Goal: Task Accomplishment & Management: Manage account settings

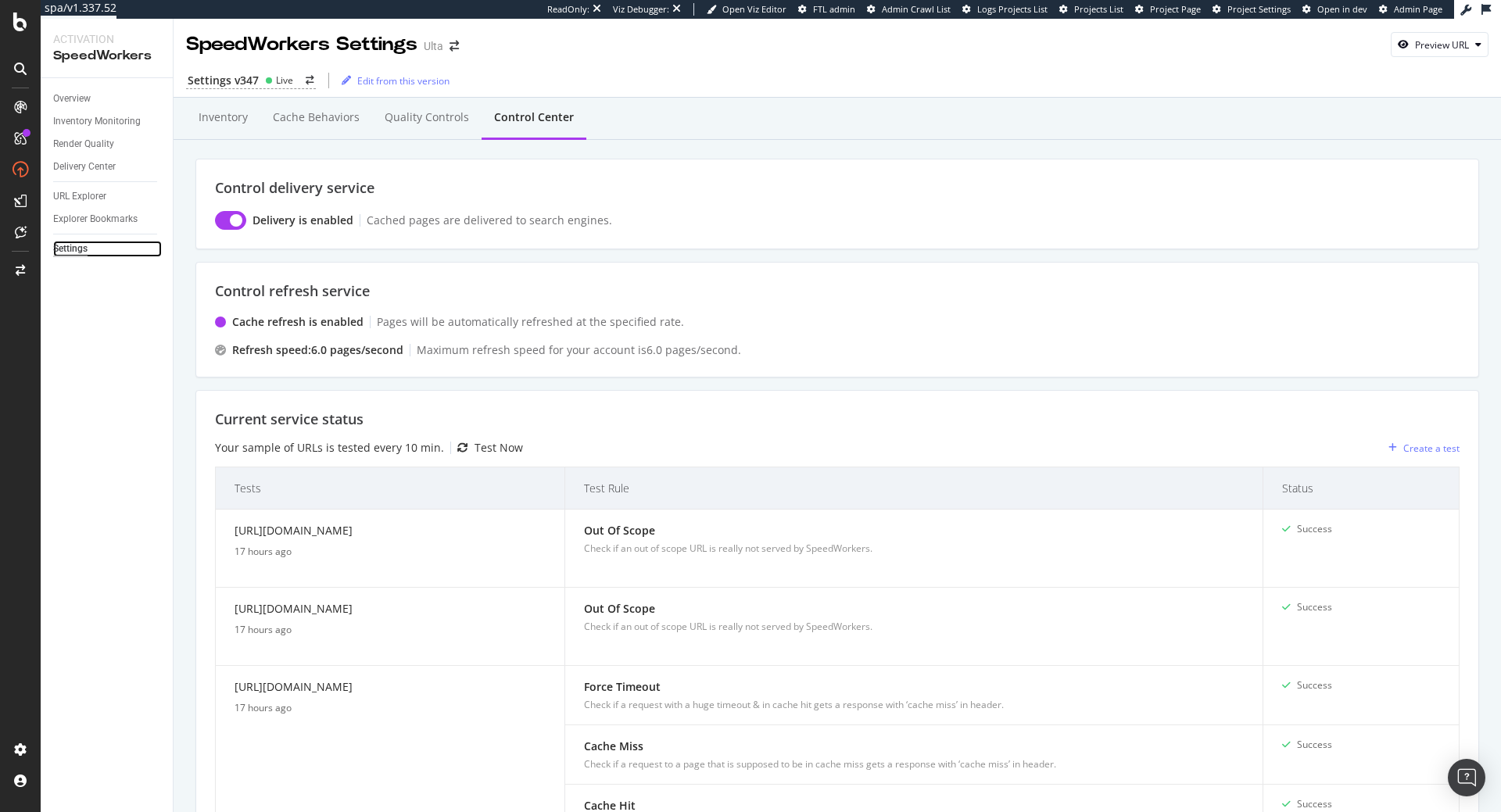
click at [80, 253] on div "Settings" at bounding box center [70, 249] width 35 height 16
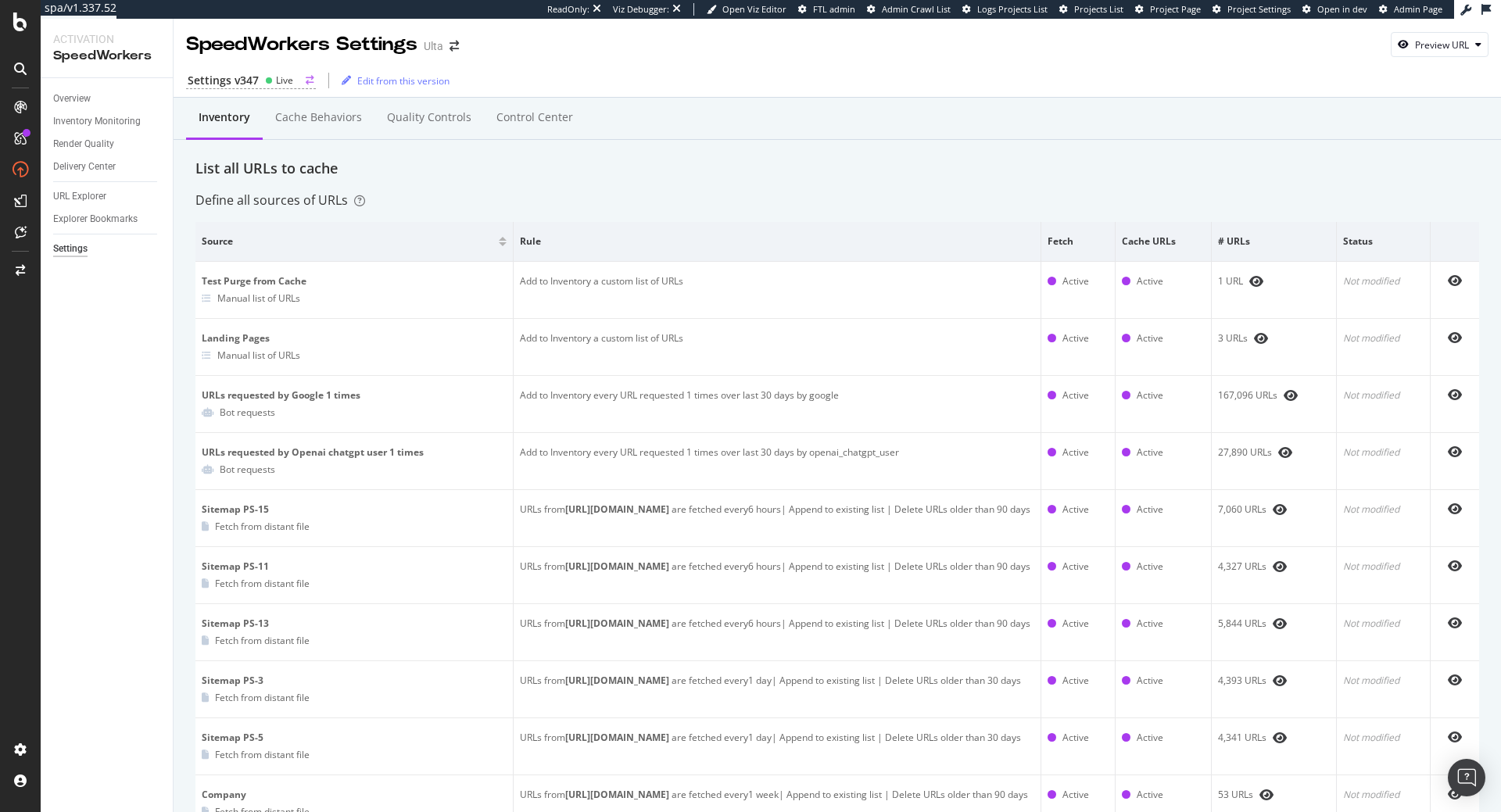
click at [233, 78] on div "Settings v347" at bounding box center [223, 81] width 71 height 15
click at [238, 78] on div "Settings v347" at bounding box center [223, 81] width 71 height 15
click at [252, 73] on div "Settings v347" at bounding box center [223, 81] width 71 height 15
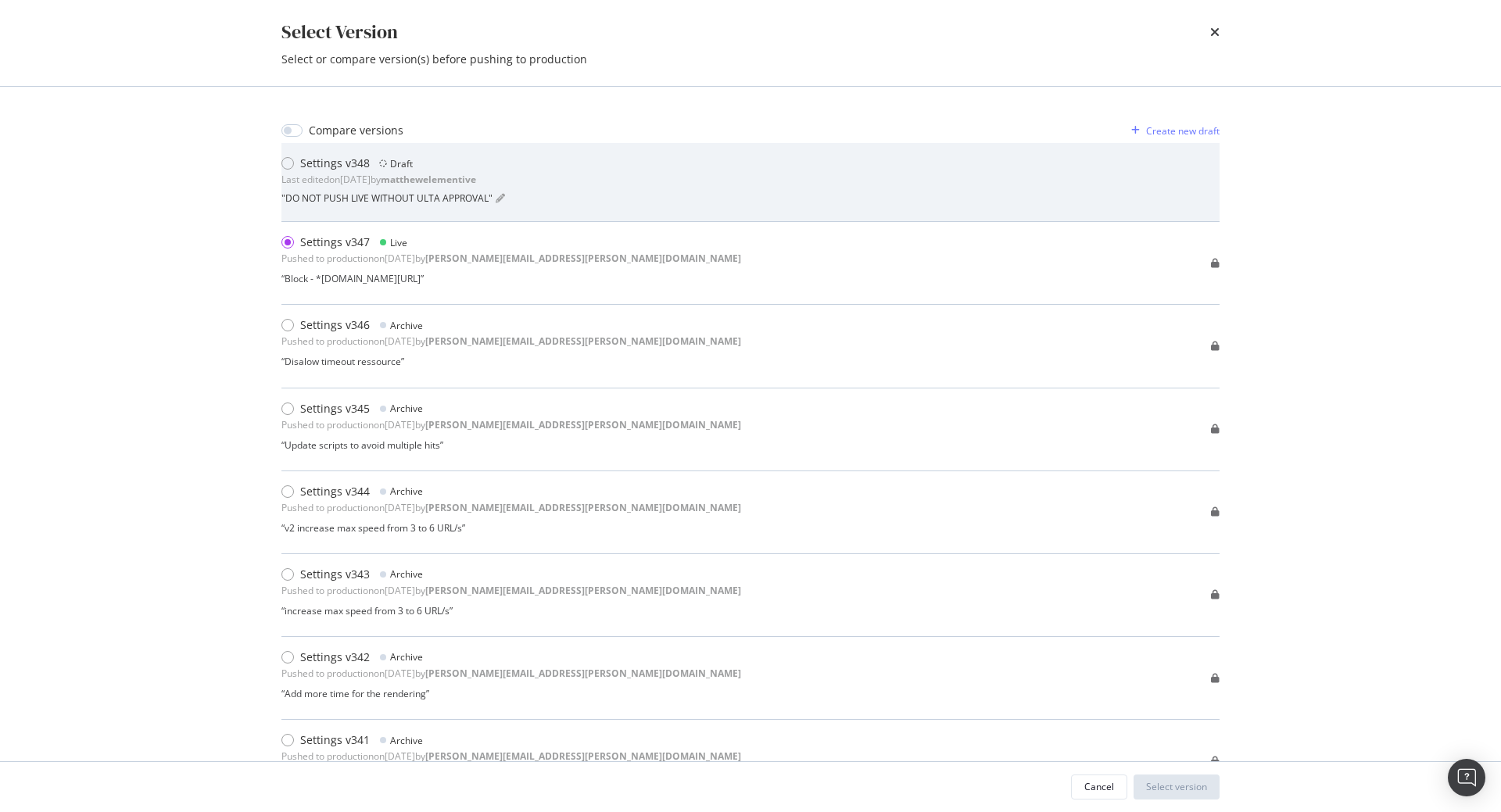
click at [433, 188] on div "" DO NOT PUSH LIVE WITHOUT ULTA APPROVAL "" at bounding box center [393, 197] width 224 height 22
click at [291, 167] on div "modal" at bounding box center [287, 163] width 12 height 12
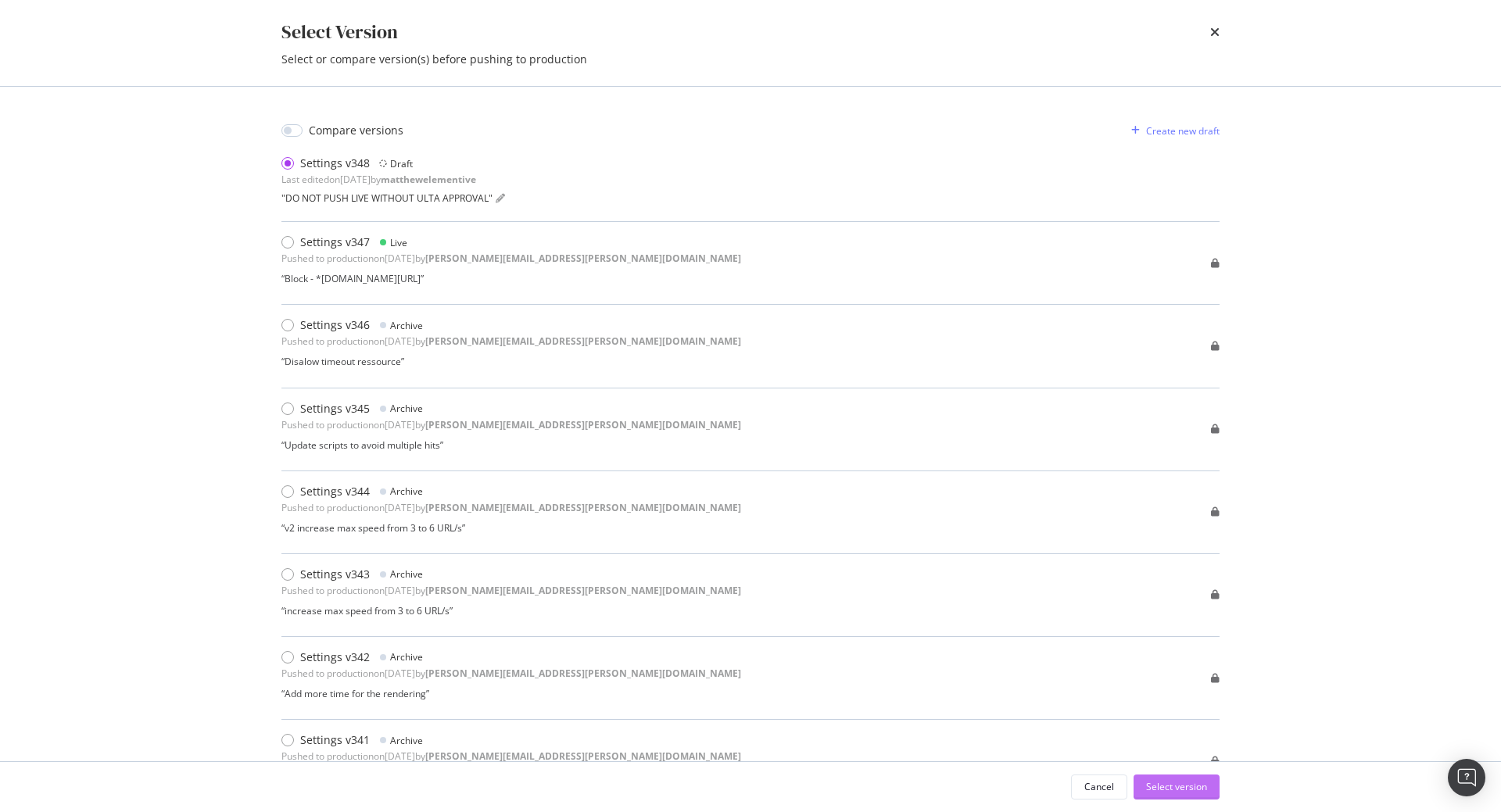
click at [1180, 778] on div "Select version" at bounding box center [1176, 787] width 61 height 23
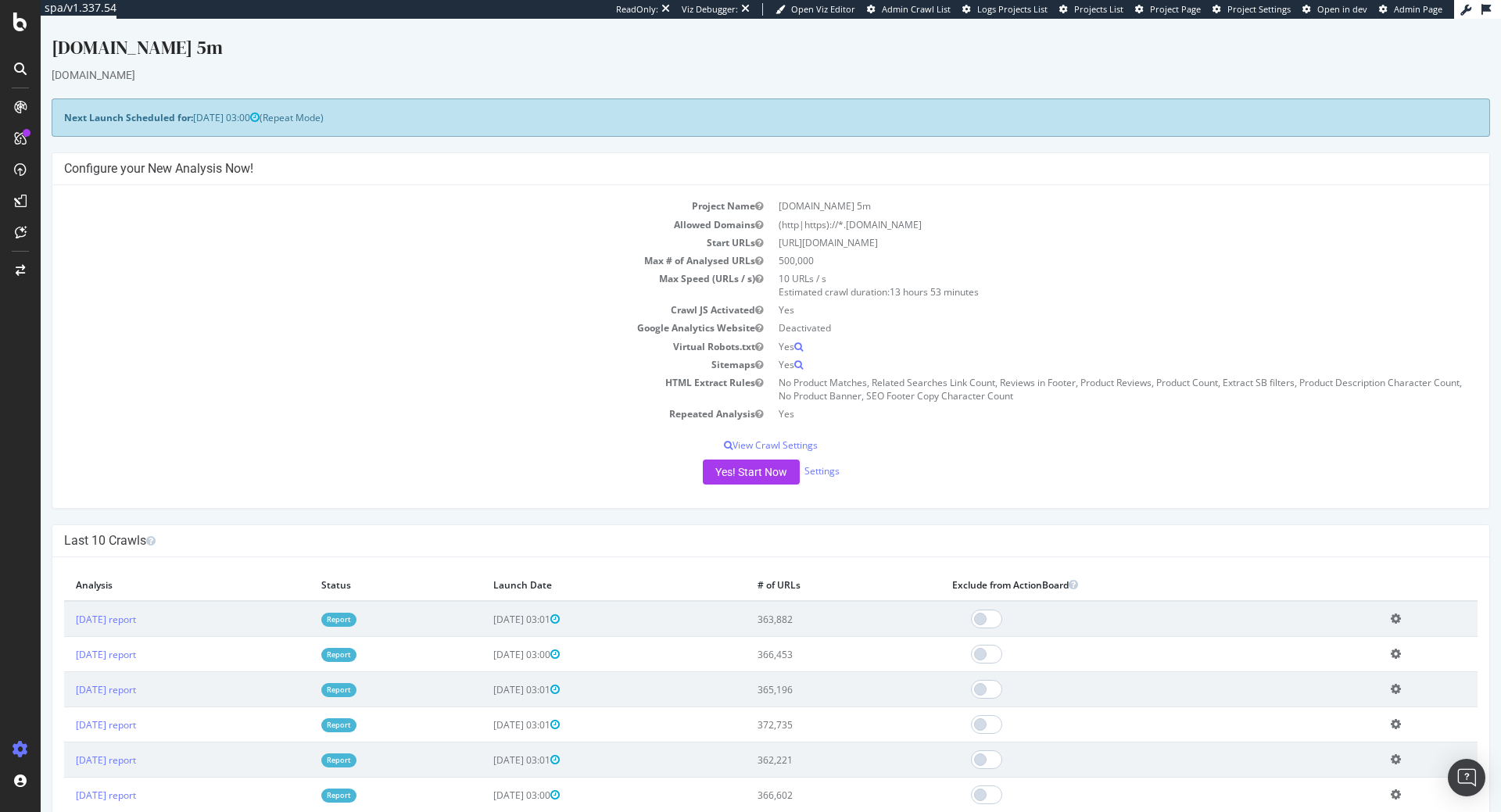
click at [610, 457] on div "Project Name Jossandmain.com 5m Allowed Domains (http|https)://*.jossandmain.co…" at bounding box center [772, 347] width 1438 height 323
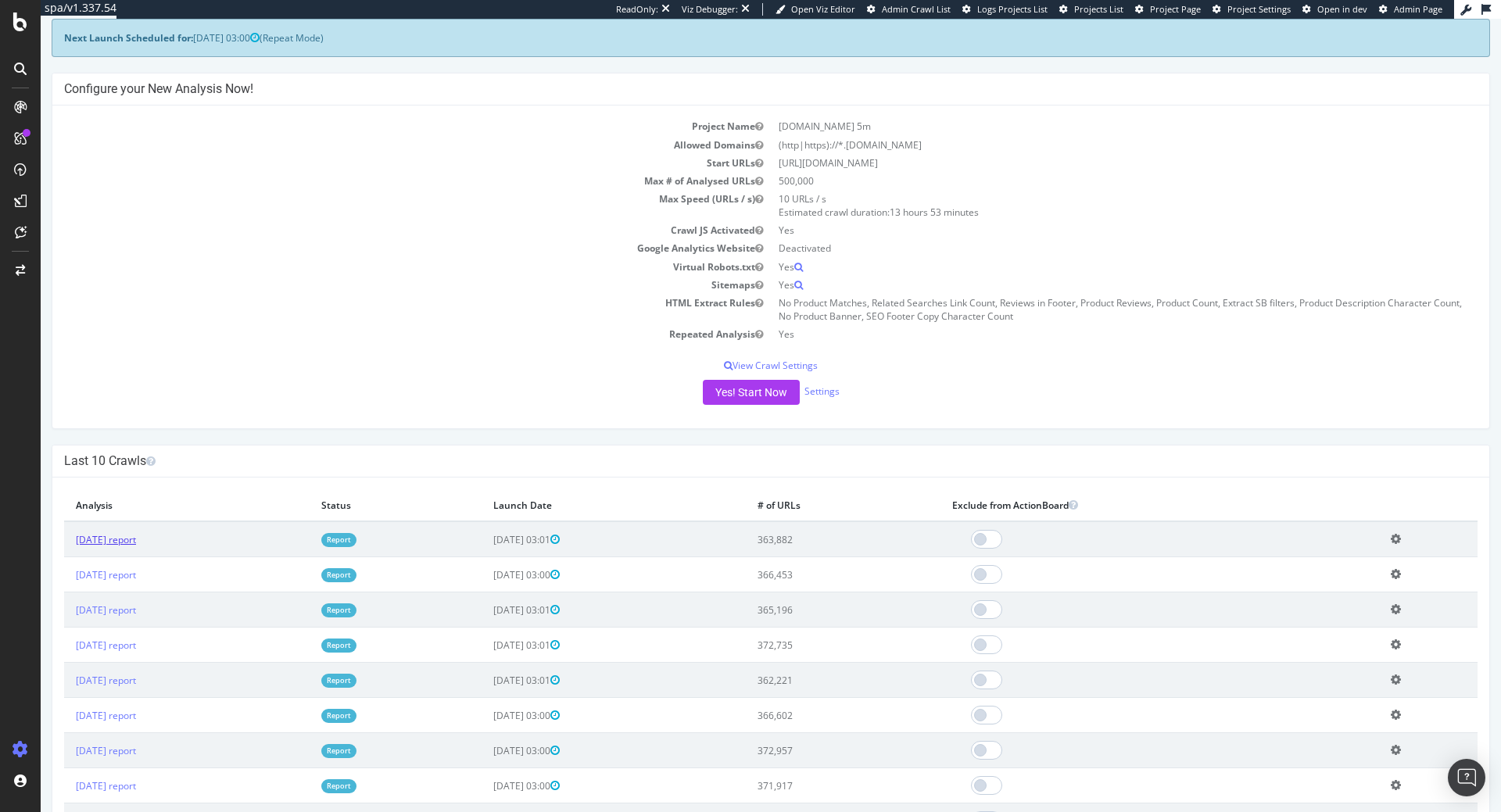
click at [129, 538] on link "2025 Sep. 28th report" at bounding box center [106, 540] width 61 height 13
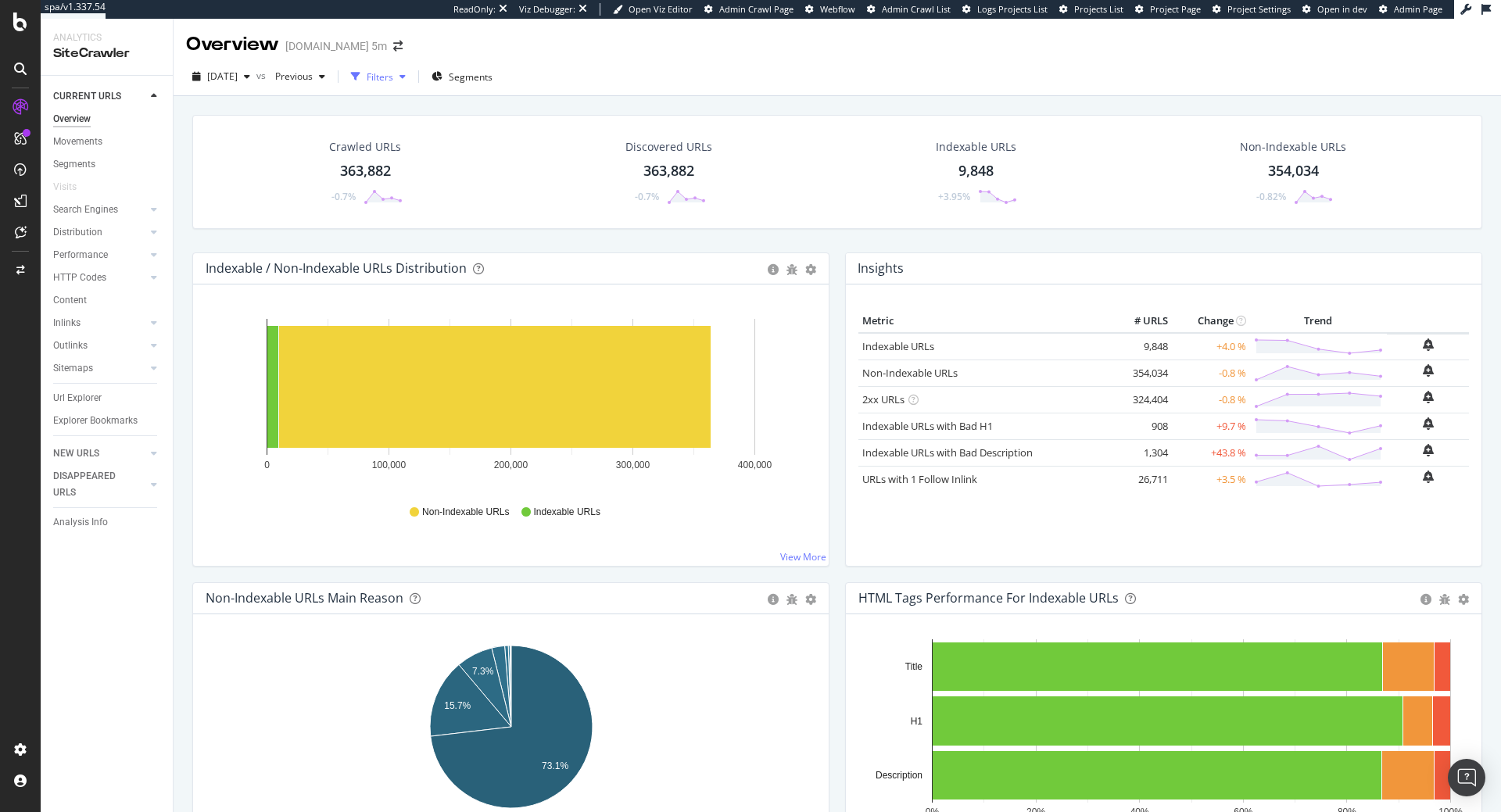
click at [393, 75] on div "Filters" at bounding box center [381, 77] width 27 height 13
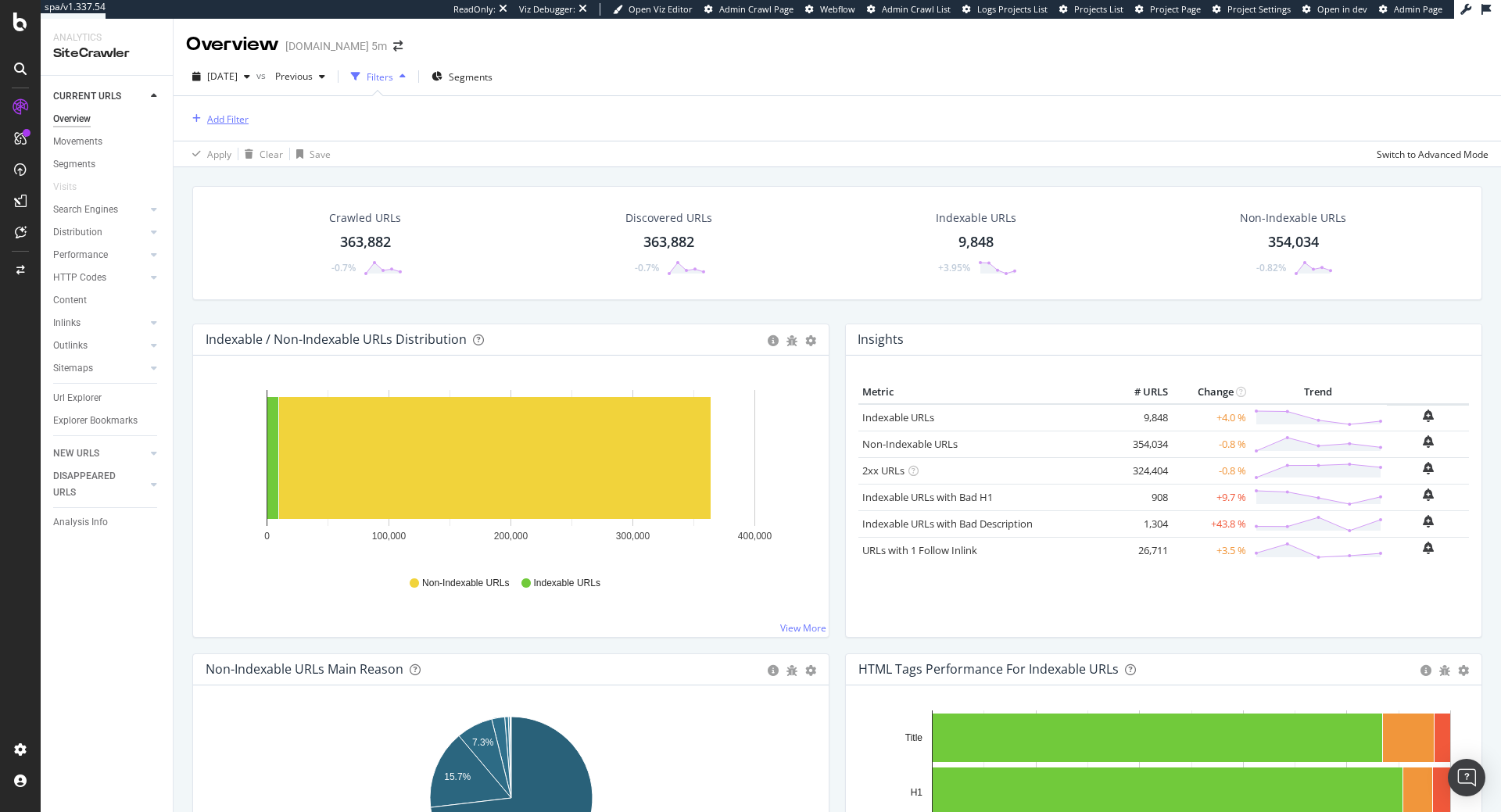
click at [237, 123] on div "Add Filter" at bounding box center [228, 119] width 41 height 13
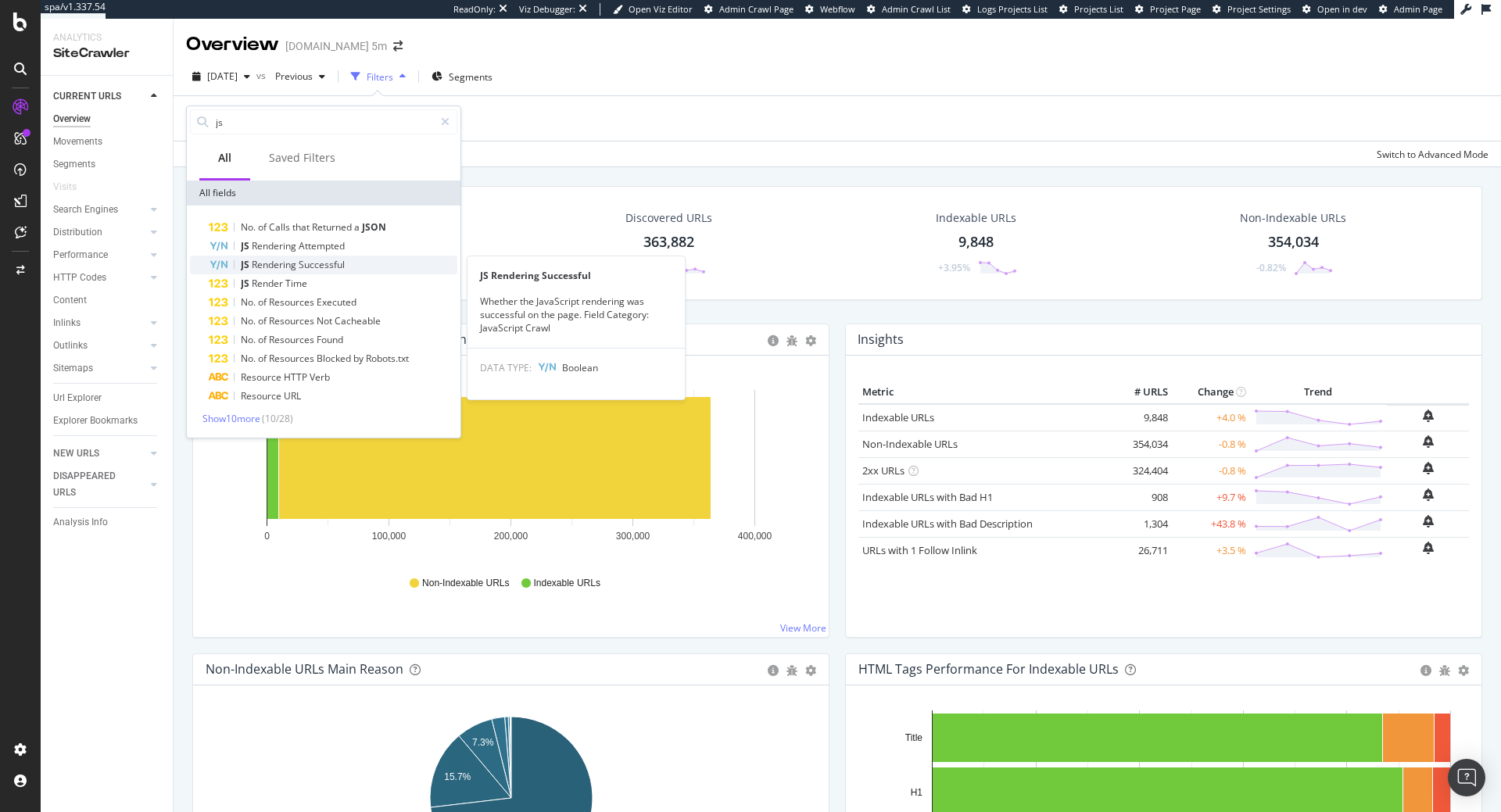
type input "js"
click at [330, 264] on span "Successful" at bounding box center [322, 265] width 46 height 13
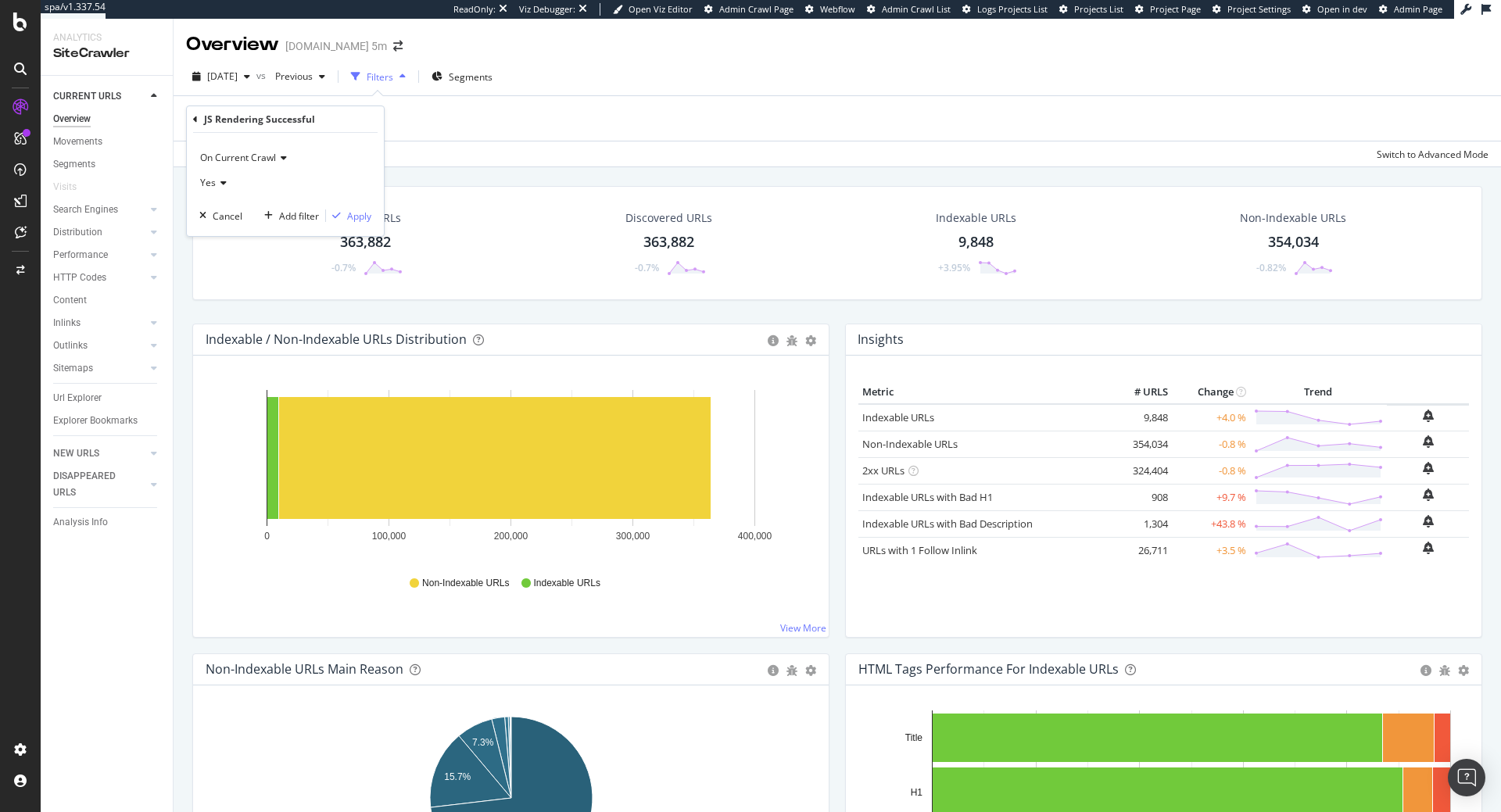
click at [228, 191] on div "Yes" at bounding box center [284, 183] width 172 height 25
click at [216, 237] on span "No" at bounding box center [213, 235] width 12 height 13
click at [338, 211] on icon "button" at bounding box center [336, 216] width 9 height 10
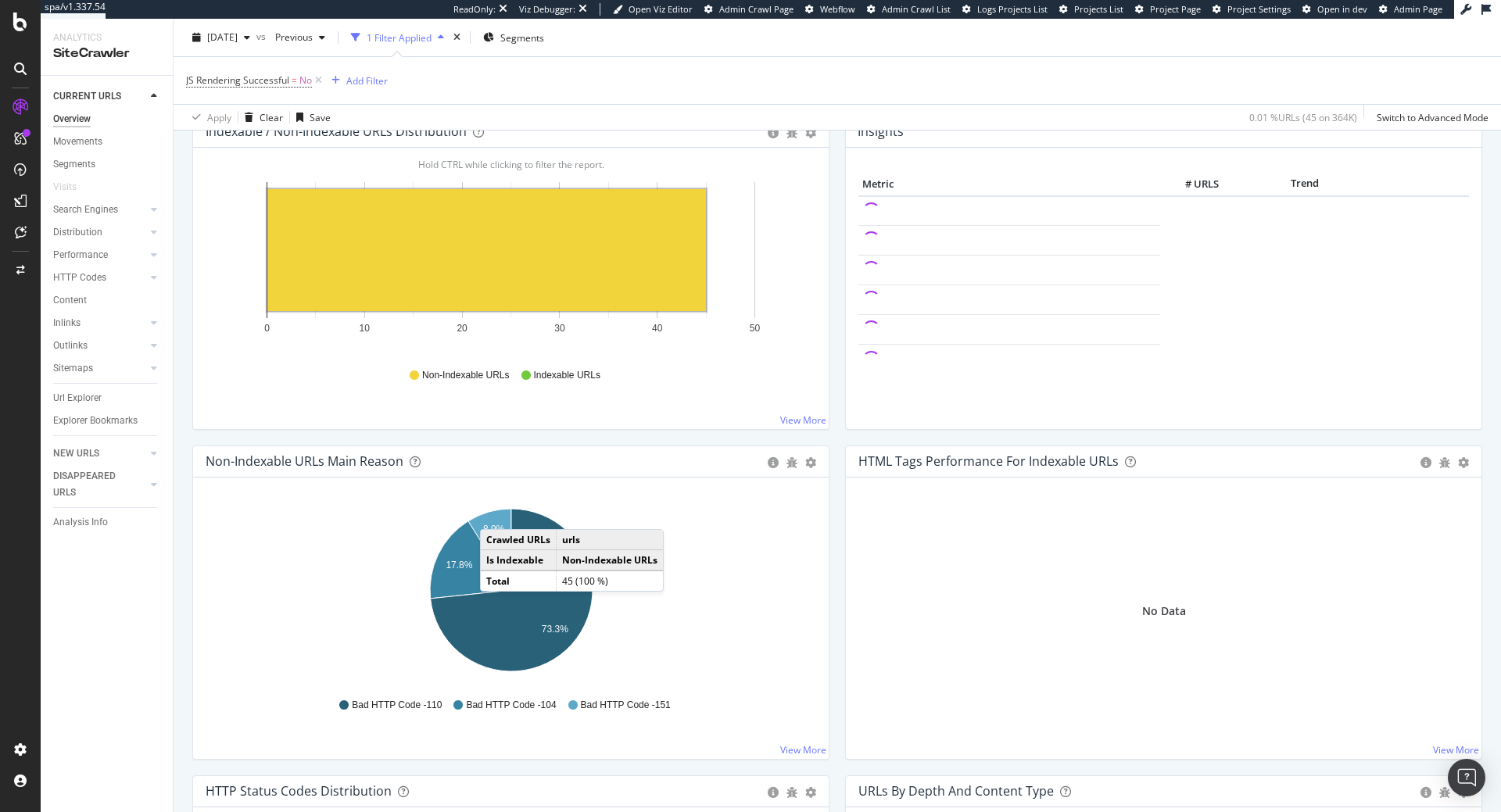
scroll to position [160, 0]
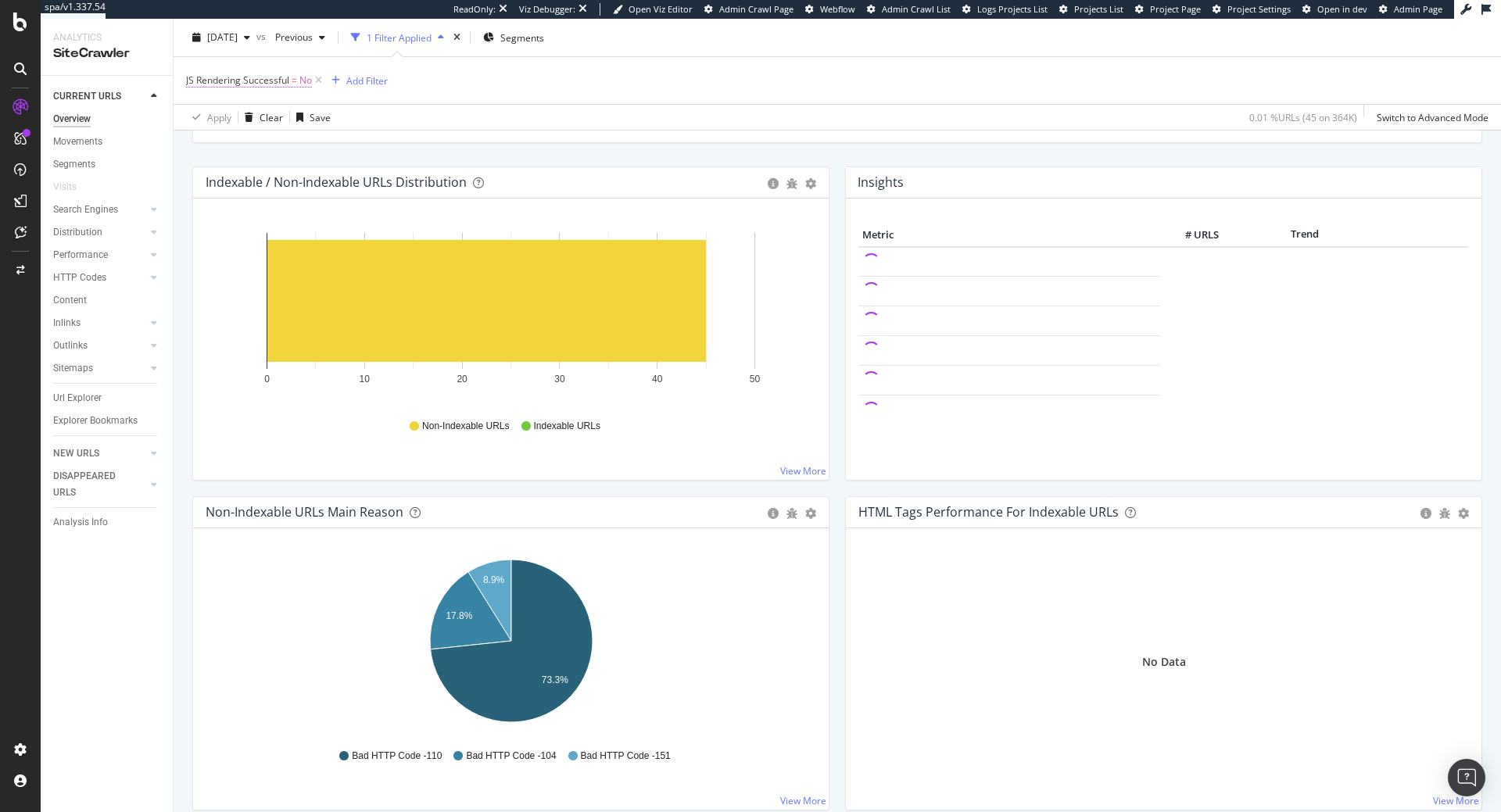
click at [271, 78] on span "JS Rendering Successful" at bounding box center [237, 80] width 103 height 13
click at [197, 78] on icon at bounding box center [195, 80] width 5 height 10
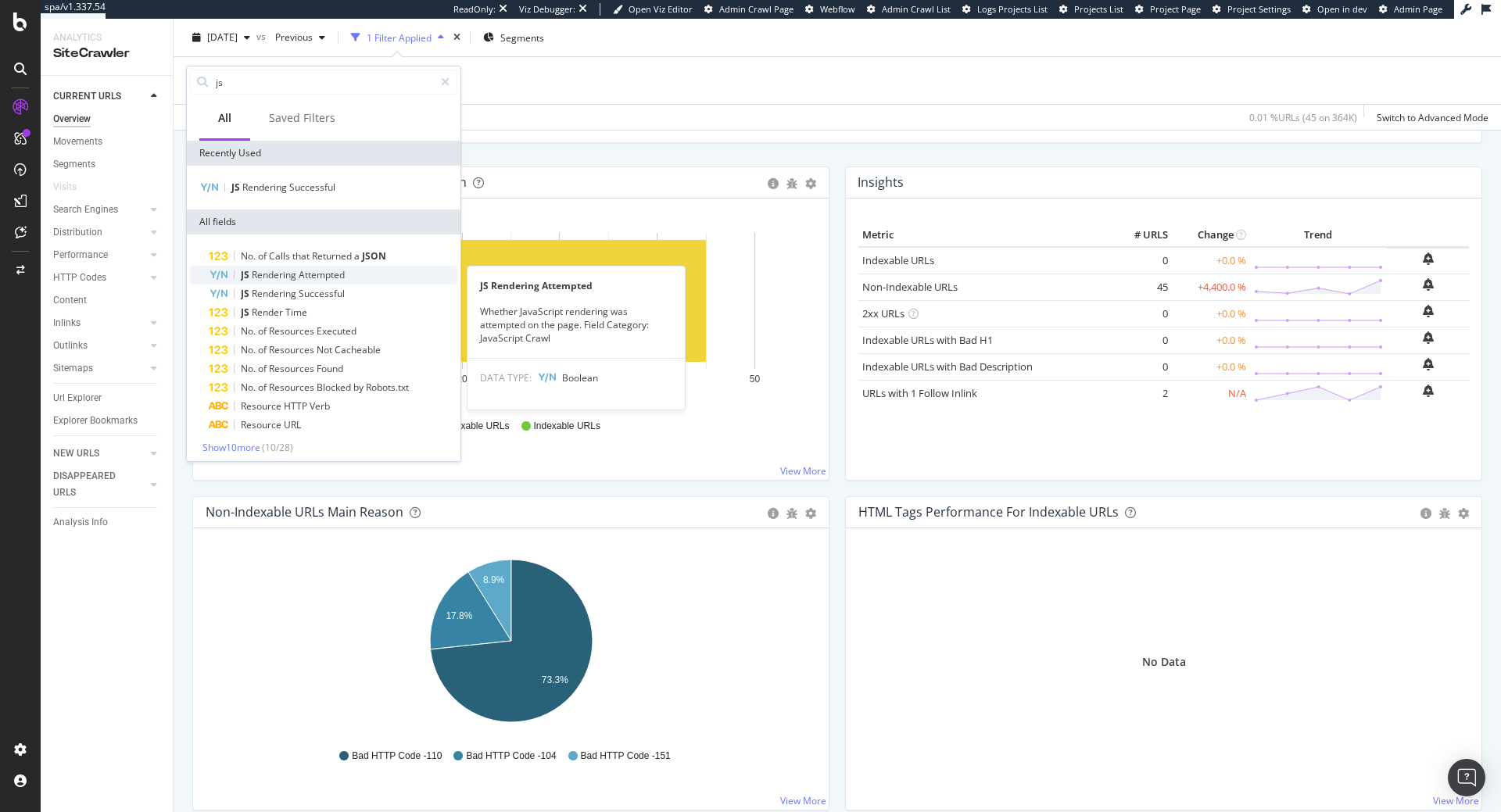
click at [354, 278] on div "JS Rendering Attempted" at bounding box center [332, 276] width 249 height 19
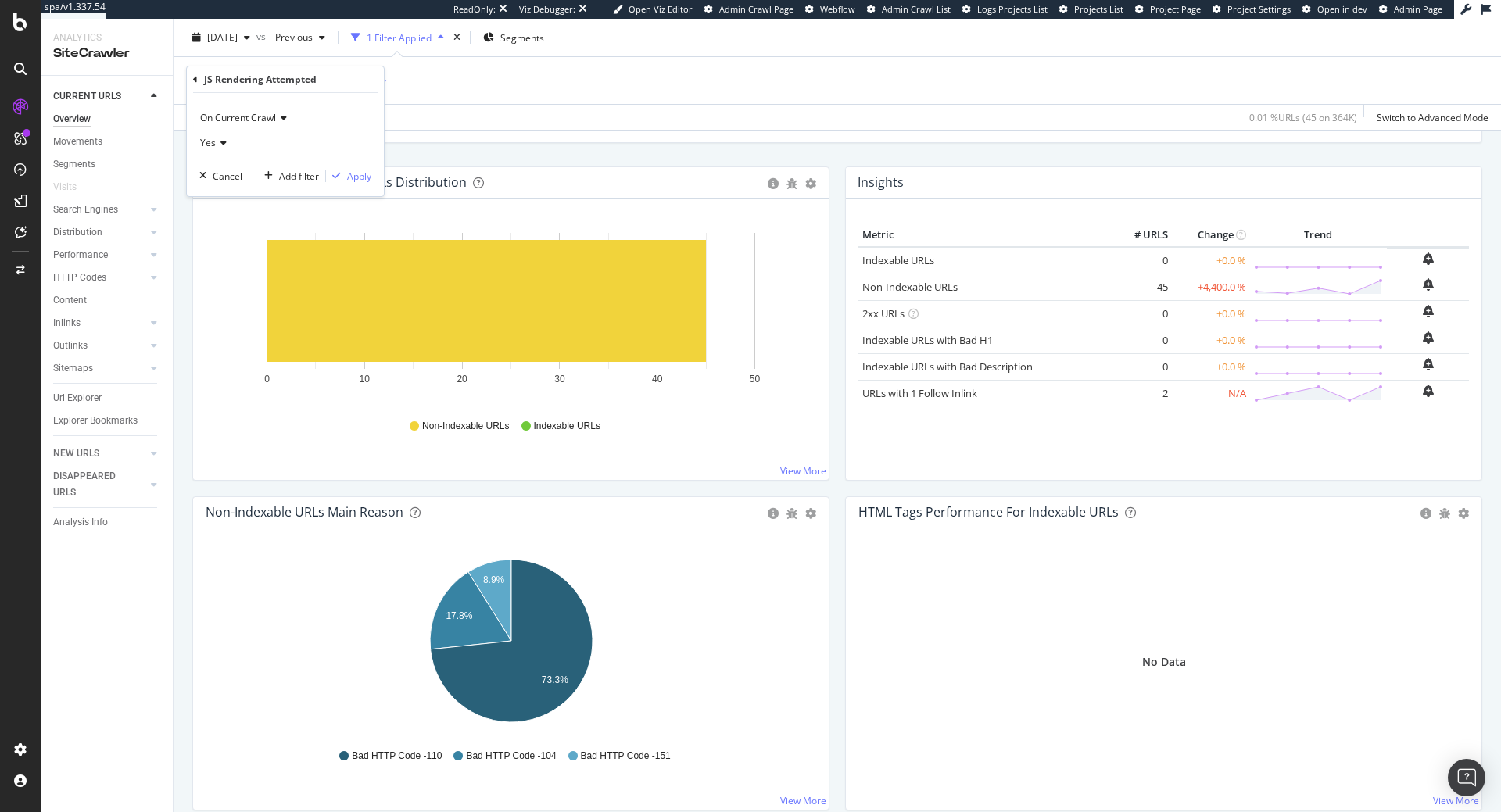
click at [226, 140] on div "Yes" at bounding box center [284, 143] width 172 height 25
click at [360, 171] on div "Apply" at bounding box center [358, 177] width 24 height 13
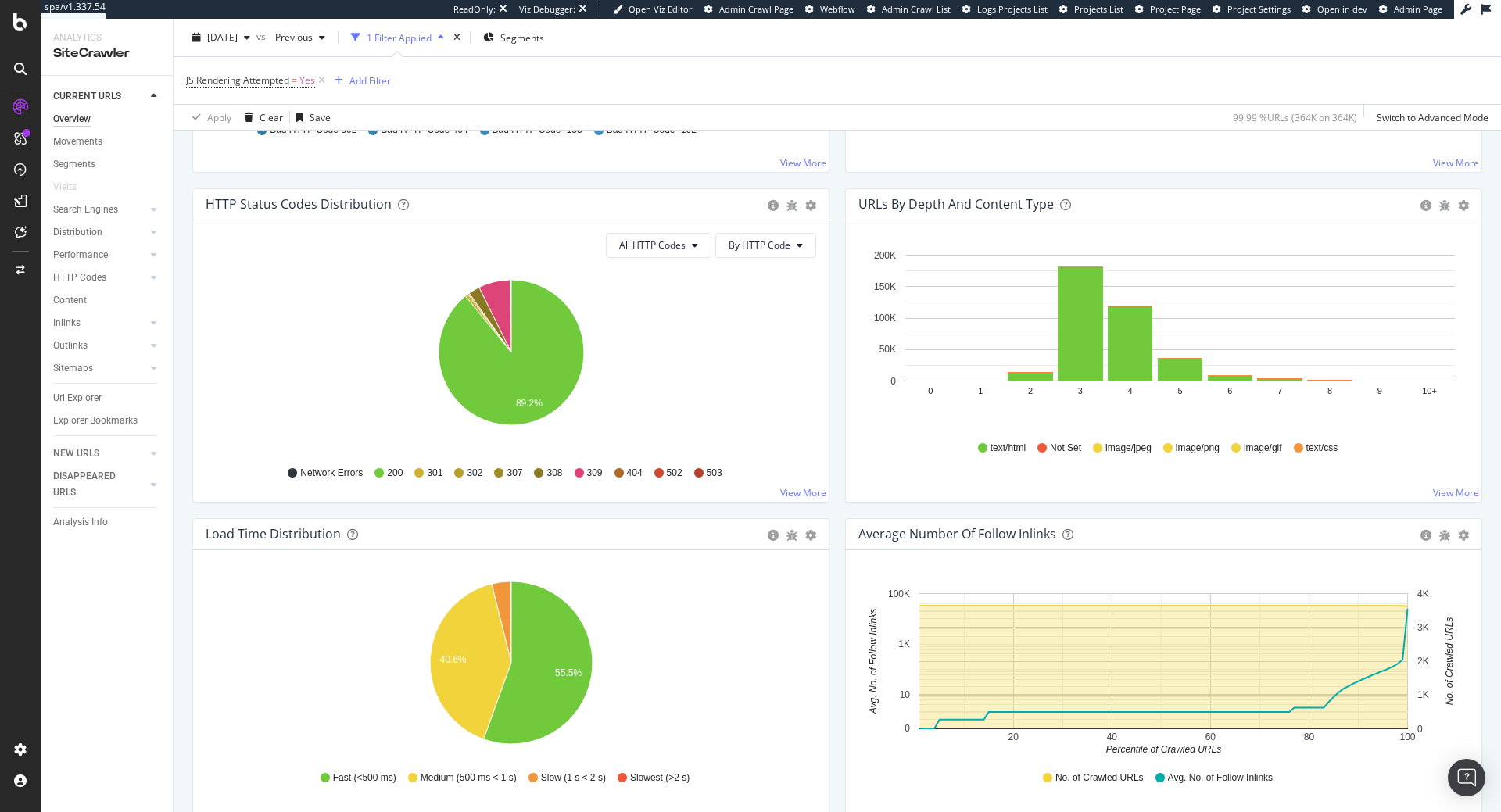
scroll to position [319, 0]
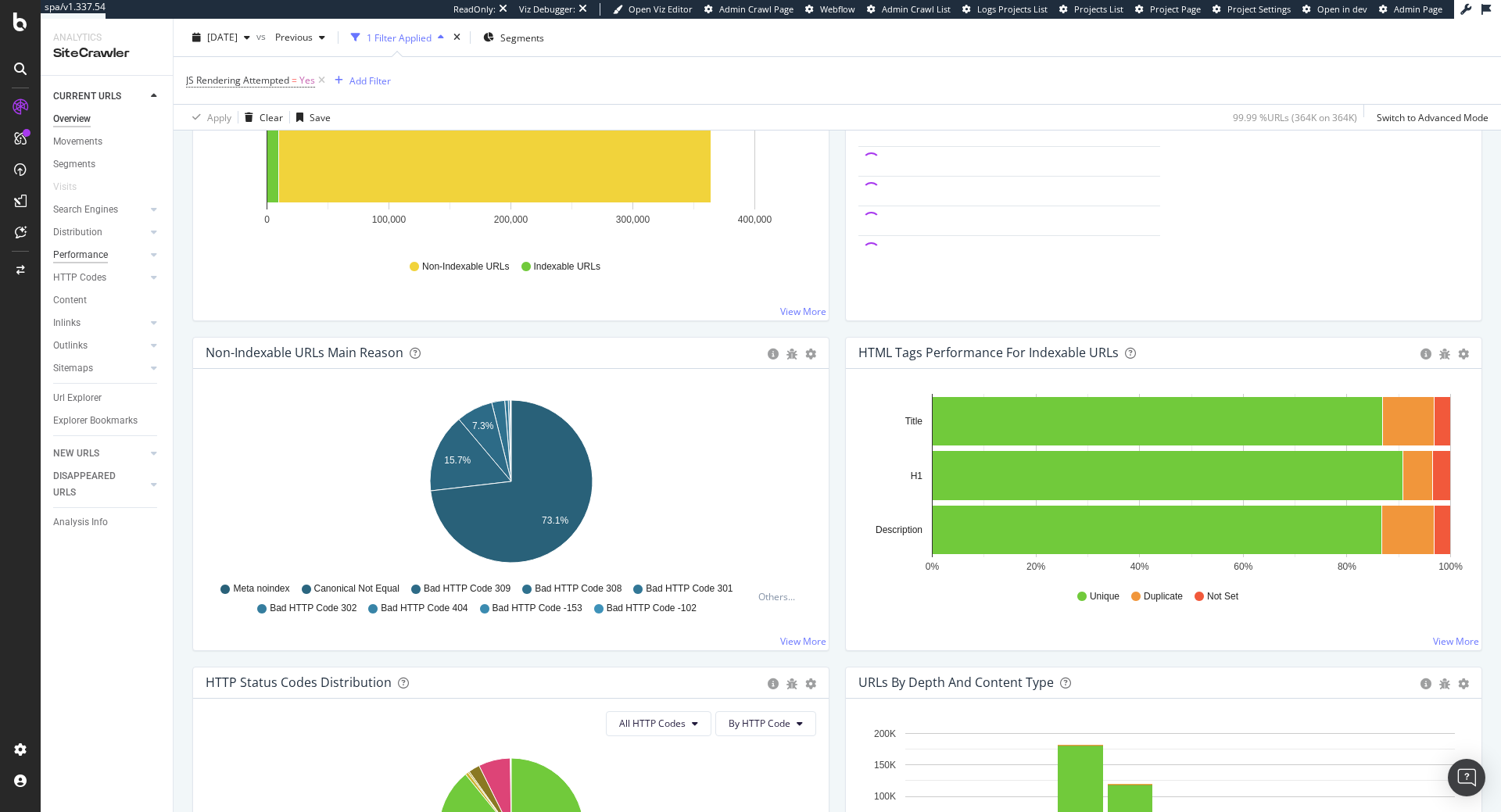
click at [99, 258] on div "Performance" at bounding box center [80, 255] width 55 height 16
click at [321, 83] on icon at bounding box center [322, 81] width 13 height 15
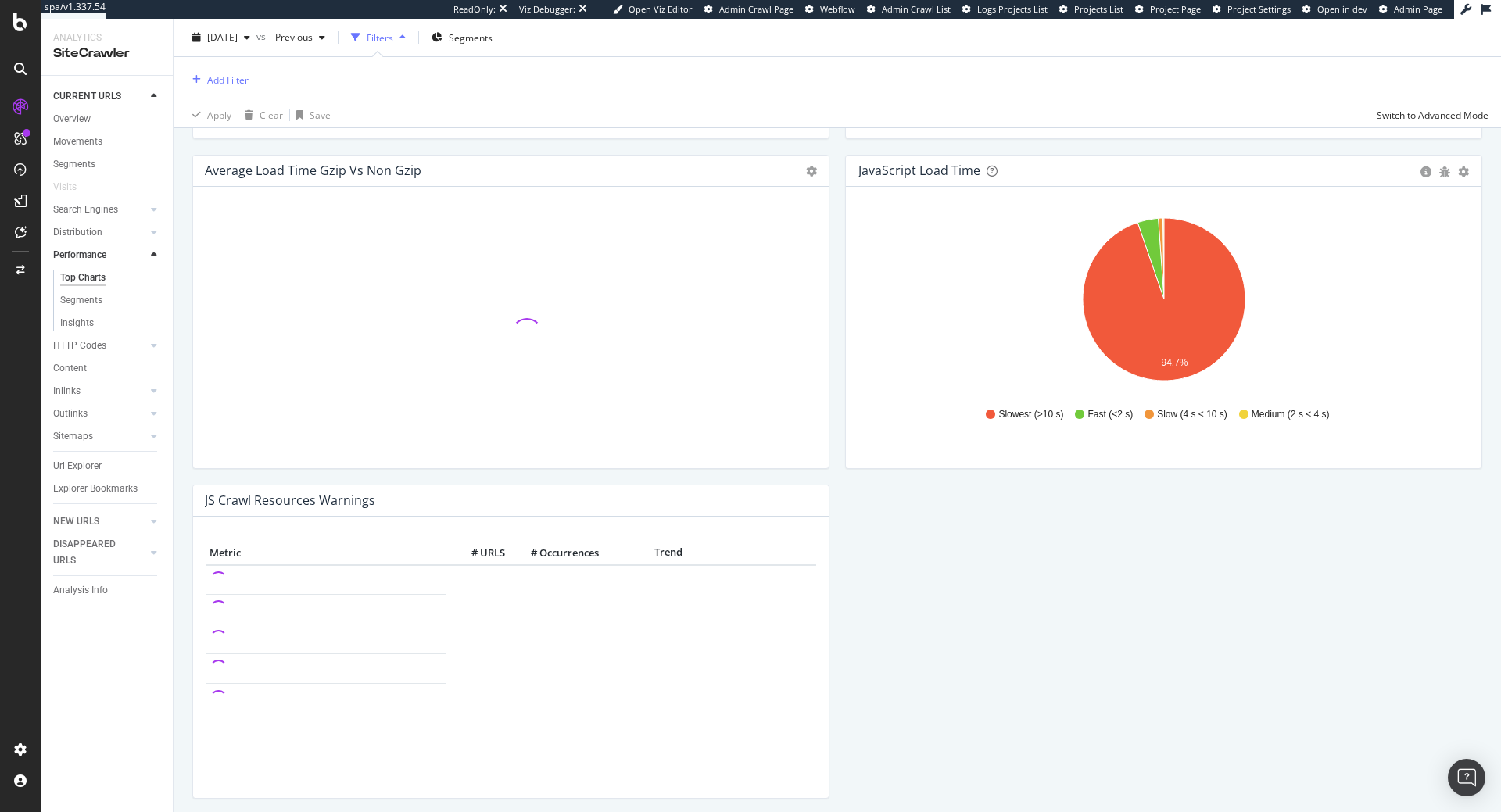
scroll to position [1161, 0]
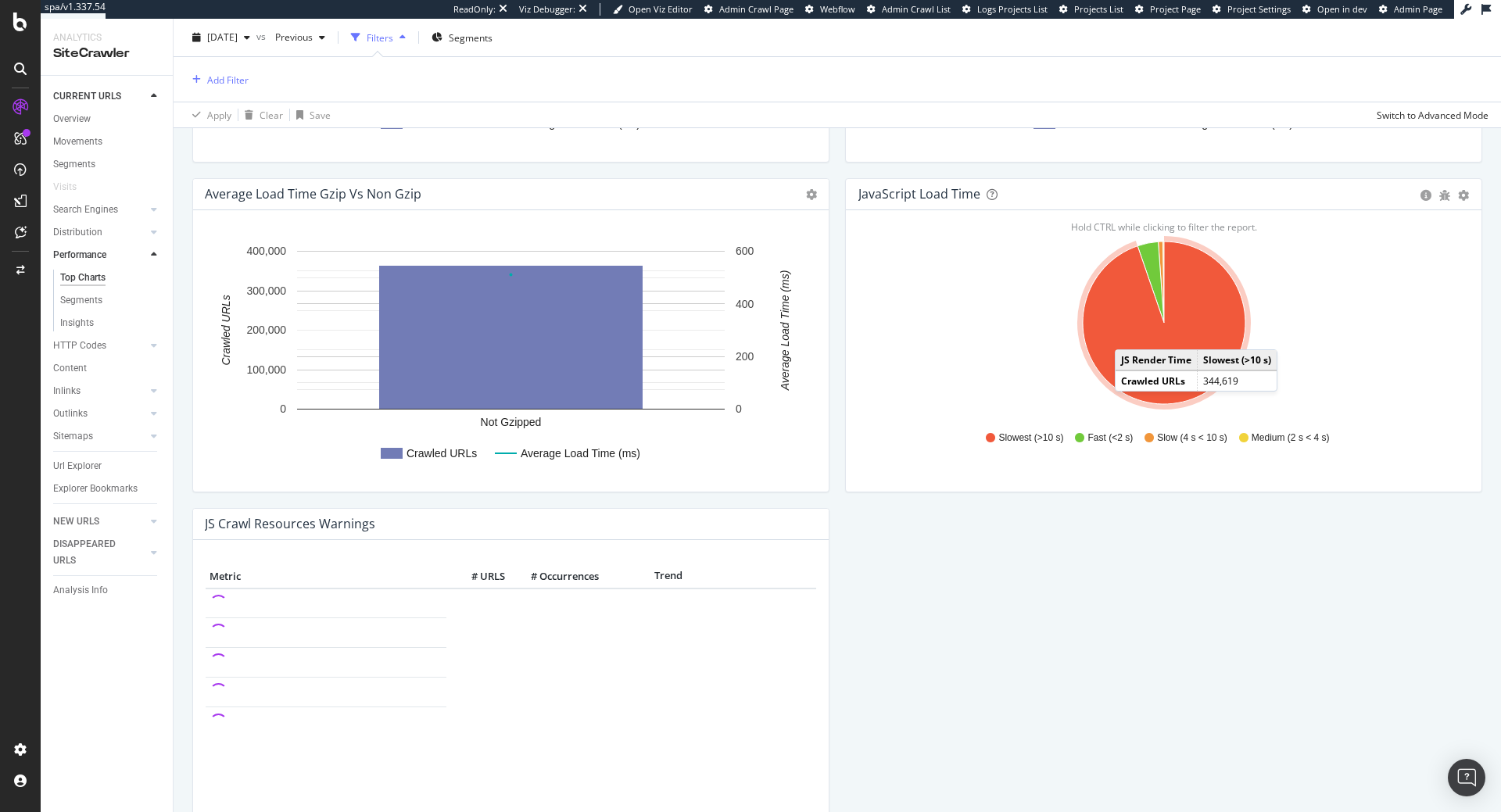
click at [1131, 333] on icon "A chart." at bounding box center [1164, 322] width 162 height 162
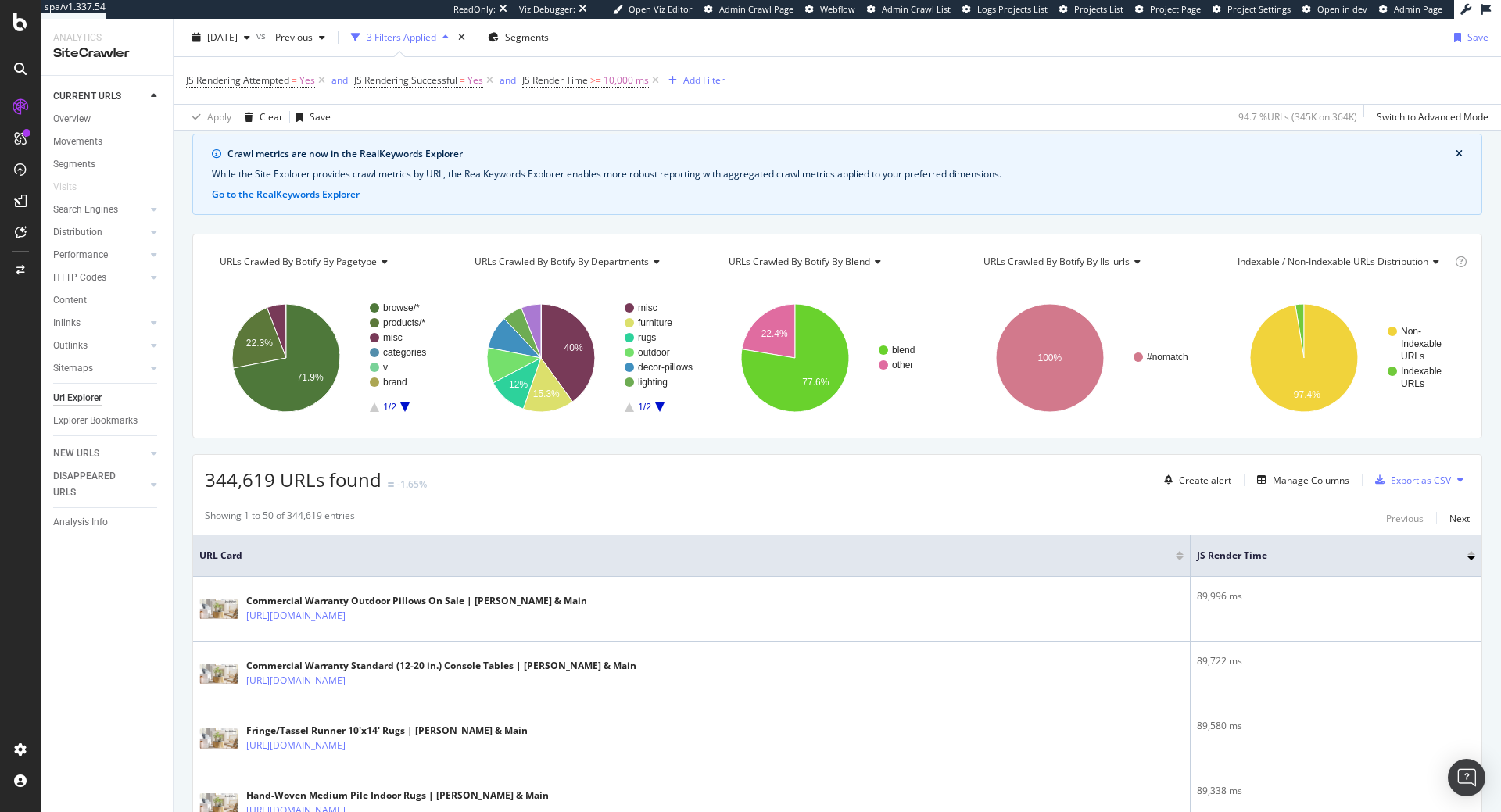
scroll to position [80, 0]
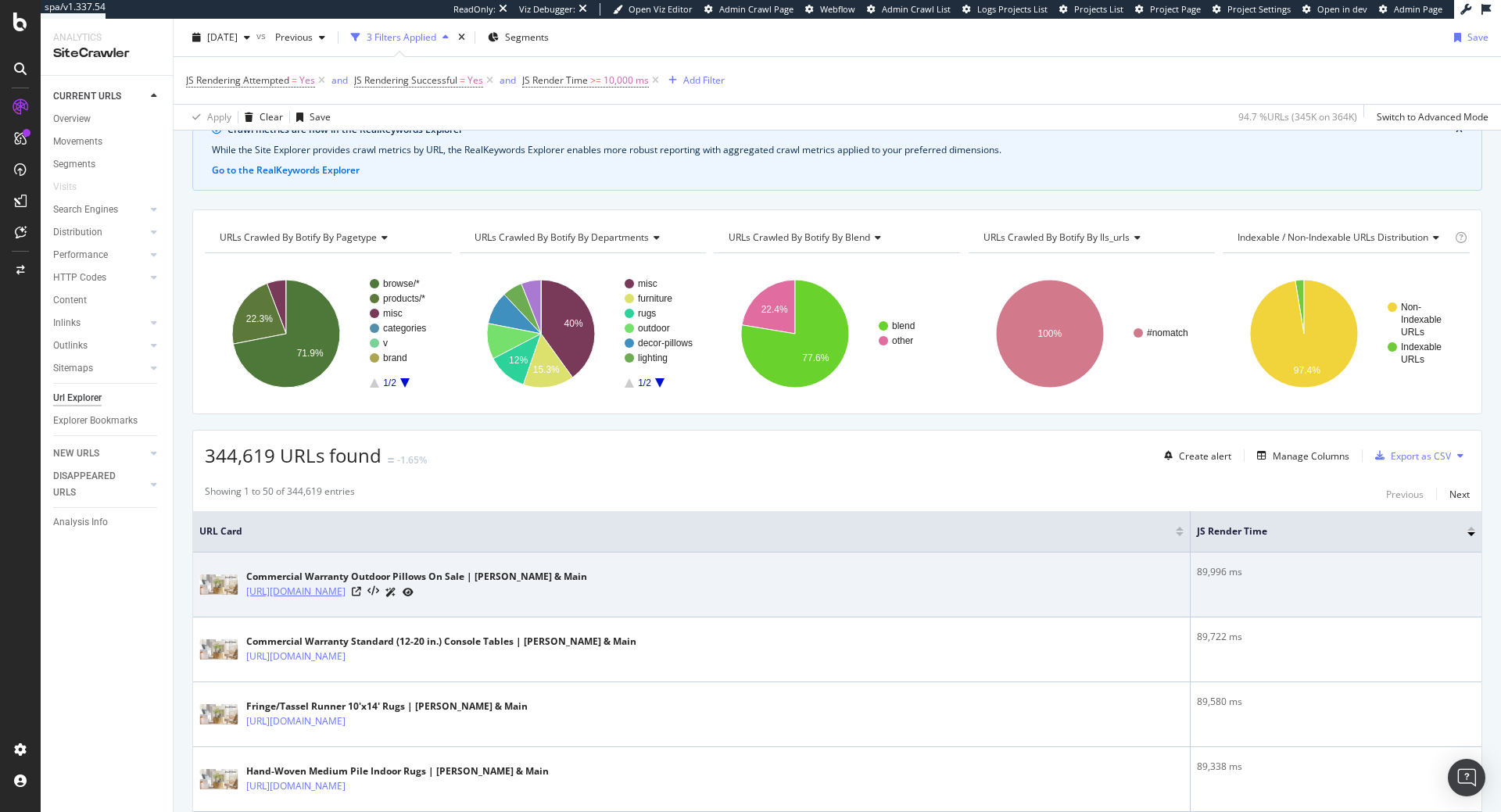
click at [346, 596] on link "https://www.jossandmain.com/outdoor/sb2/commercial-warranty-outdoor-pillows-on-…" at bounding box center [295, 592] width 99 height 15
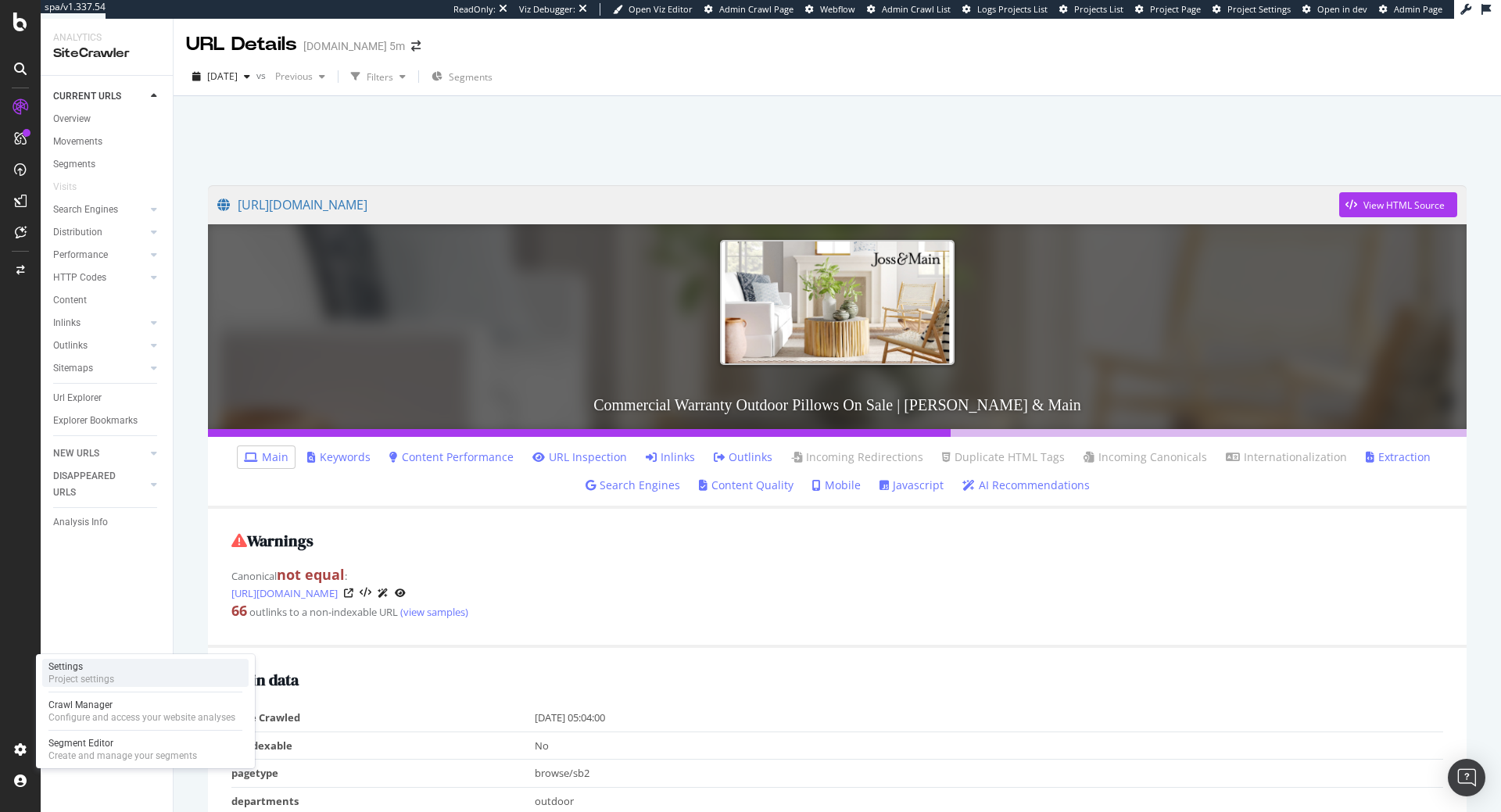
click at [103, 682] on div "Project settings" at bounding box center [81, 679] width 65 height 12
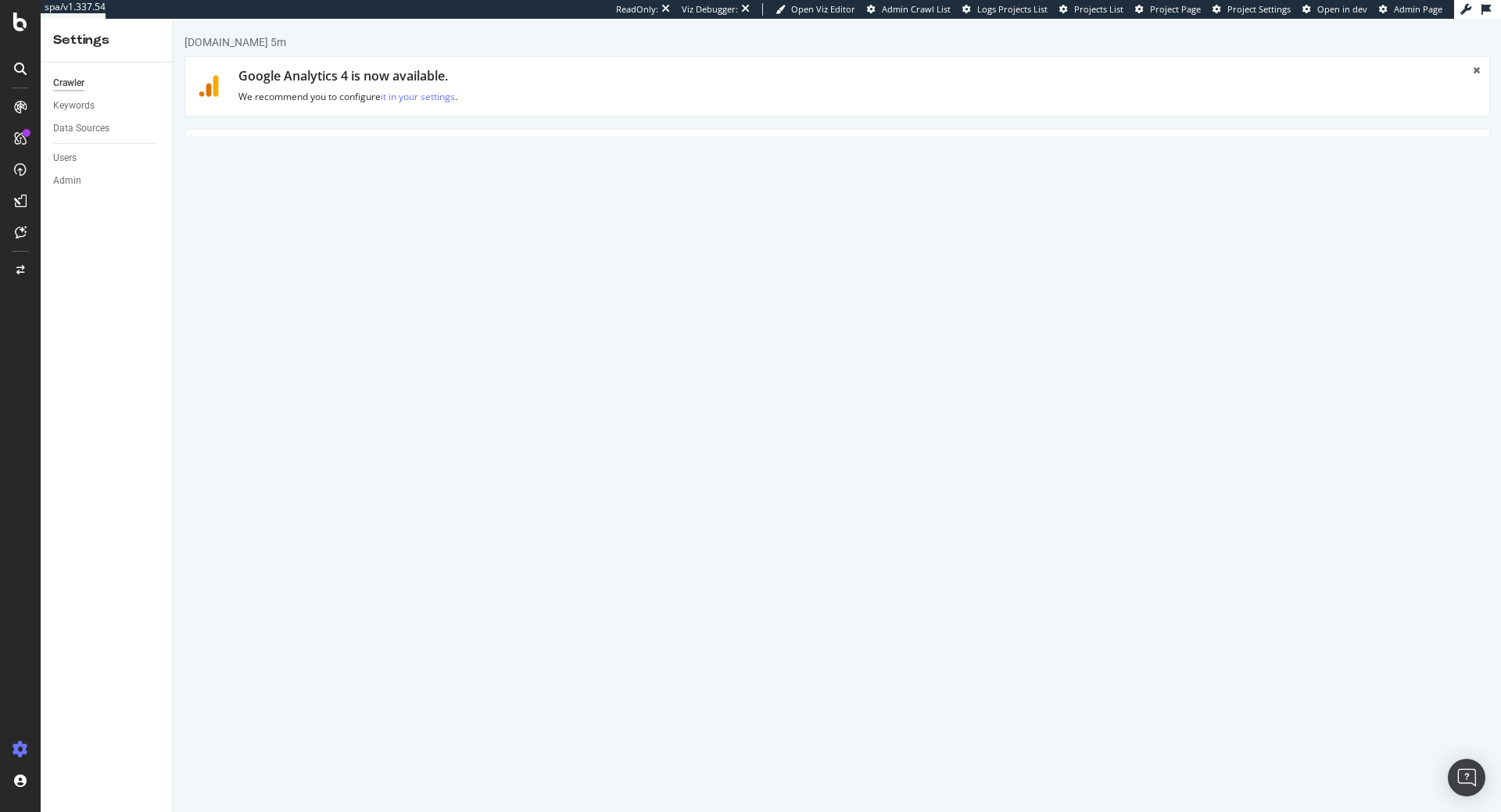
click at [303, 154] on link "Advanced Settings" at bounding box center [307, 151] width 120 height 43
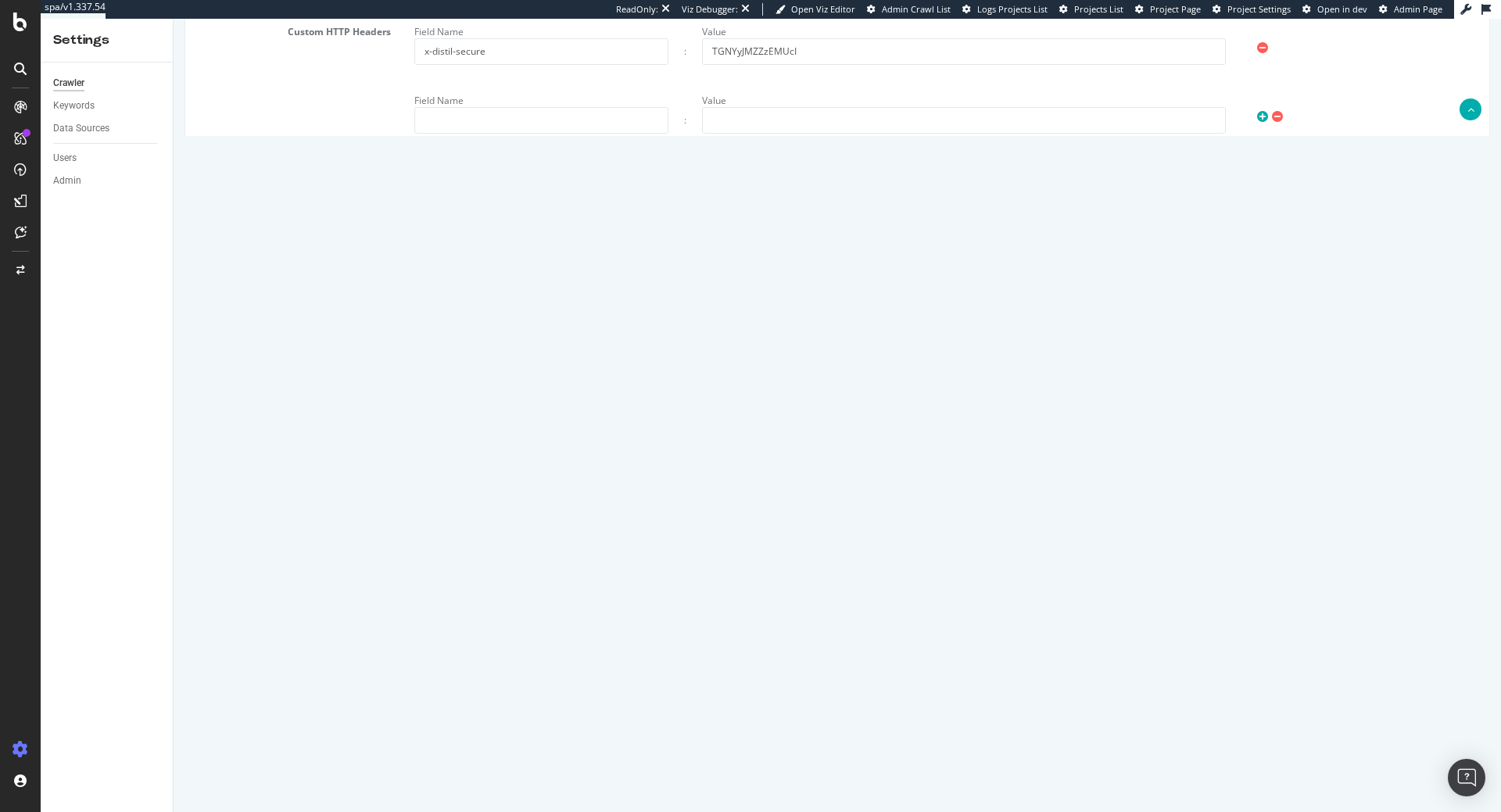
scroll to position [1159, 0]
click at [702, 642] on textarea "{ "flags": [ "cube" ], "beta": { "pap_mini_rules": [ "- https://secure.img1-fg.…" at bounding box center [946, 621] width 1064 height 145
click at [896, 614] on textarea "{ "flags": [ "cube" ], "beta": { "pap_mini_rules": [ "- https://secure.img1-fg.…" at bounding box center [946, 621] width 1064 height 145
paste textarea ""- https://www.jossandmain.com/a/core_funnel/core_funnel_data/init_session*","
type textarea "{ "flags": [ "cube" ], "beta": { "pap_mini_rules": [ "- https://www.jossandmain…"
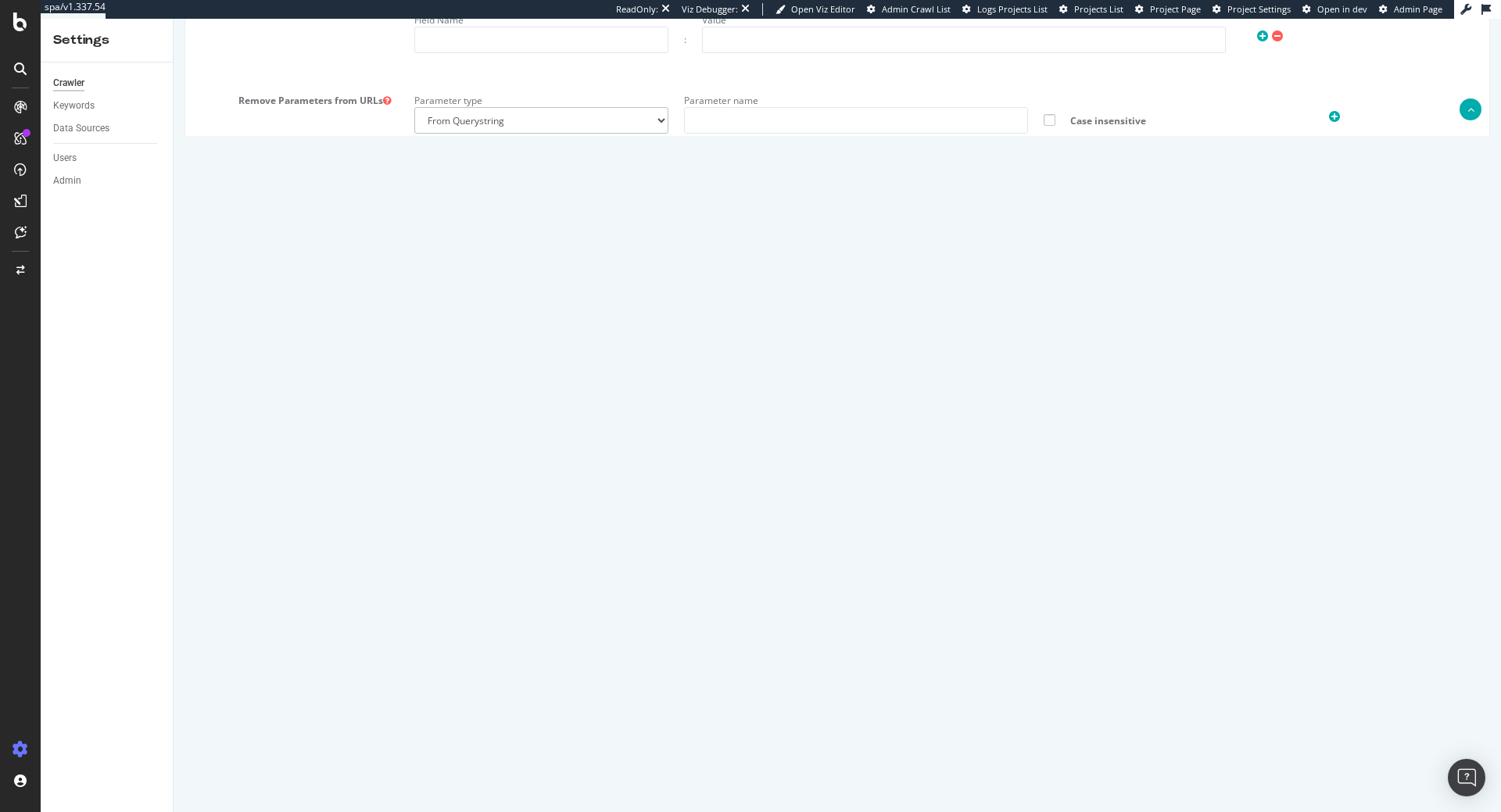
click at [777, 766] on button "Save" at bounding box center [776, 762] width 37 height 23
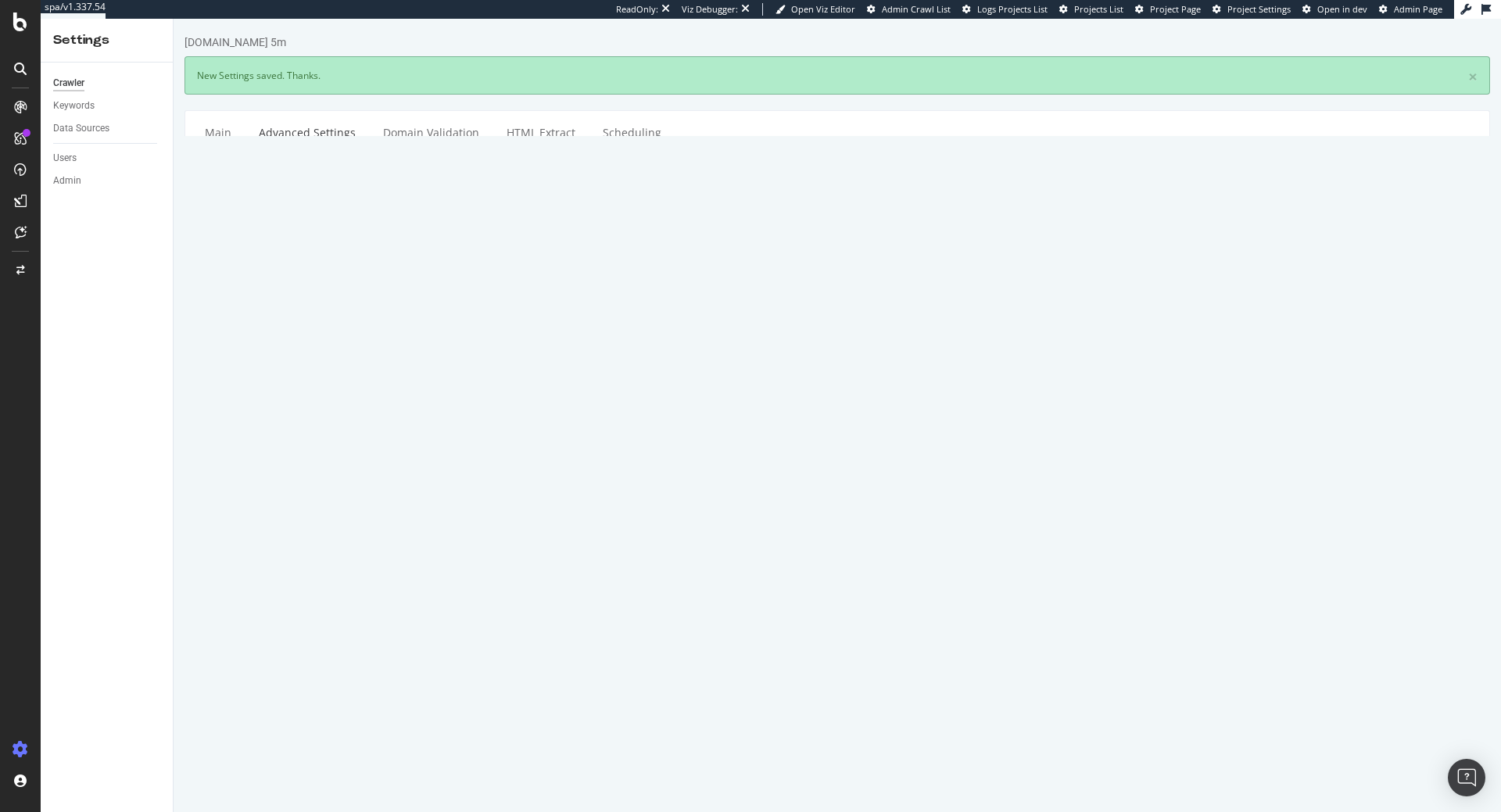
scroll to position [0, 0]
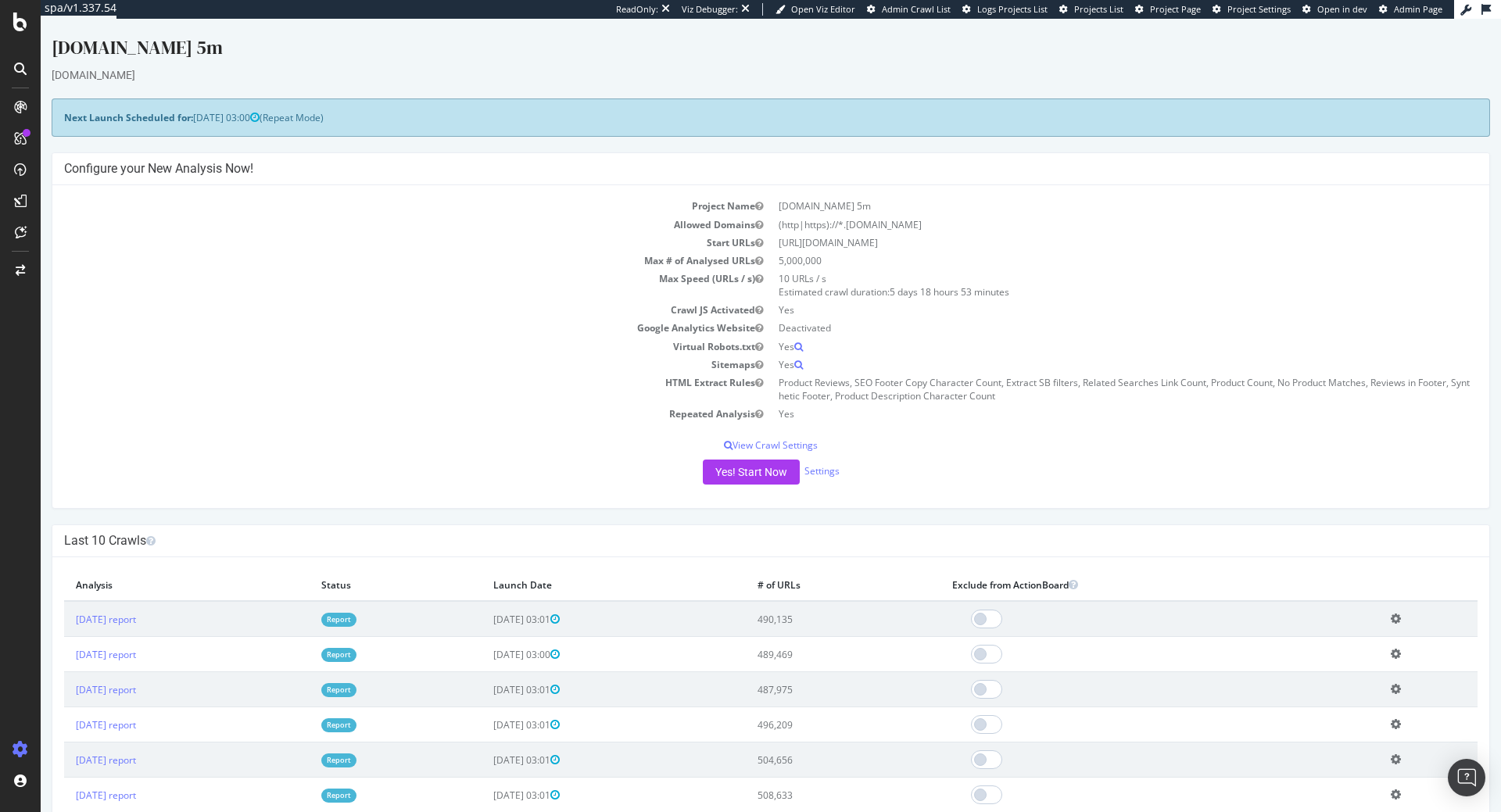
click at [113, 612] on td "2025 Sep. 28th report" at bounding box center [186, 619] width 245 height 36
click at [111, 623] on link "2025 Sep. 28th report" at bounding box center [106, 620] width 61 height 13
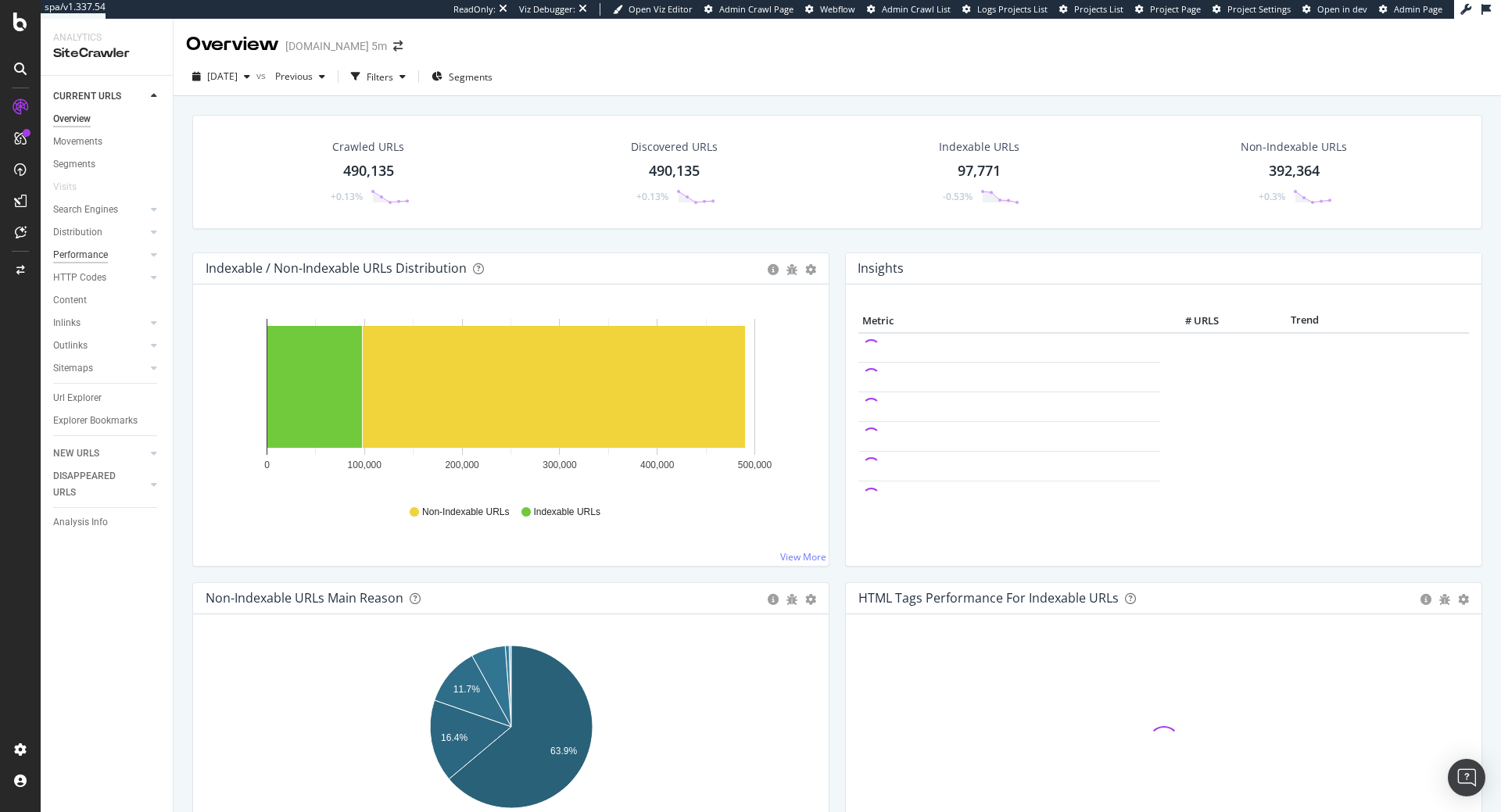
click at [94, 258] on div "Performance" at bounding box center [80, 255] width 55 height 16
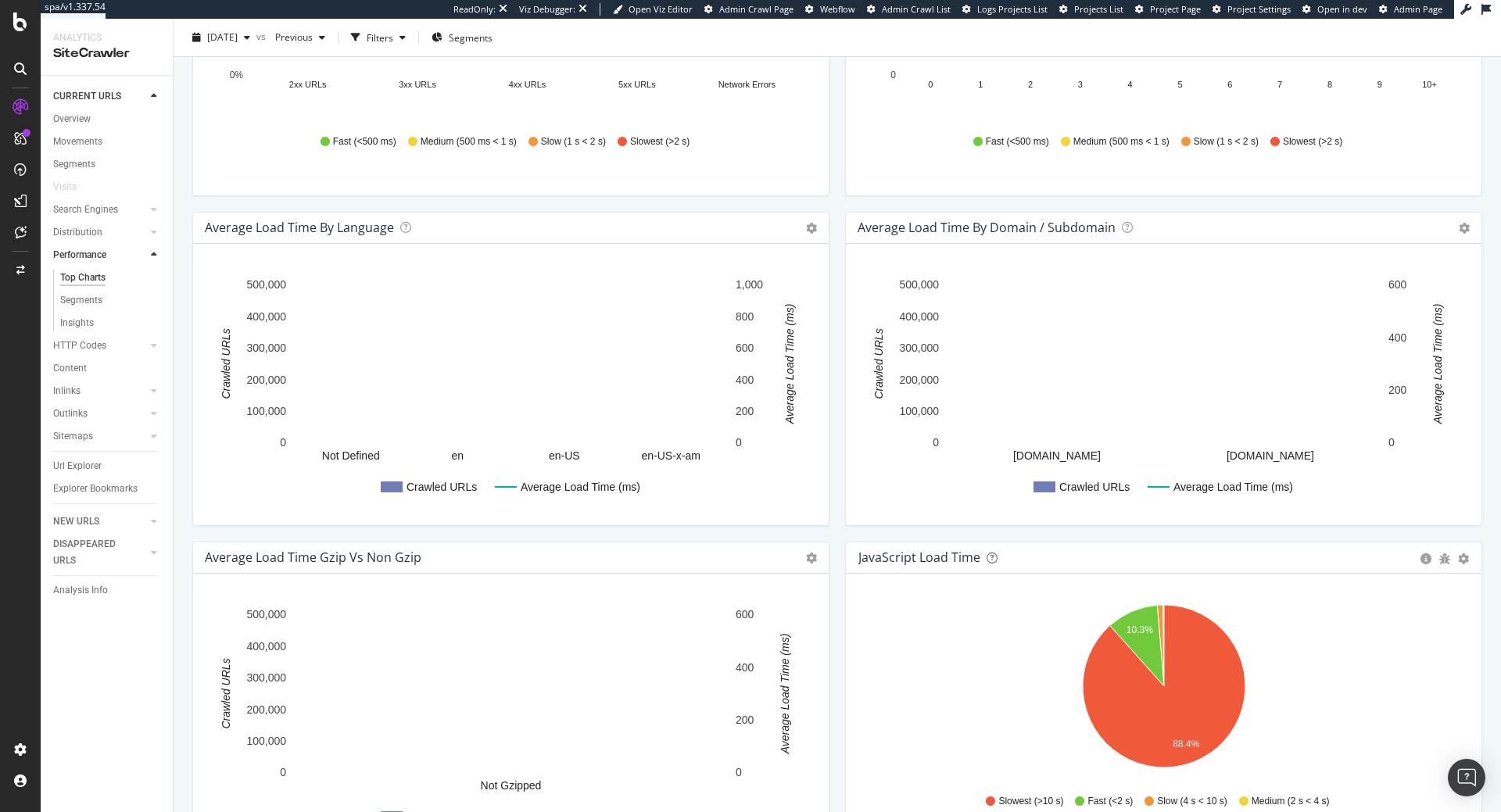
scroll to position [877, 0]
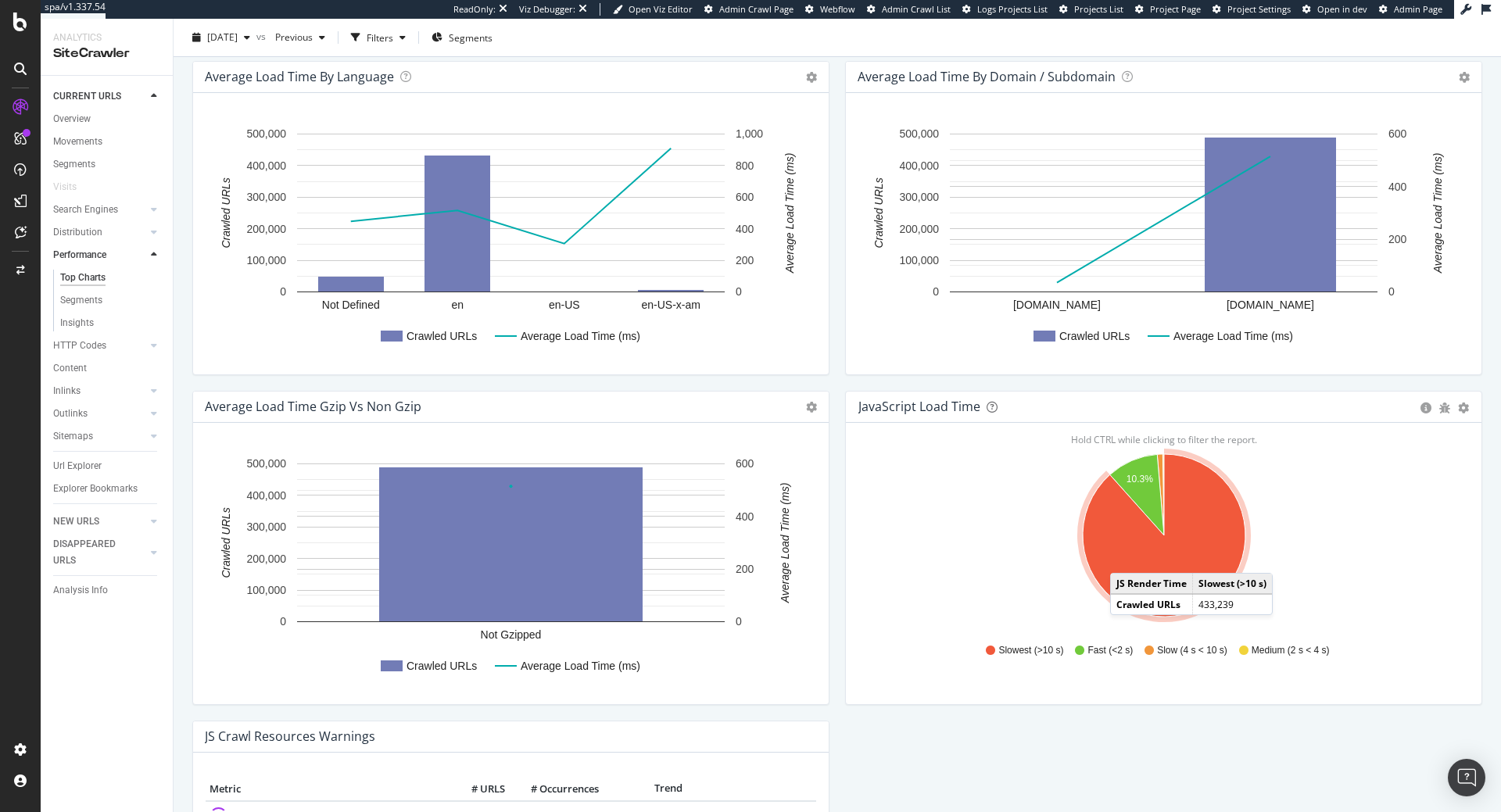
click at [1126, 557] on icon "A chart." at bounding box center [1164, 535] width 162 height 162
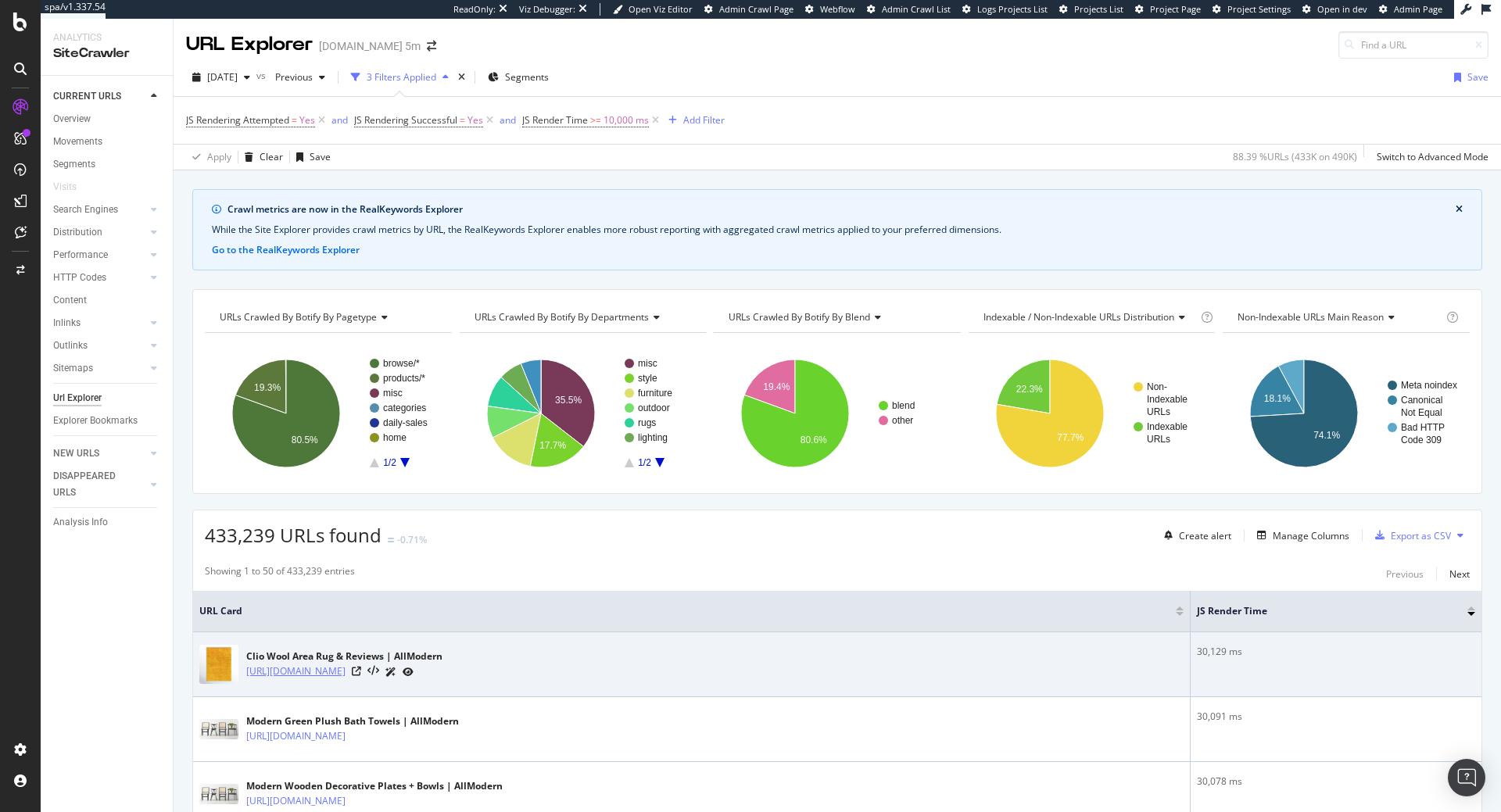
click at [346, 670] on link "https://www.allmodern.com/rugs/pdp/clio-wool-area-rug-a100013757.html?piid=1744…" at bounding box center [295, 672] width 99 height 15
click at [346, 672] on link "https://www.allmodern.com/rugs/pdp/clio-wool-area-rug-a100013757.html?piid=1744…" at bounding box center [295, 672] width 99 height 15
click at [361, 676] on icon at bounding box center [357, 672] width 10 height 10
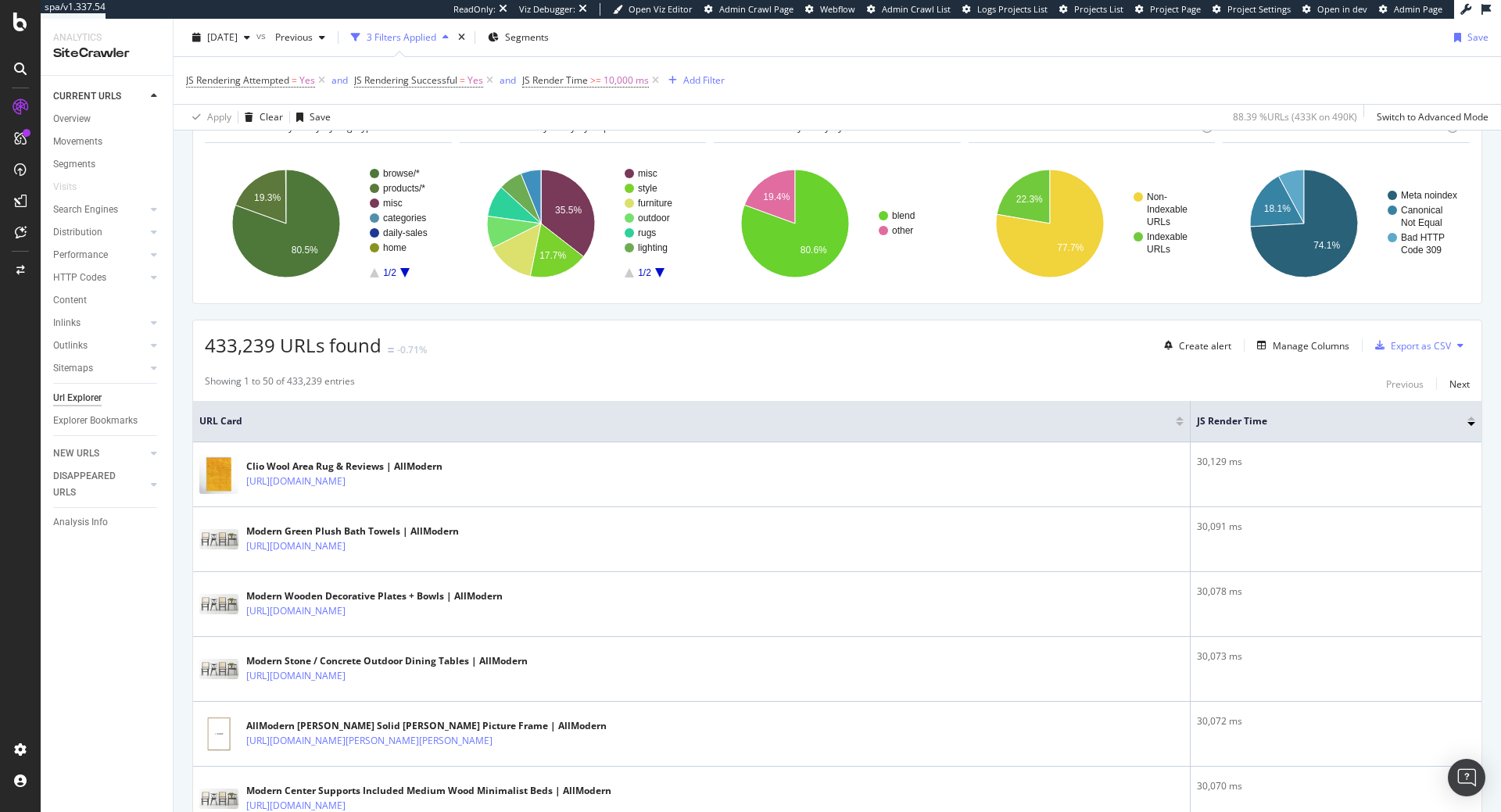
scroll to position [160, 0]
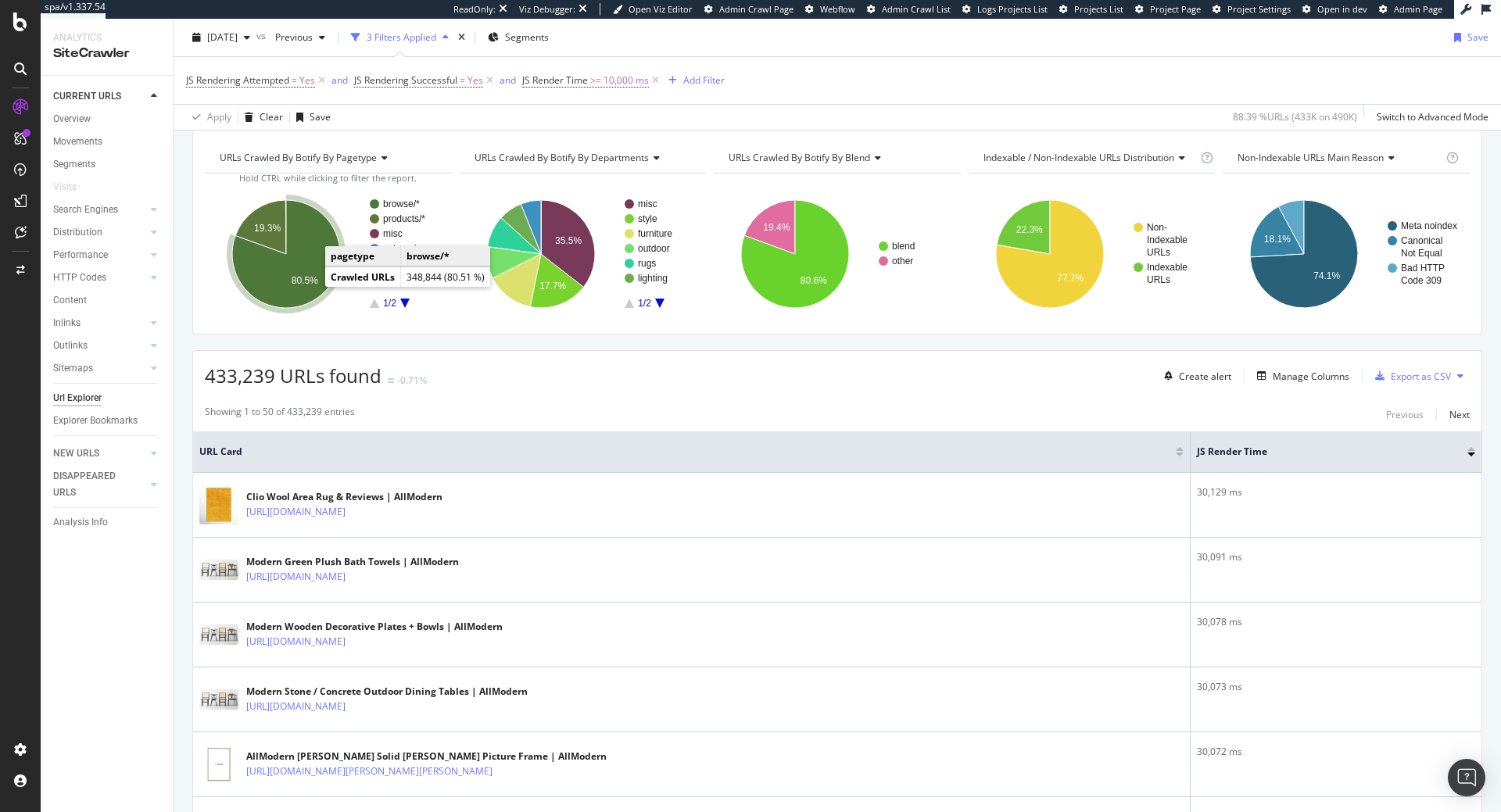
click at [305, 268] on icon "A chart." at bounding box center [286, 254] width 108 height 108
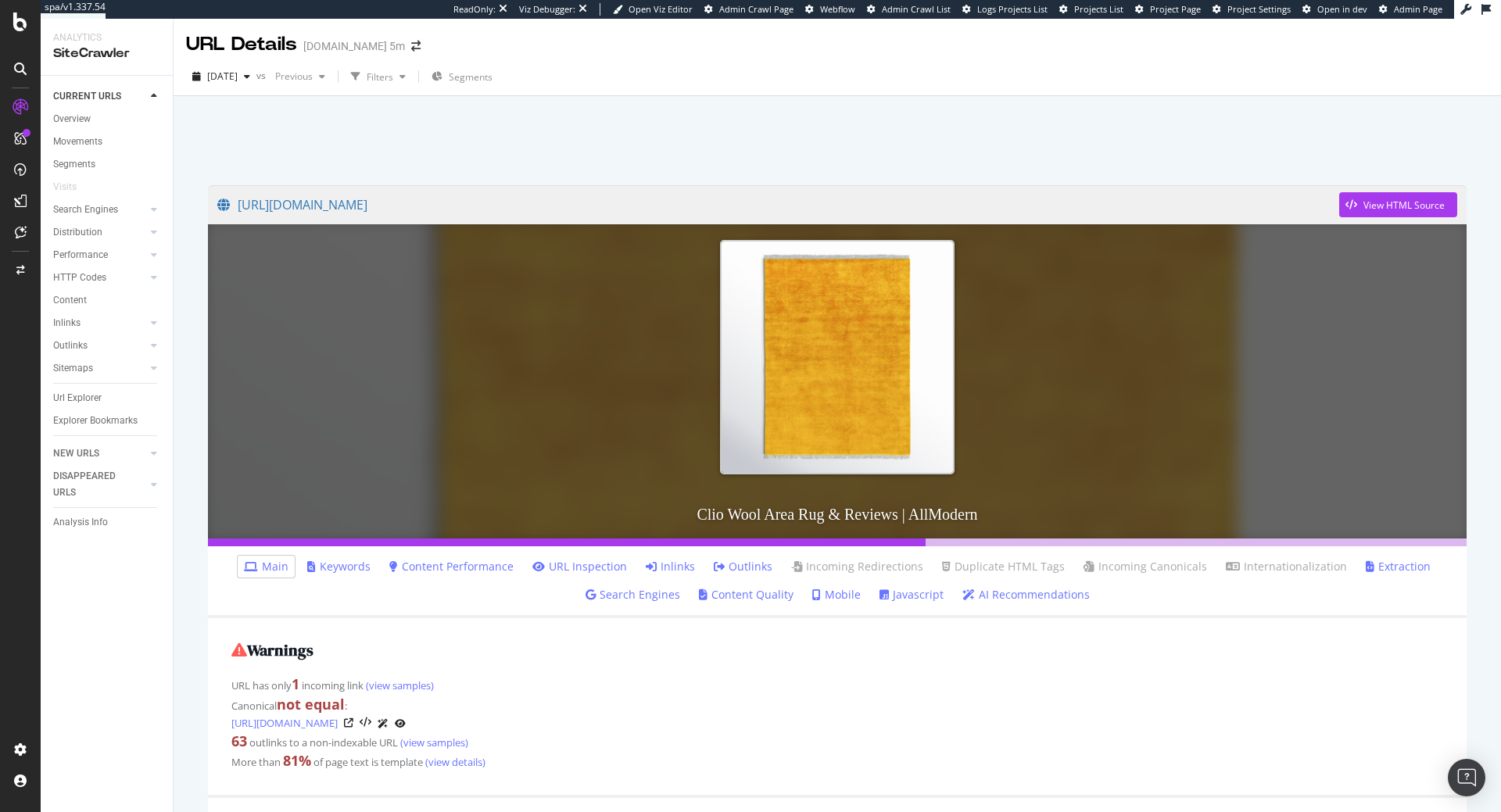
click at [910, 591] on link "Javascript" at bounding box center [911, 595] width 64 height 15
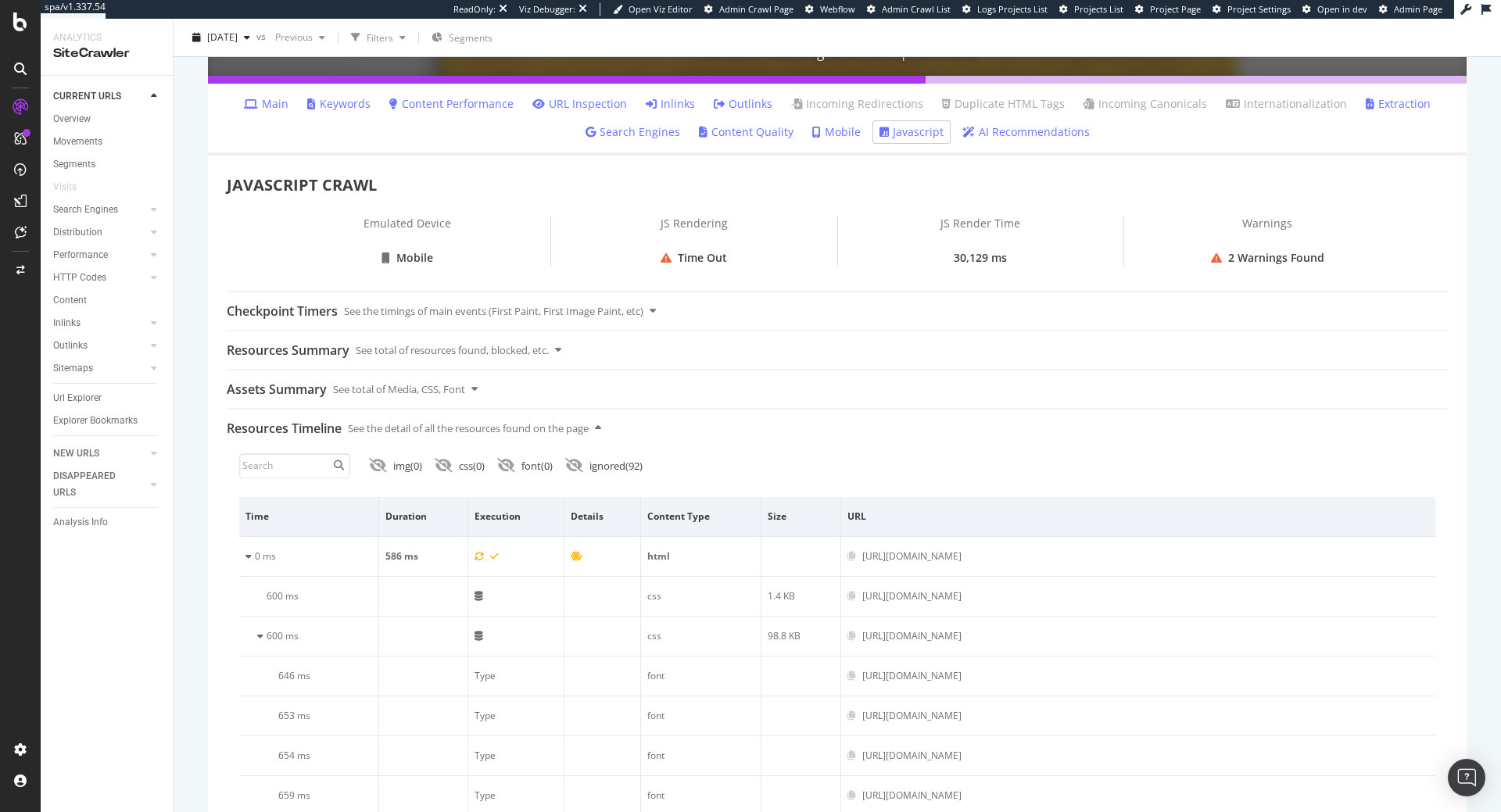
scroll to position [638, 0]
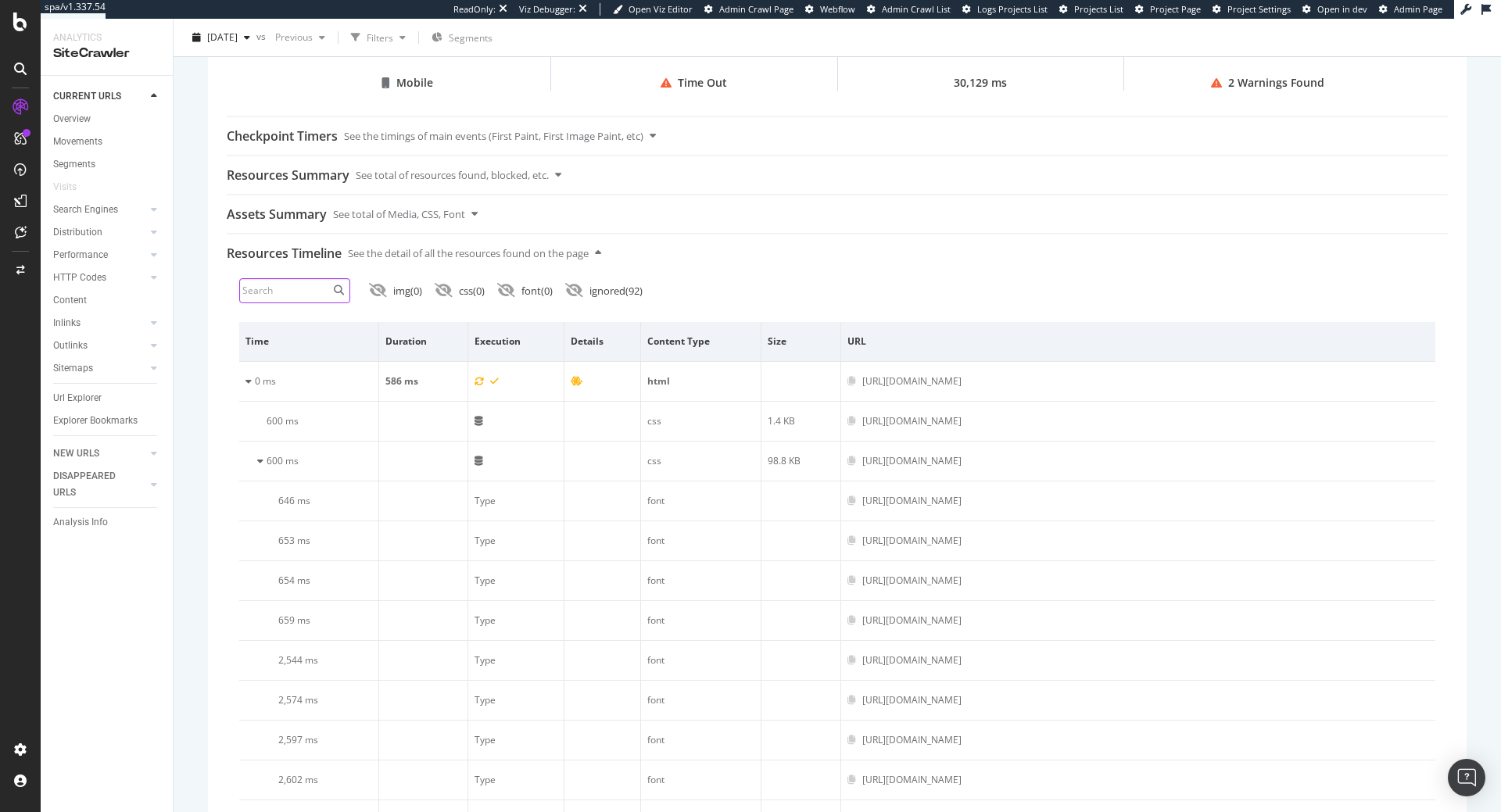
click at [324, 291] on input at bounding box center [295, 291] width 111 height 25
type input "sess"
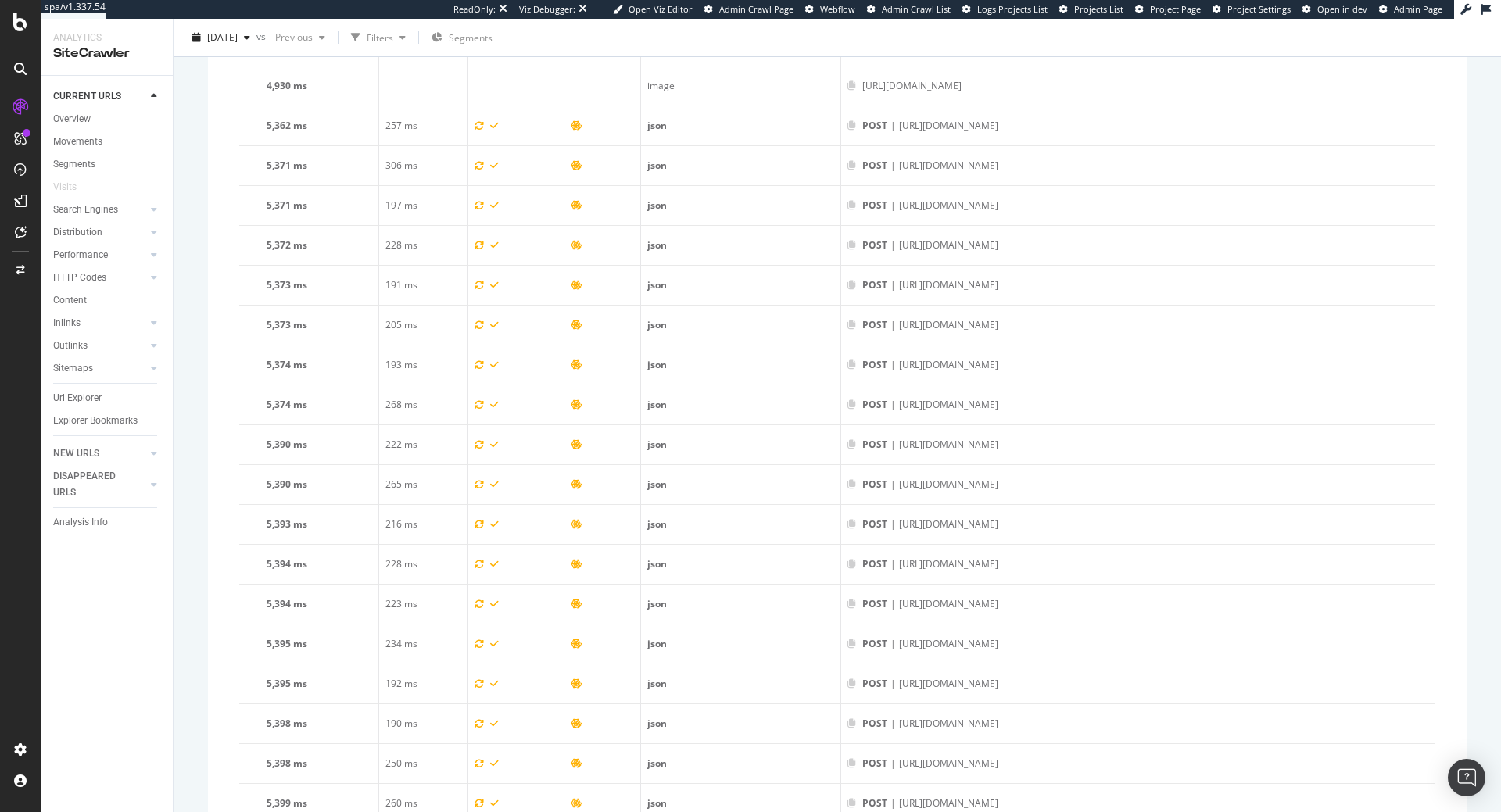
scroll to position [10983, 0]
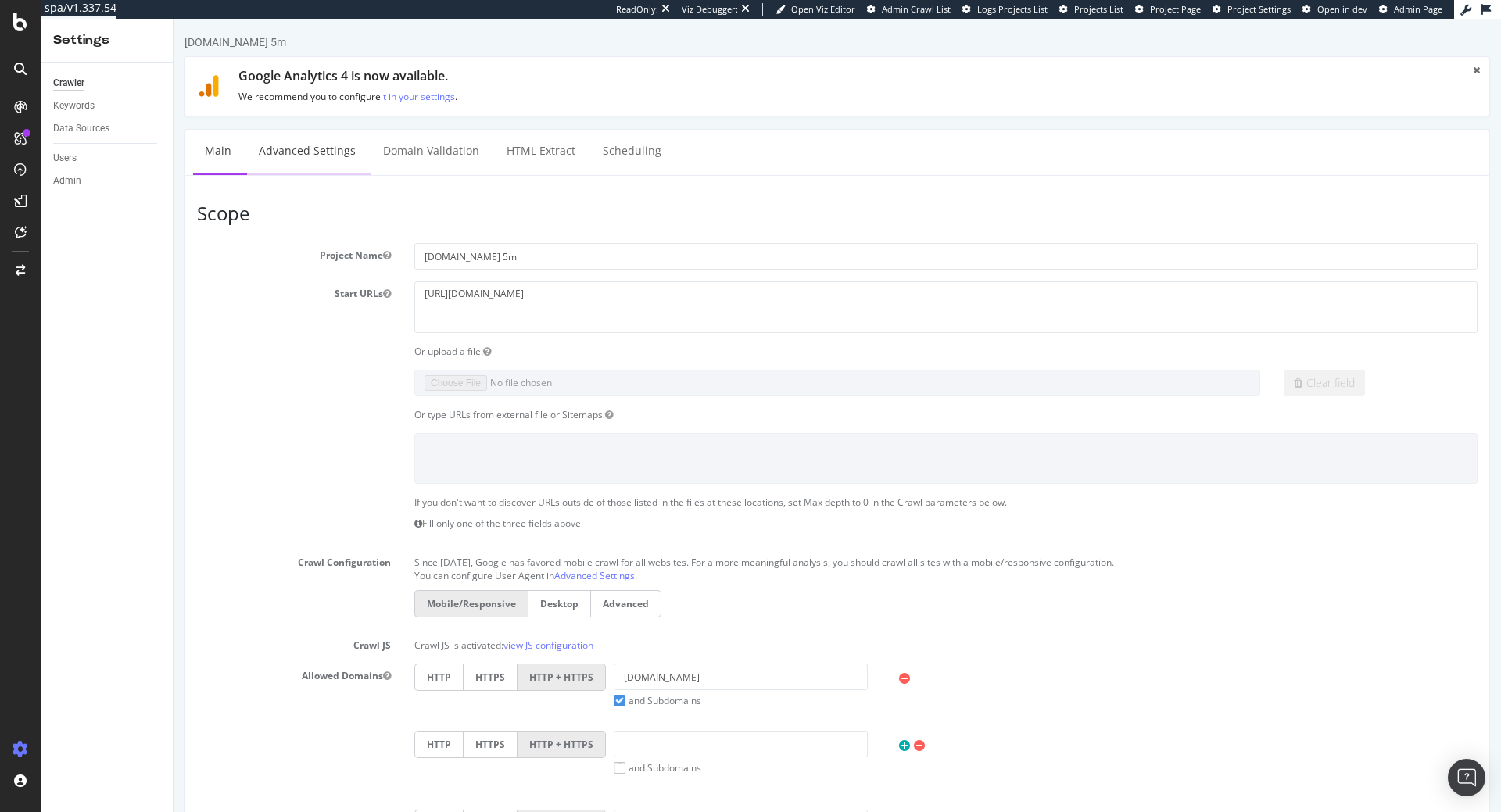
click at [279, 153] on link "Advanced Settings" at bounding box center [307, 151] width 120 height 43
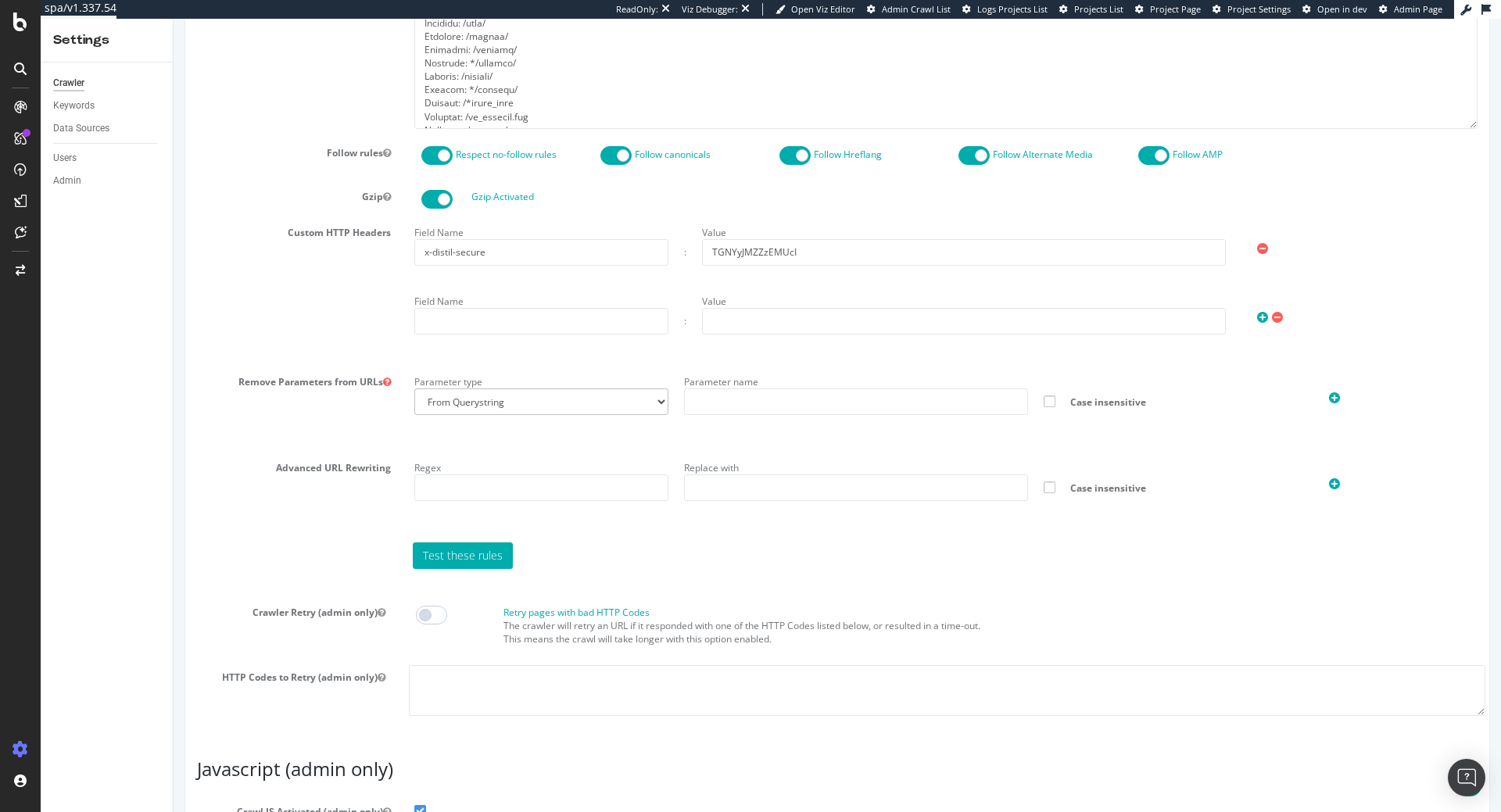
scroll to position [1159, 0]
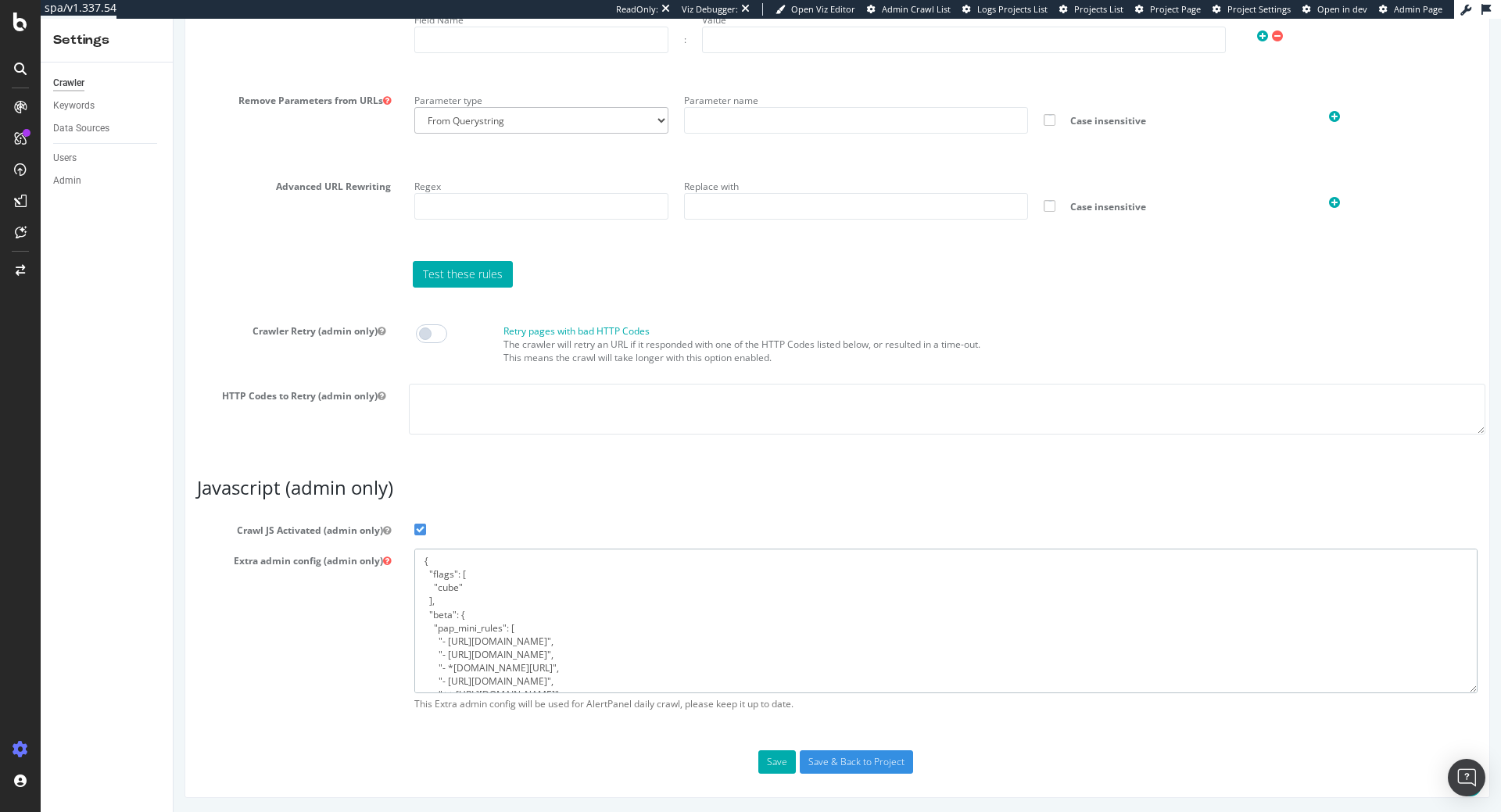
click at [573, 627] on textarea "{ "flags": [ "cube" ], "beta": { "pap_mini_rules": [ "- [URL][DOMAIN_NAME]", "-…" at bounding box center [946, 621] width 1064 height 145
type textarea "{ "flags": [ "cube" ], "beta": { "pap_mini_rules": [ "- [URL][DOMAIN_NAME]", "-…"
click at [775, 763] on button "Save" at bounding box center [776, 762] width 37 height 23
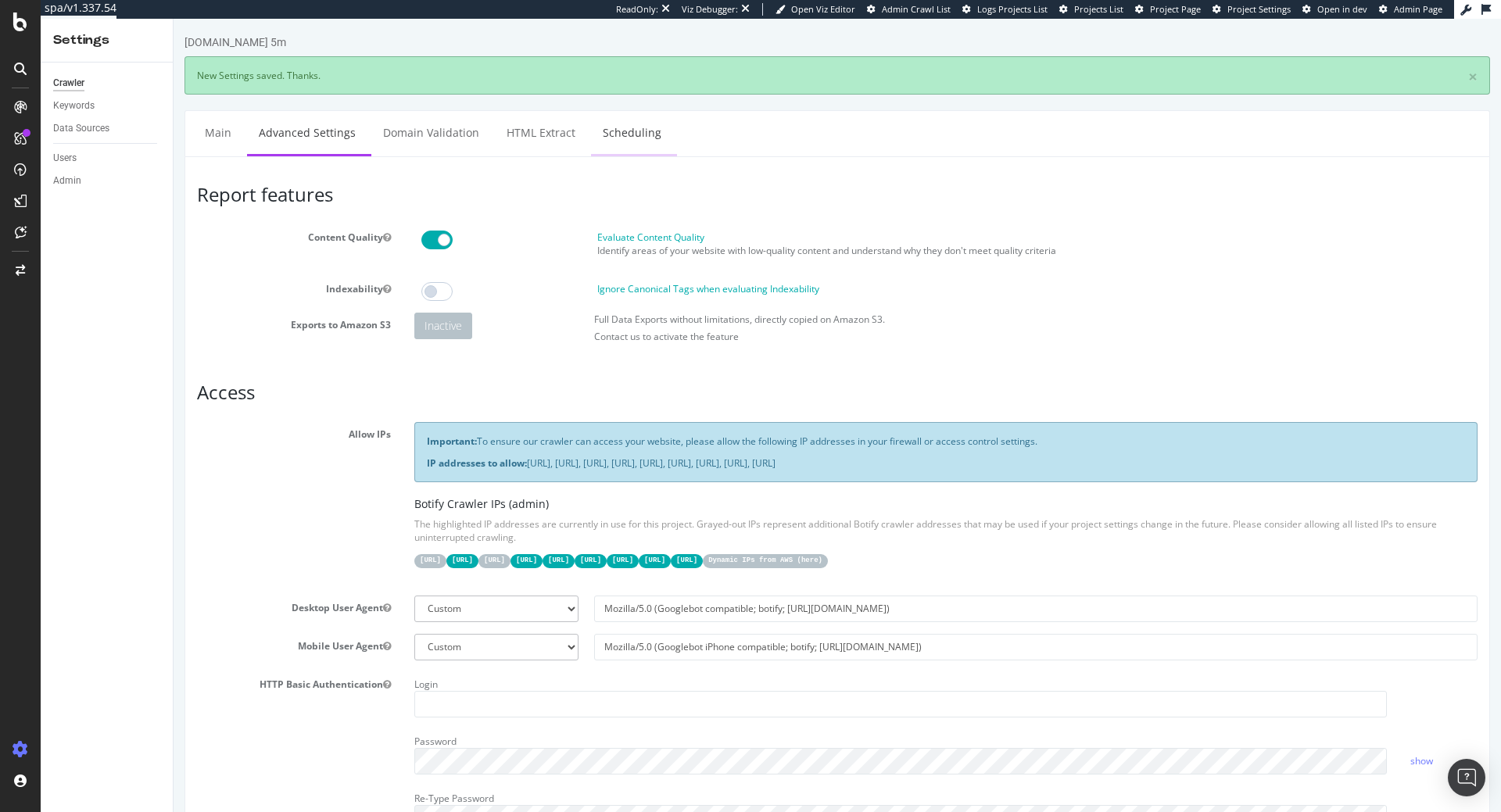
scroll to position [0, 0]
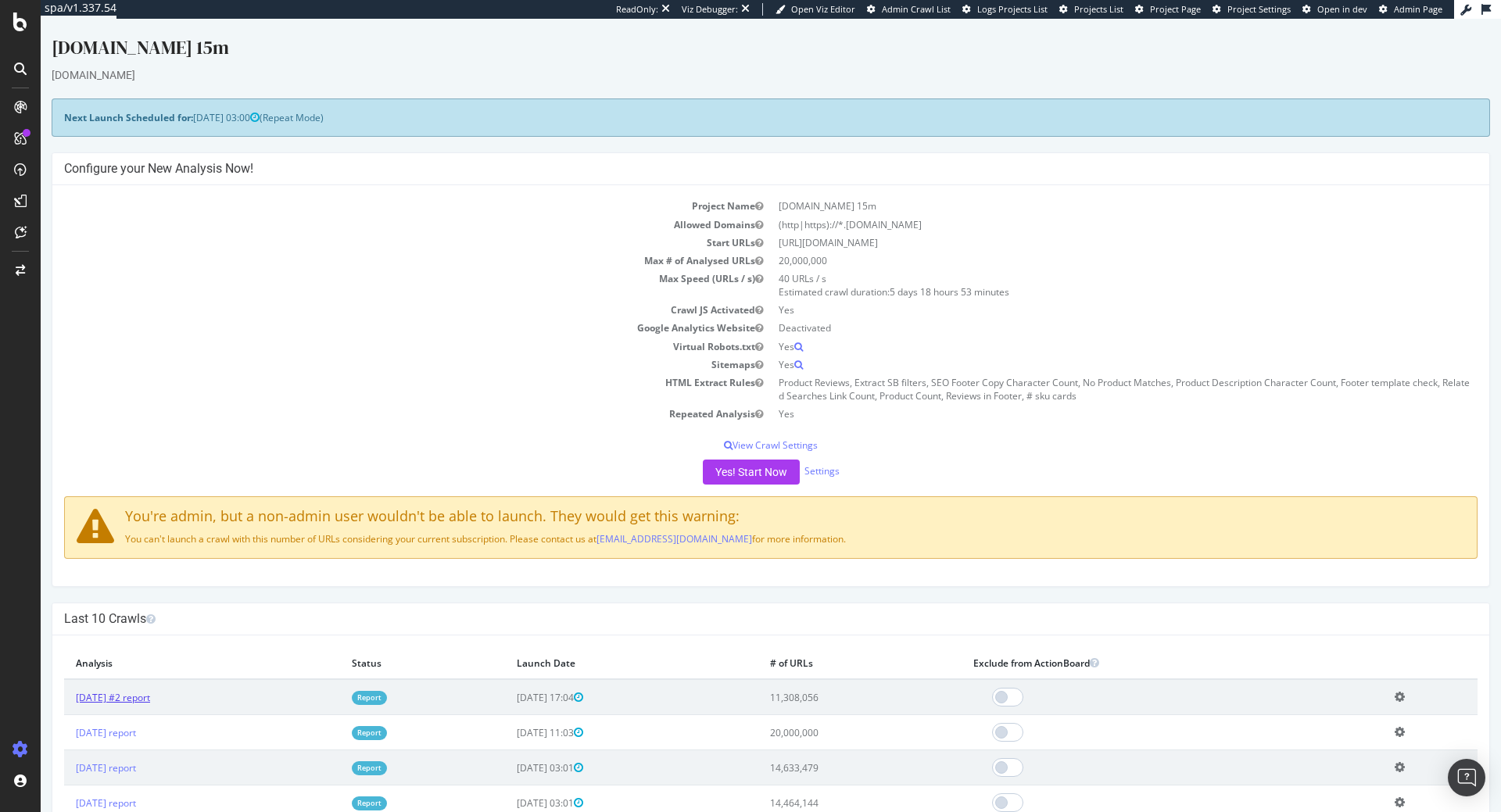
click at [118, 696] on link "2025 Jun. 27th #2 report" at bounding box center [112, 698] width 74 height 13
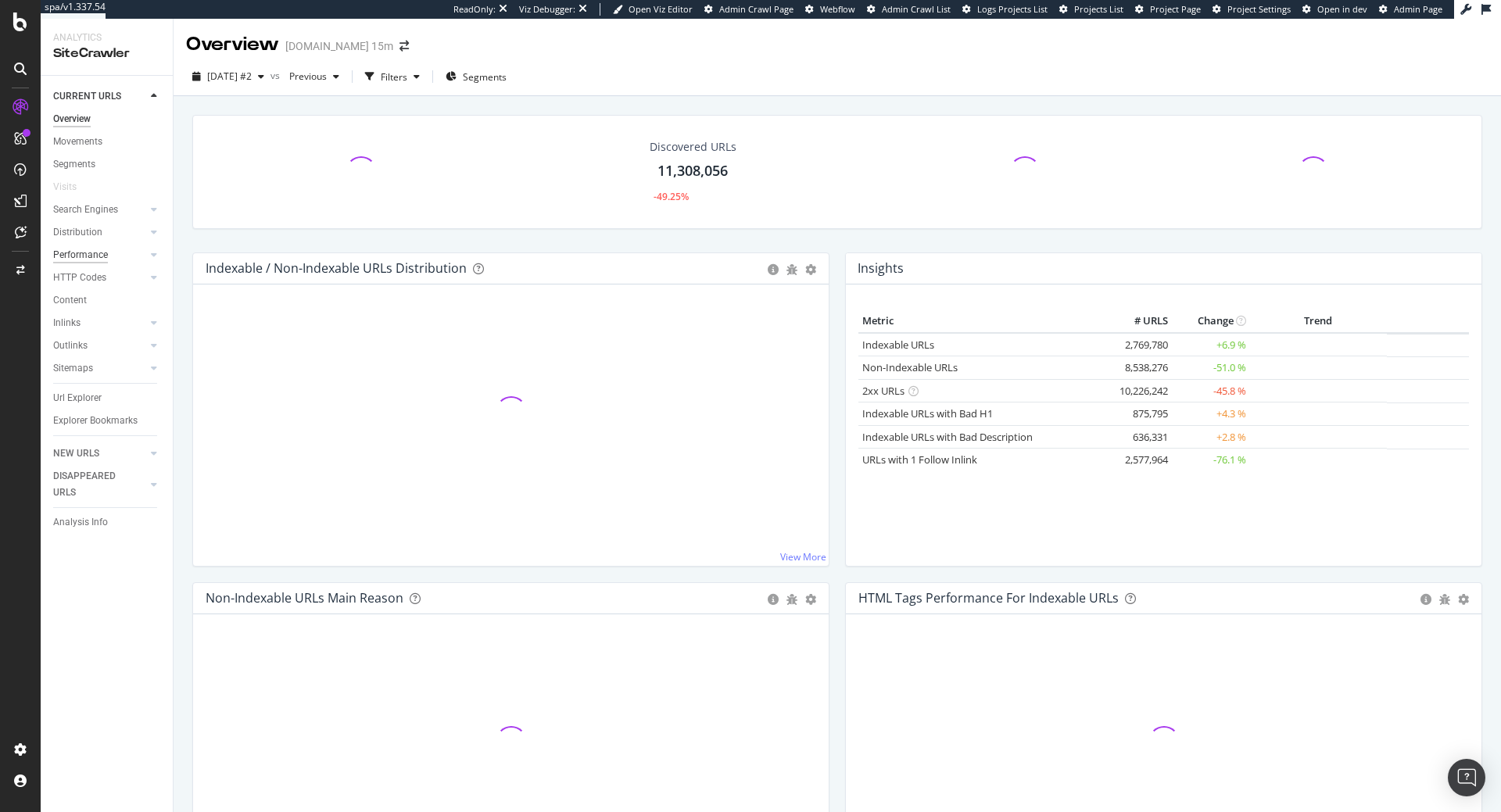
click at [99, 250] on div "Performance" at bounding box center [80, 255] width 55 height 16
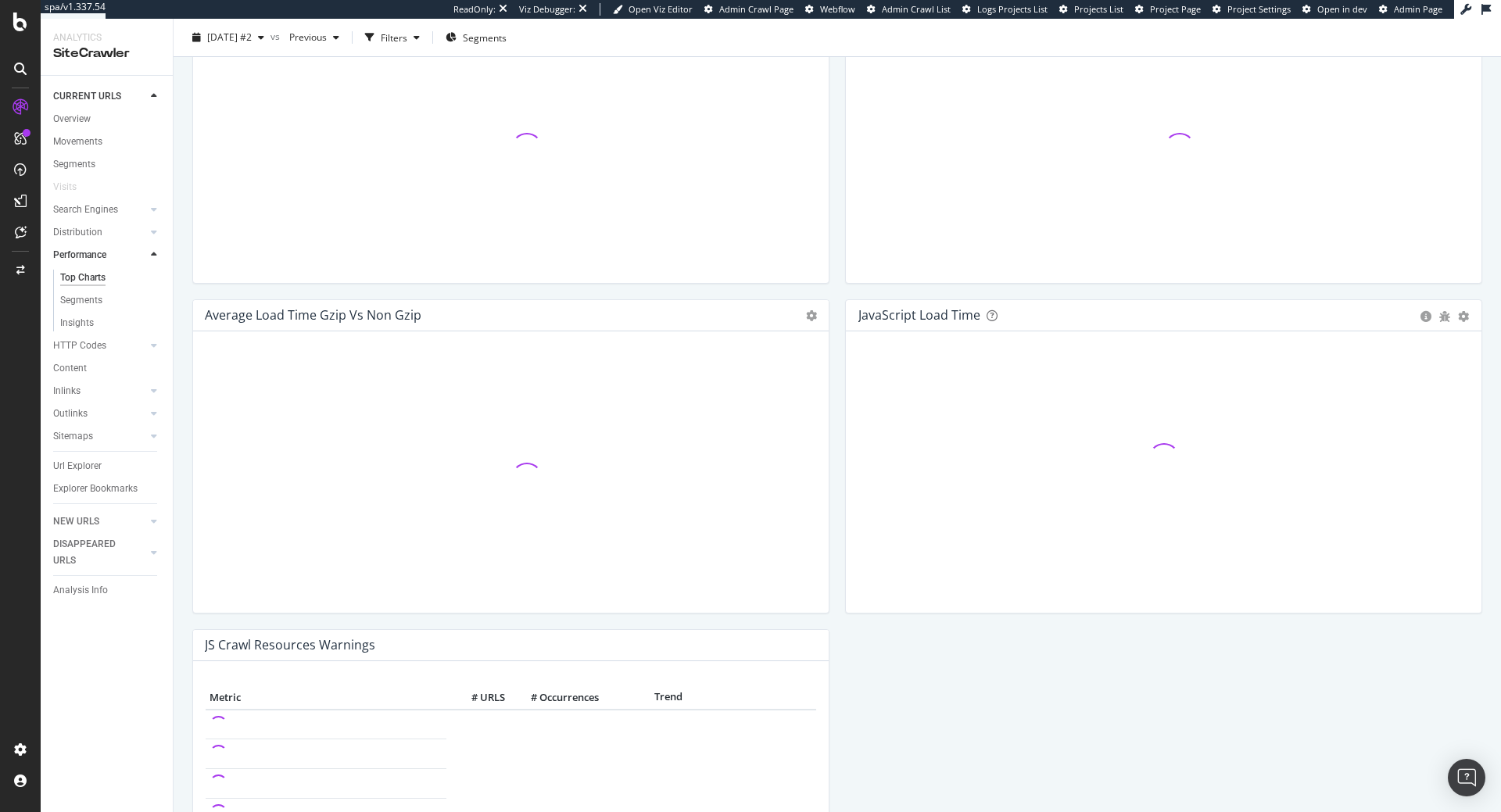
scroll to position [990, 0]
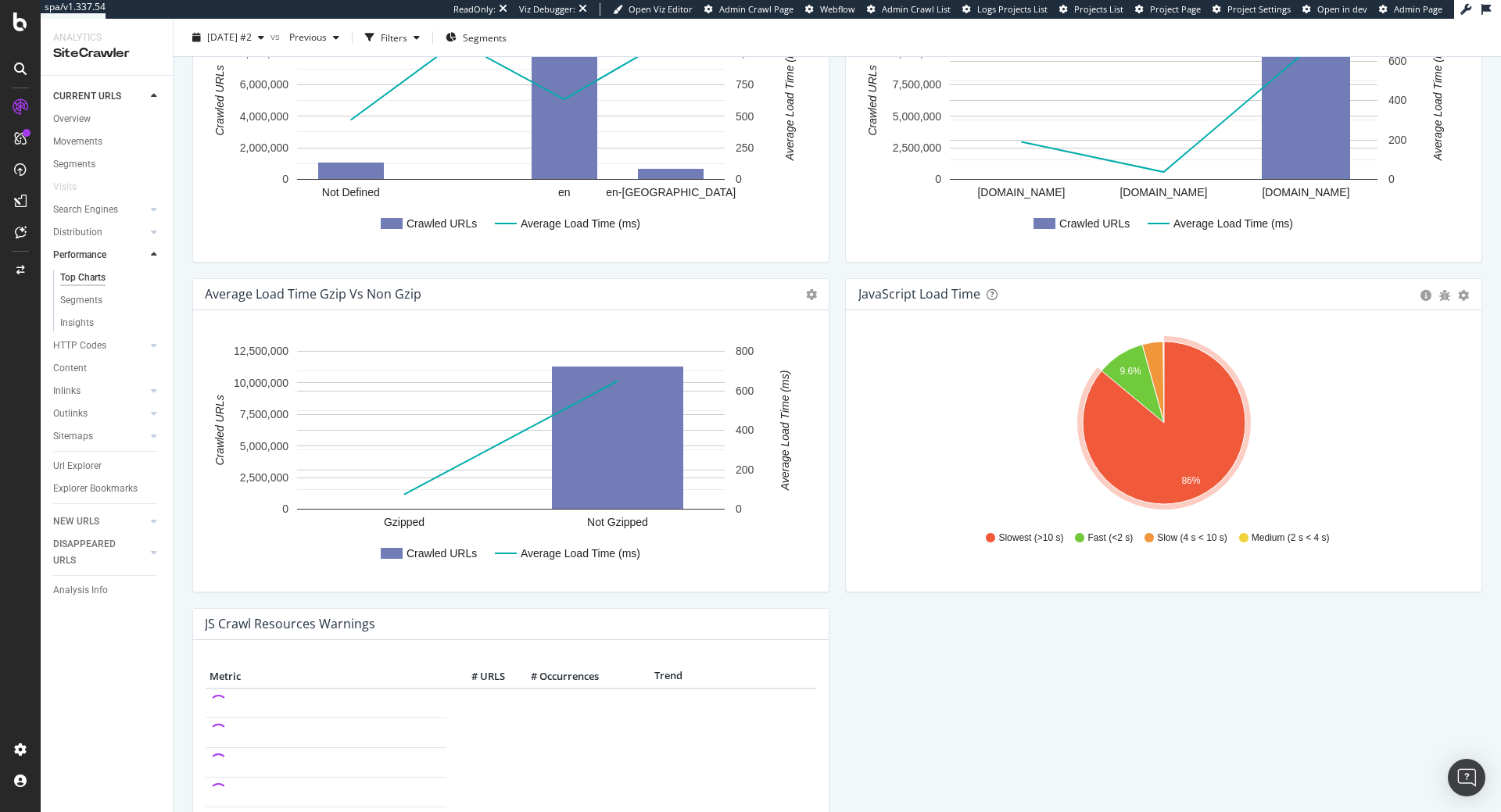
click at [1169, 464] on icon "A chart." at bounding box center [1164, 423] width 162 height 162
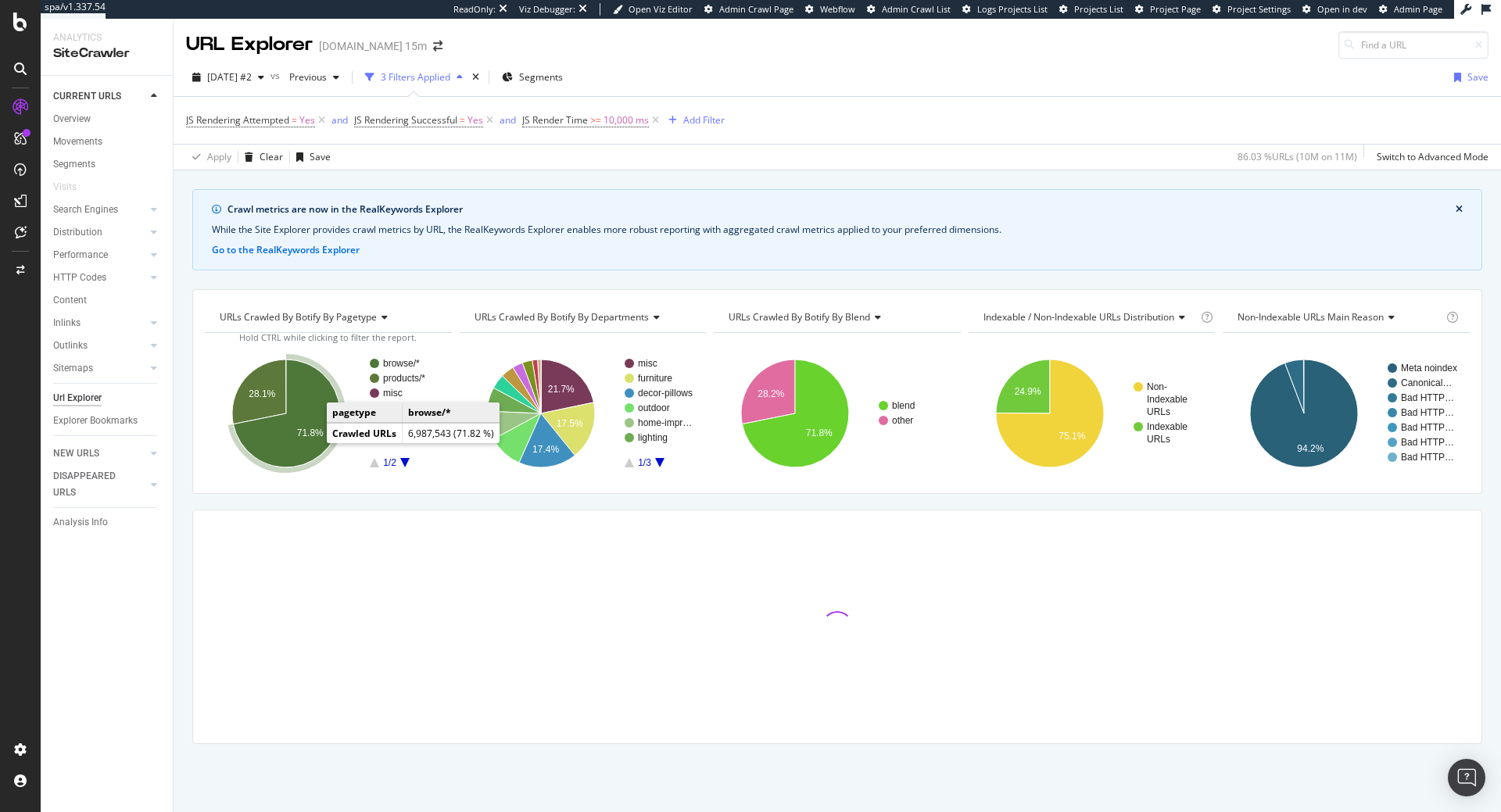
click at [311, 428] on icon "A chart." at bounding box center [285, 413] width 107 height 108
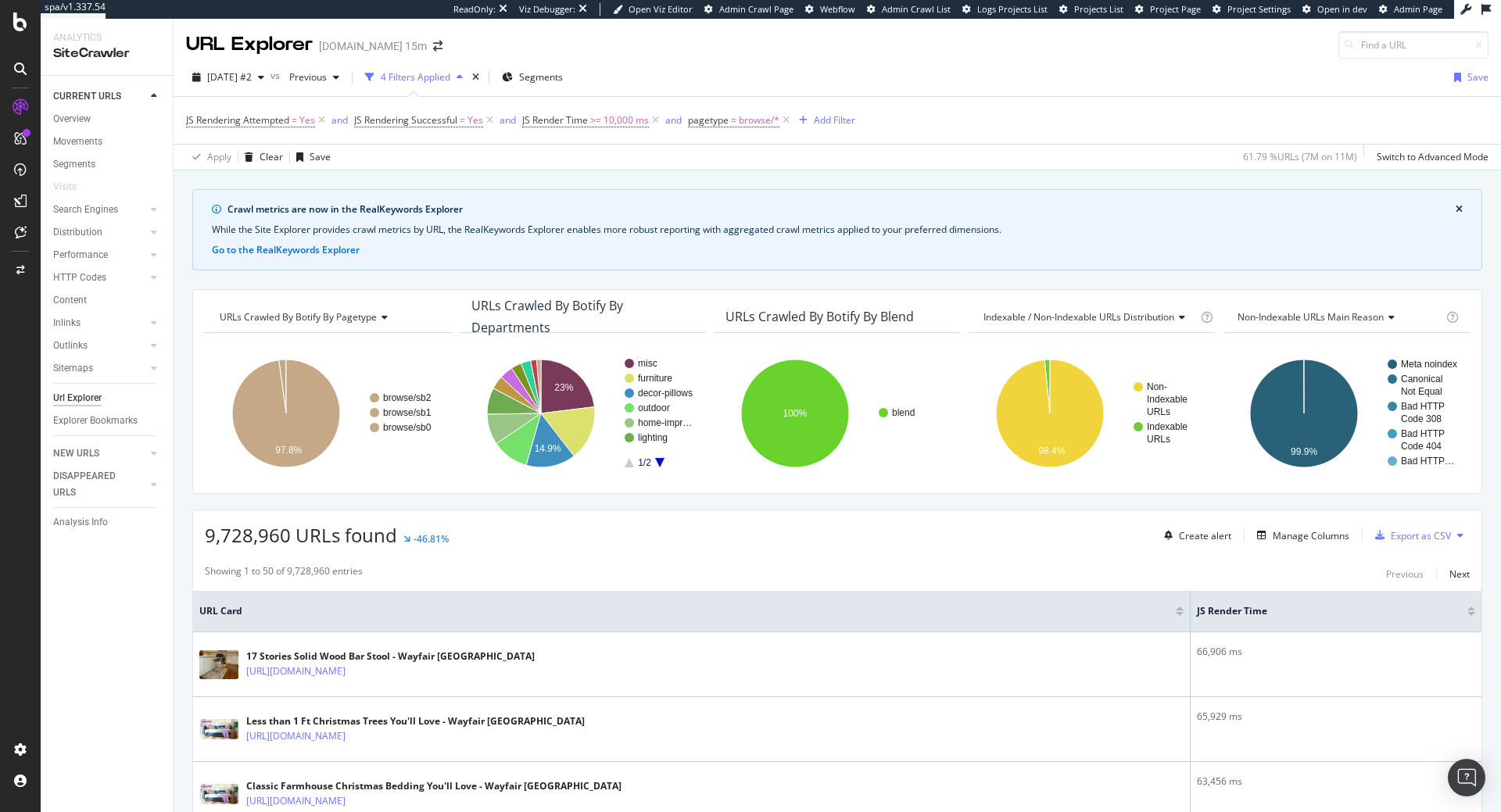
scroll to position [239, 0]
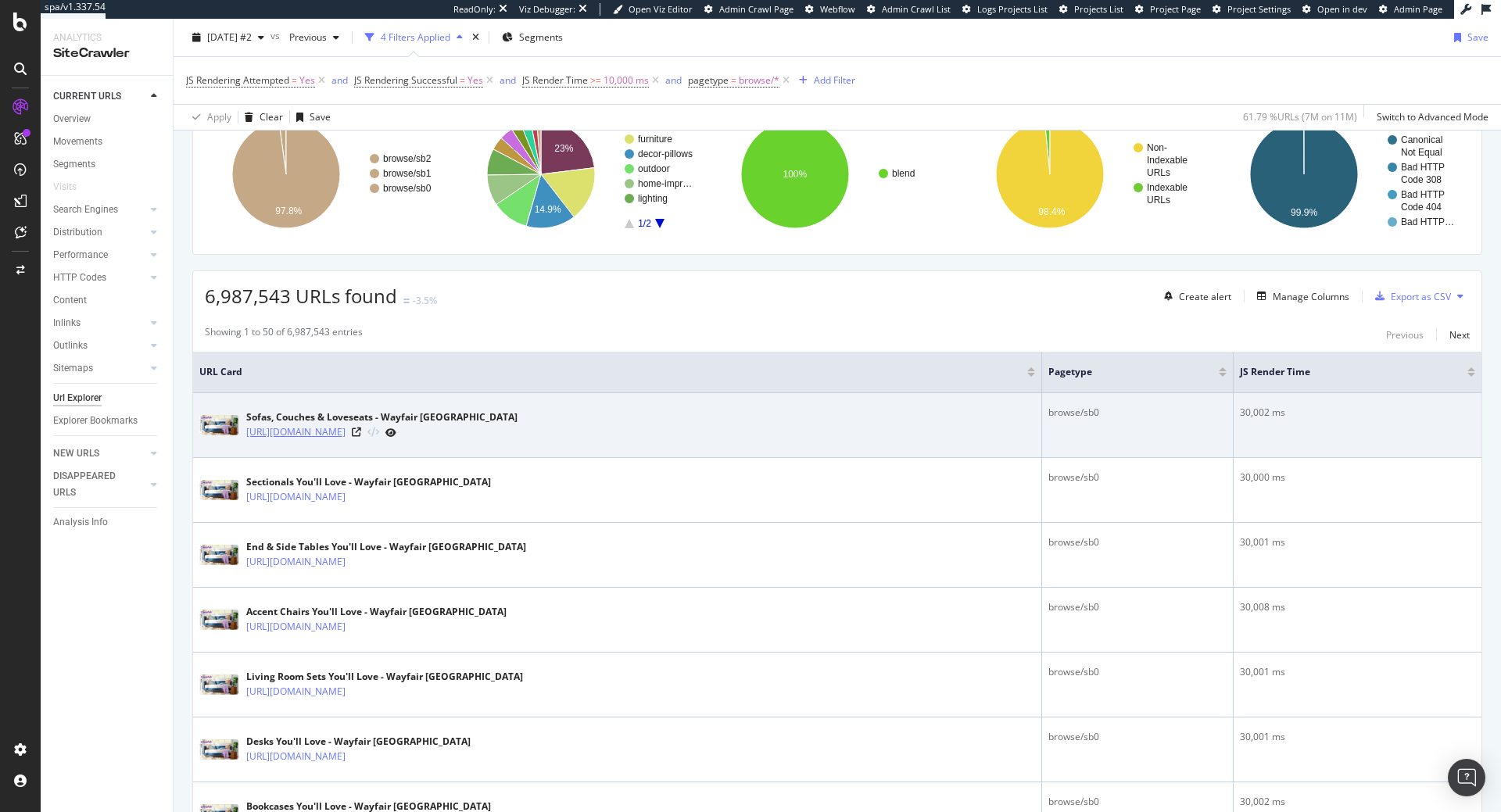
click at [346, 429] on link "https://www.wayfair.ca/furniture/sb0/sofas-c413892.html" at bounding box center [295, 432] width 99 height 15
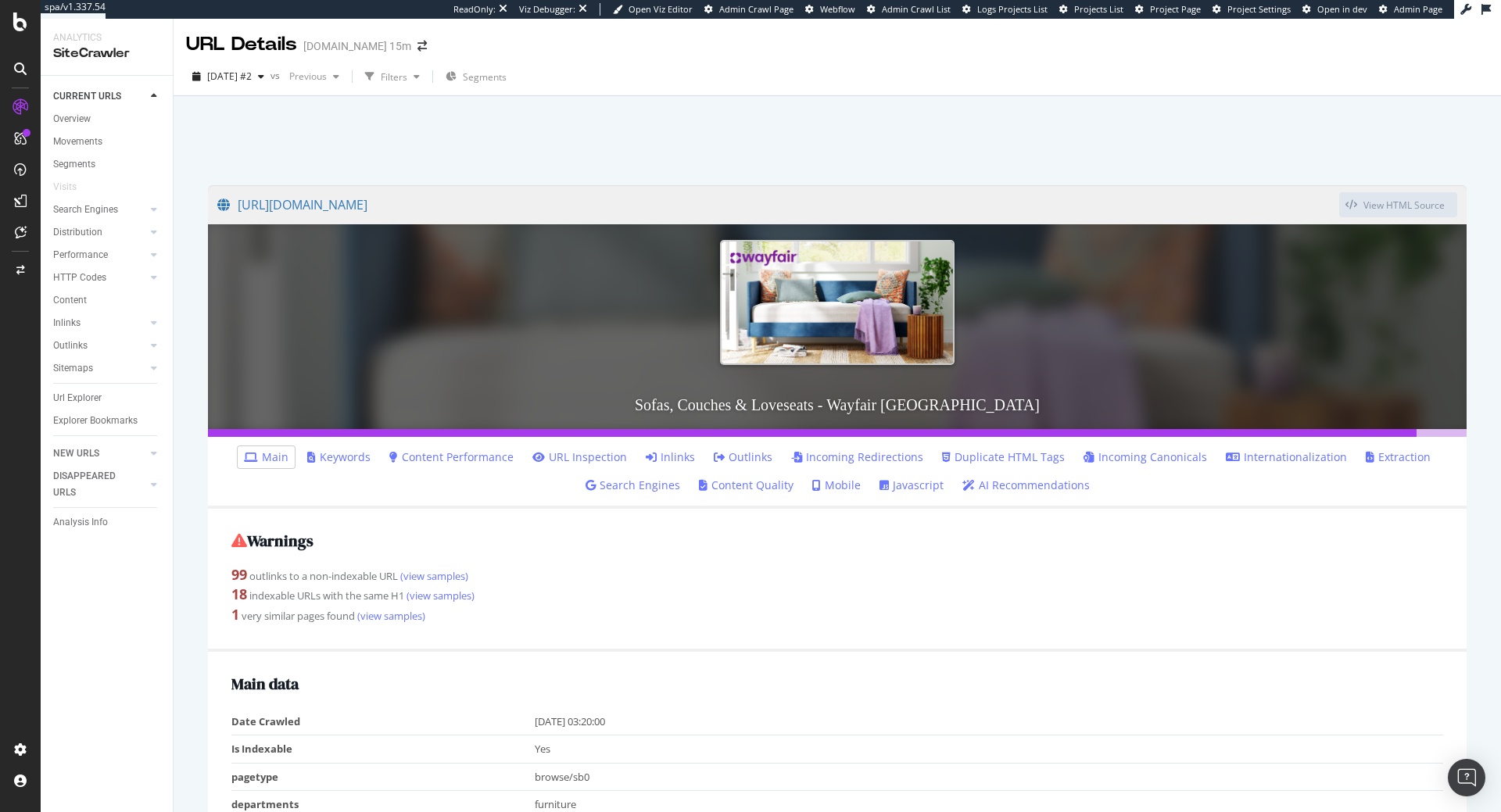
click at [923, 489] on link "Javascript" at bounding box center [911, 485] width 64 height 15
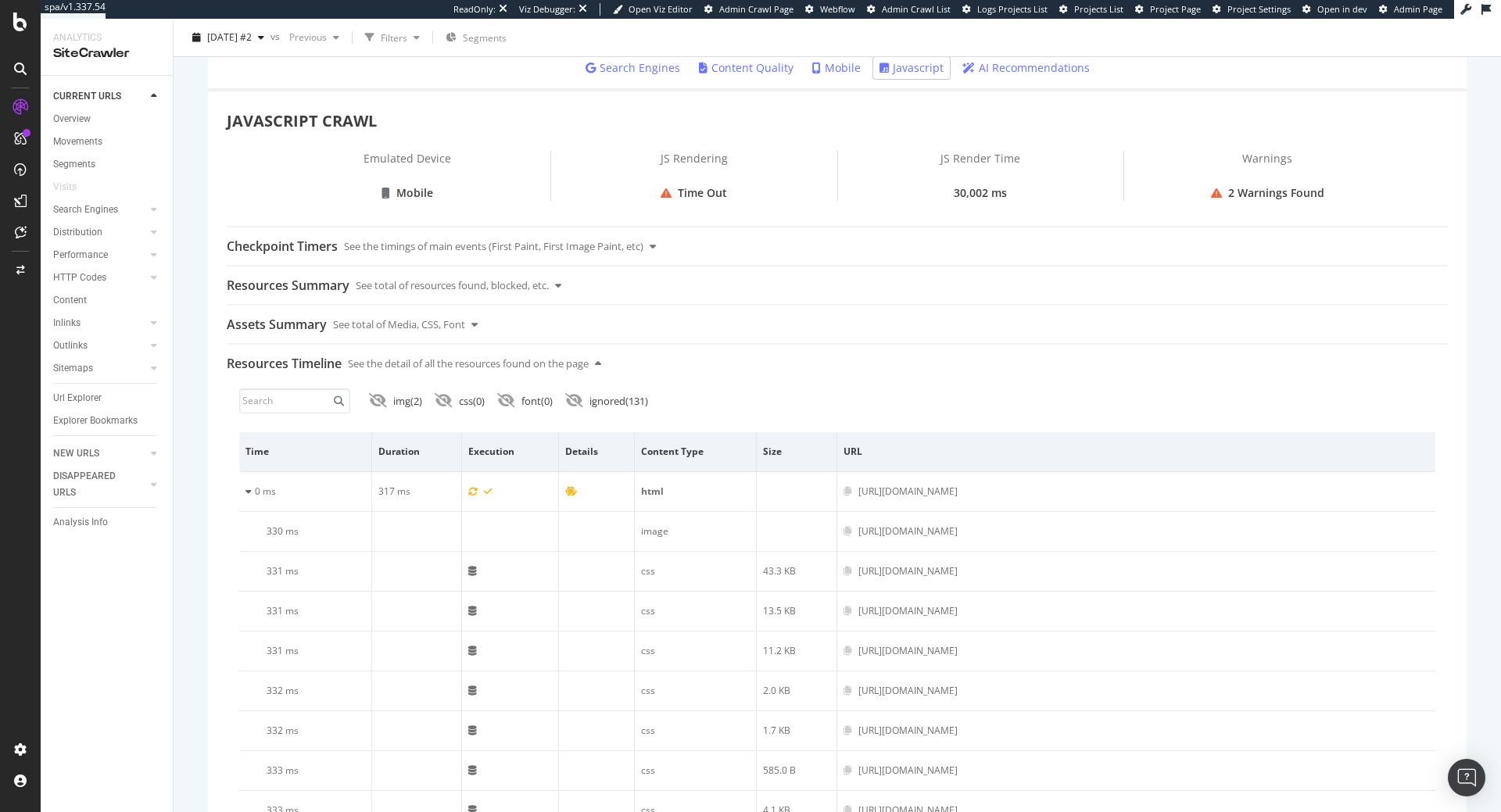
scroll to position [558, 0]
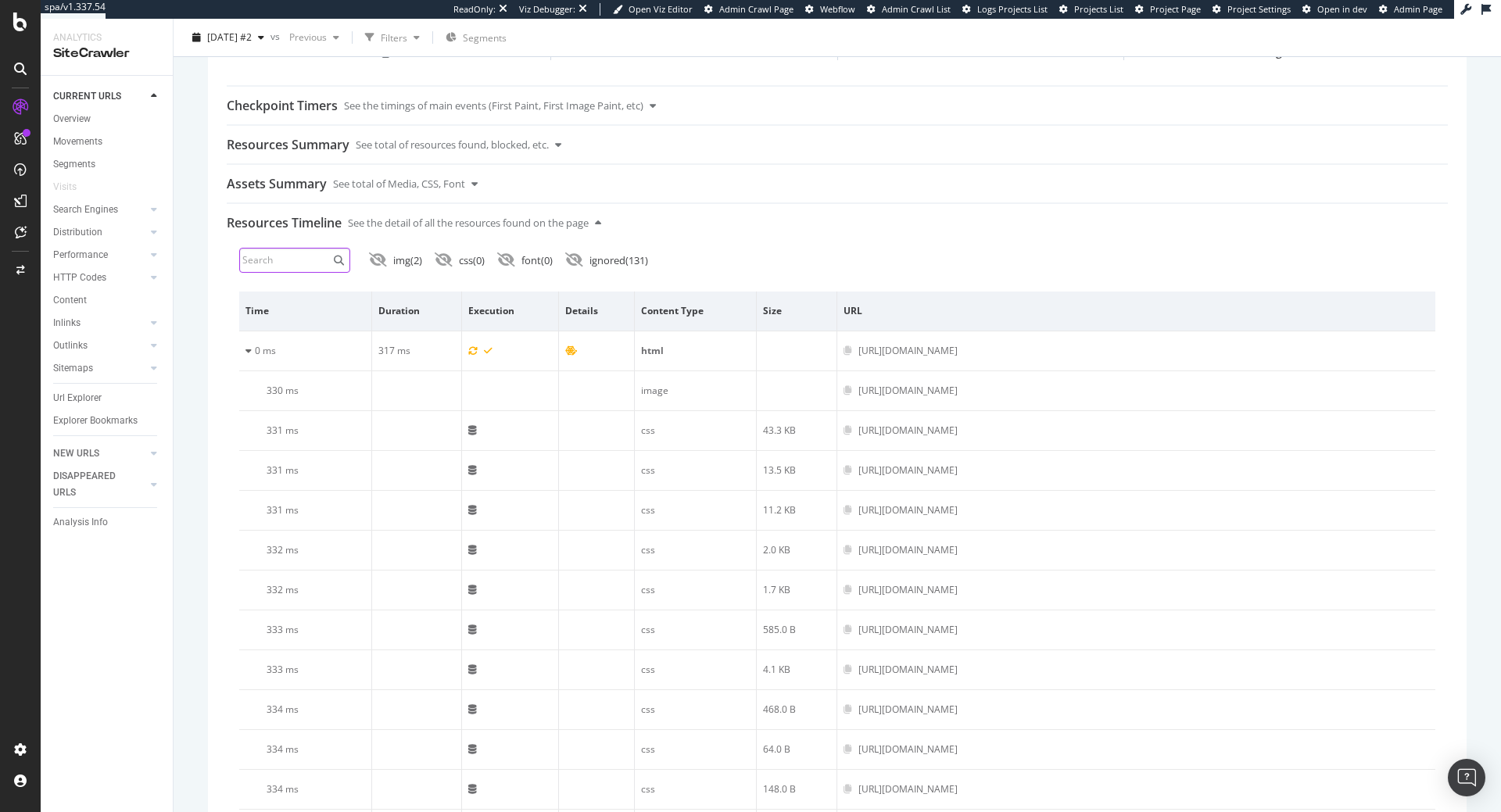
click at [266, 260] on input at bounding box center [295, 260] width 111 height 25
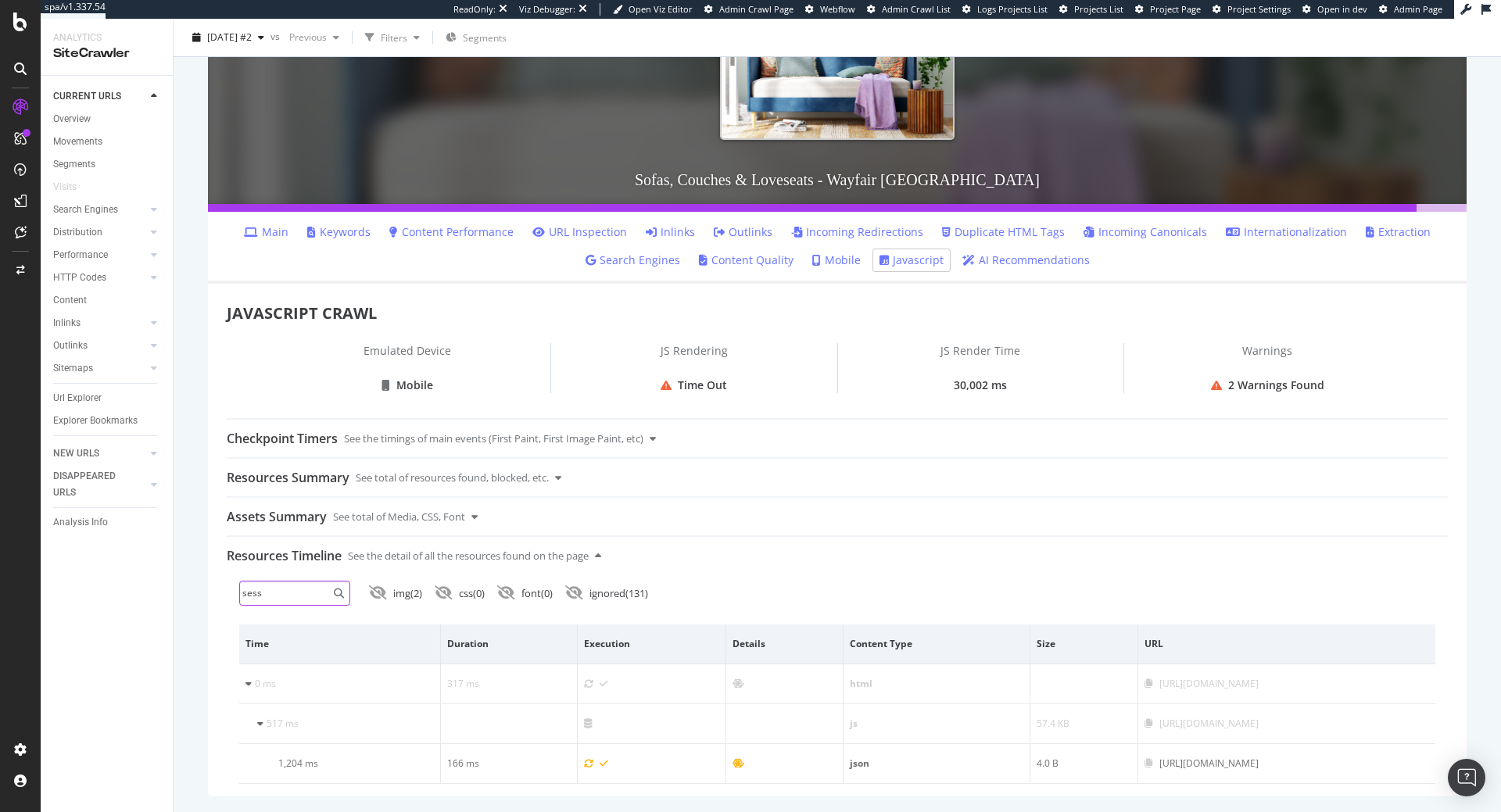
scroll to position [225, 0]
type input "sess"
click at [118, 678] on div "Settings Project settings" at bounding box center [145, 673] width 207 height 28
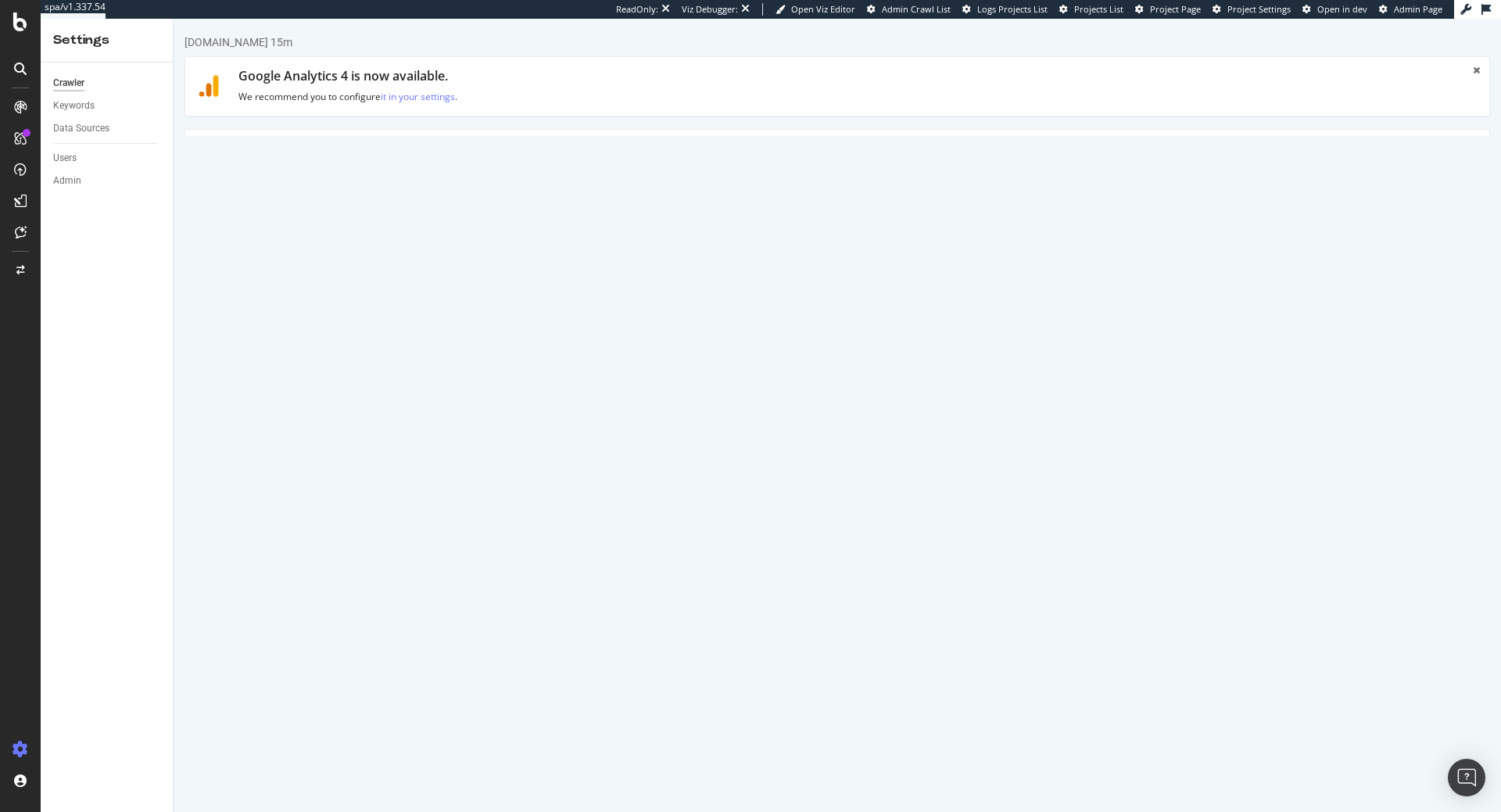
click at [321, 158] on link "Advanced Settings" at bounding box center [307, 151] width 120 height 43
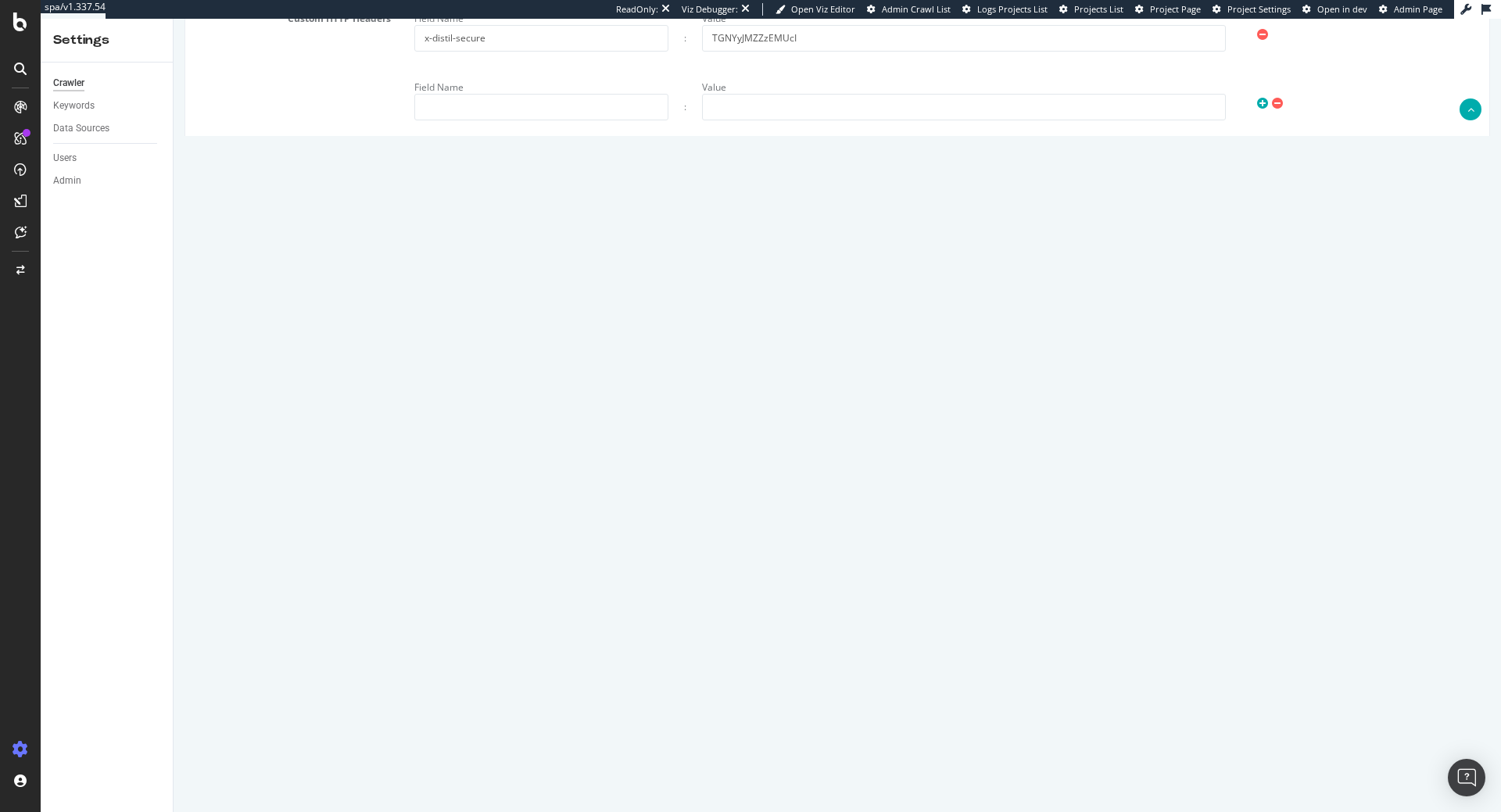
scroll to position [1159, 0]
click at [613, 634] on textarea "{ "flags": [ "cube" ], "beta": { "pap_mini_rules": [ "- [URL][DOMAIN_NAME]", "-…" at bounding box center [946, 621] width 1064 height 145
type textarea "{ "flags": [ "cube" ], "beta": { "pap_mini_rules": [ "- [URL][DOMAIN_NAME]", "-…"
click at [774, 758] on button "Save" at bounding box center [776, 762] width 37 height 23
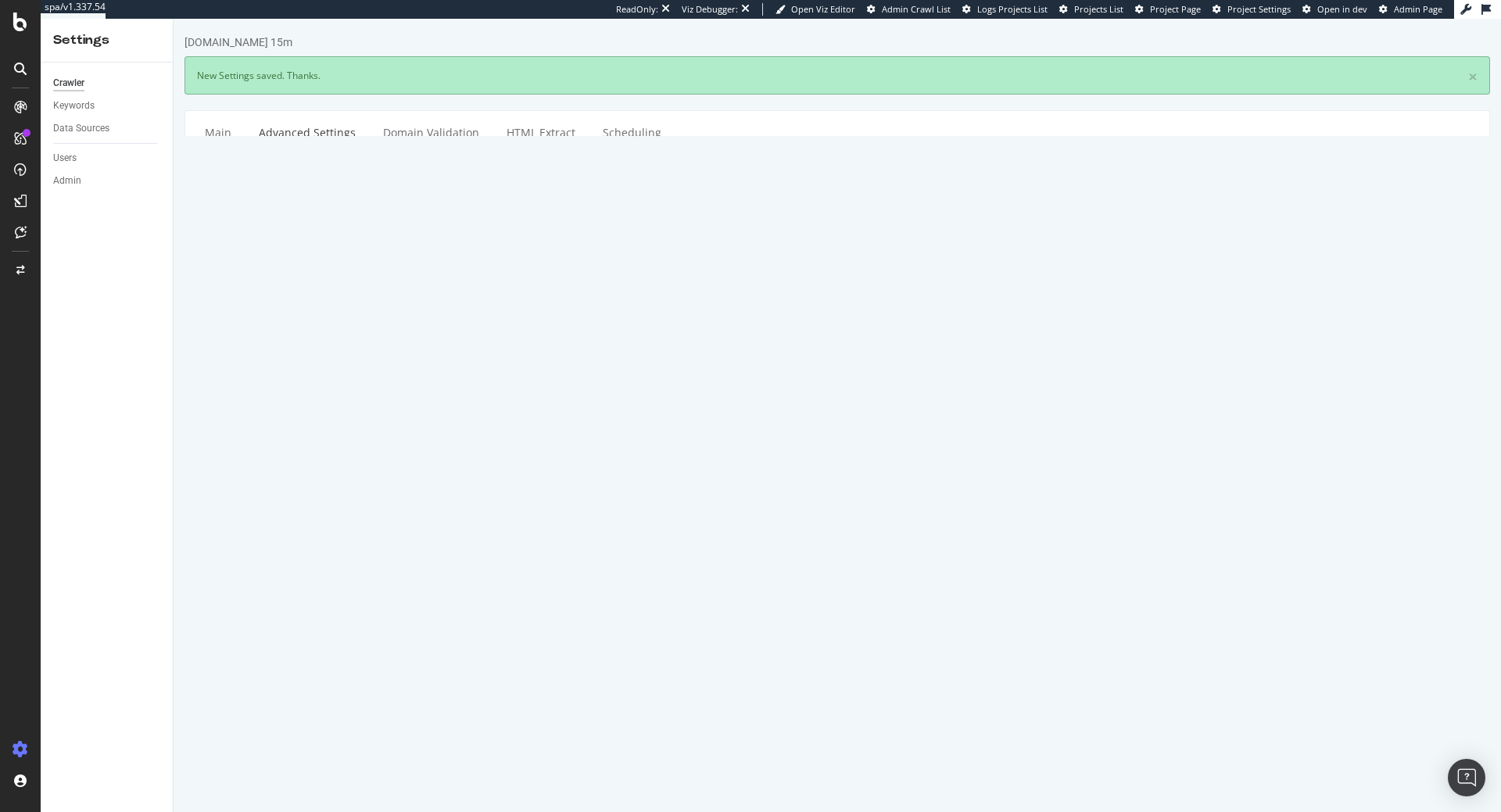
scroll to position [0, 0]
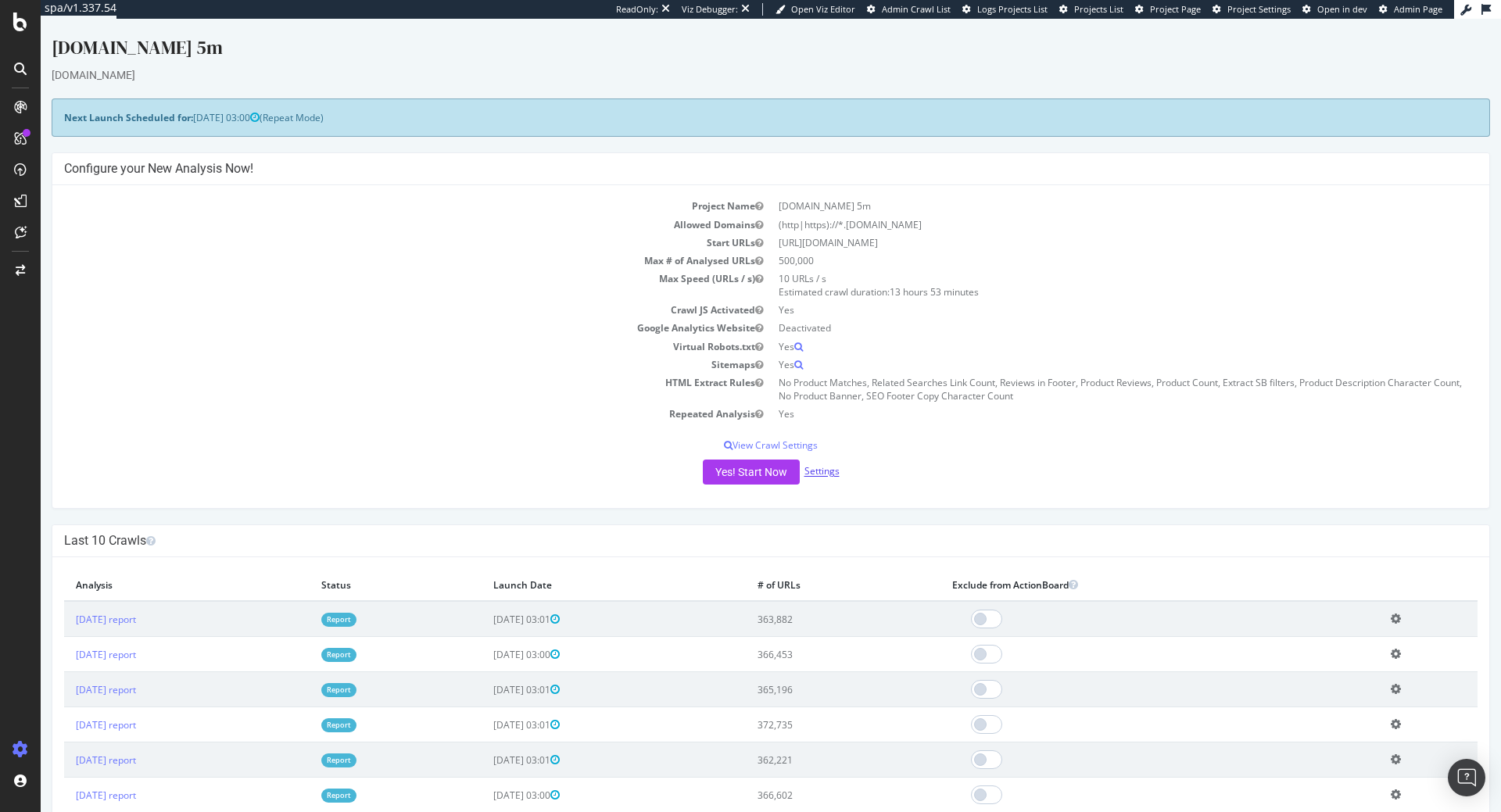
click at [812, 474] on link "Settings" at bounding box center [822, 472] width 36 height 13
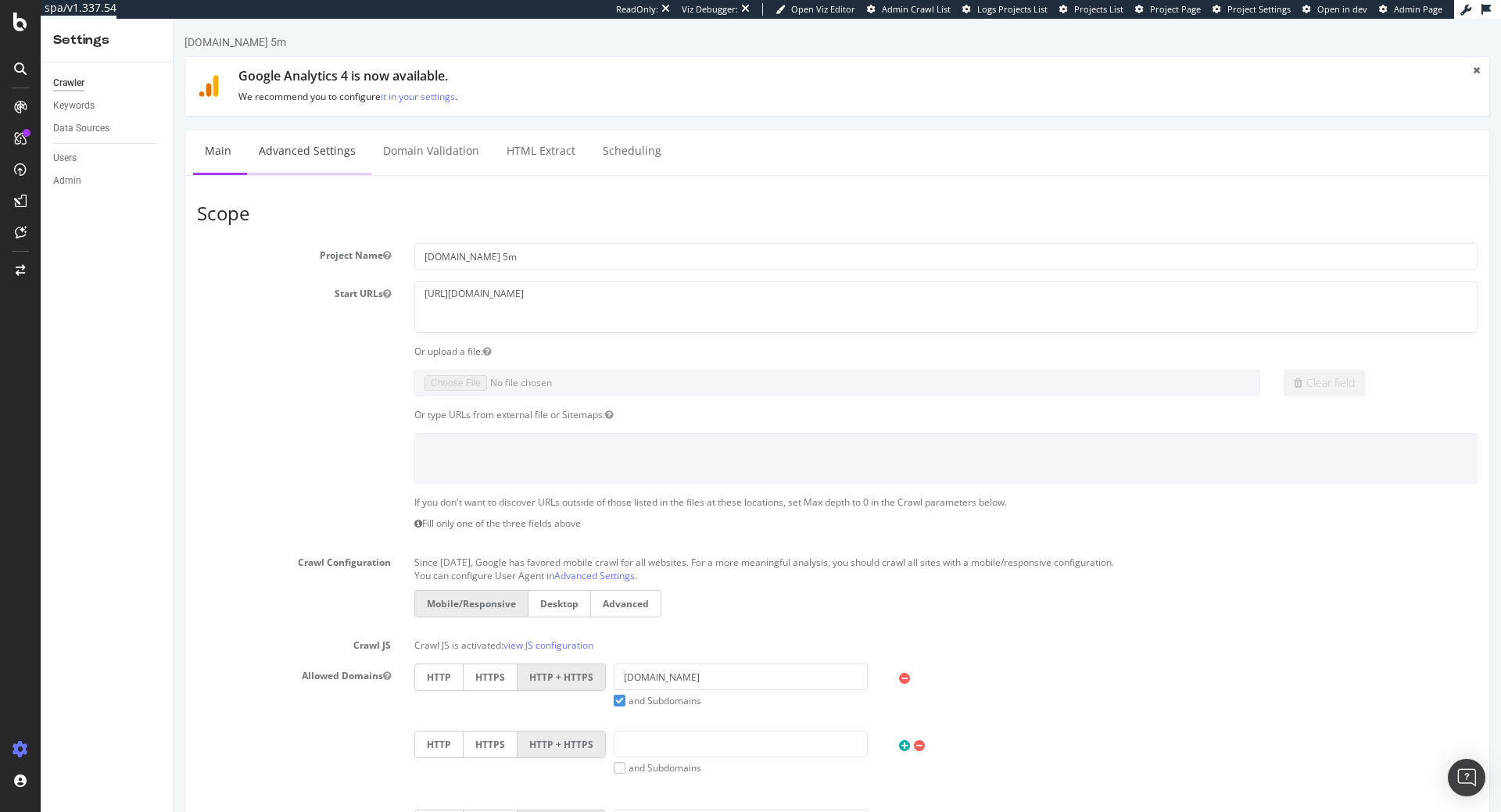
click at [325, 136] on link "Advanced Settings" at bounding box center [307, 151] width 120 height 43
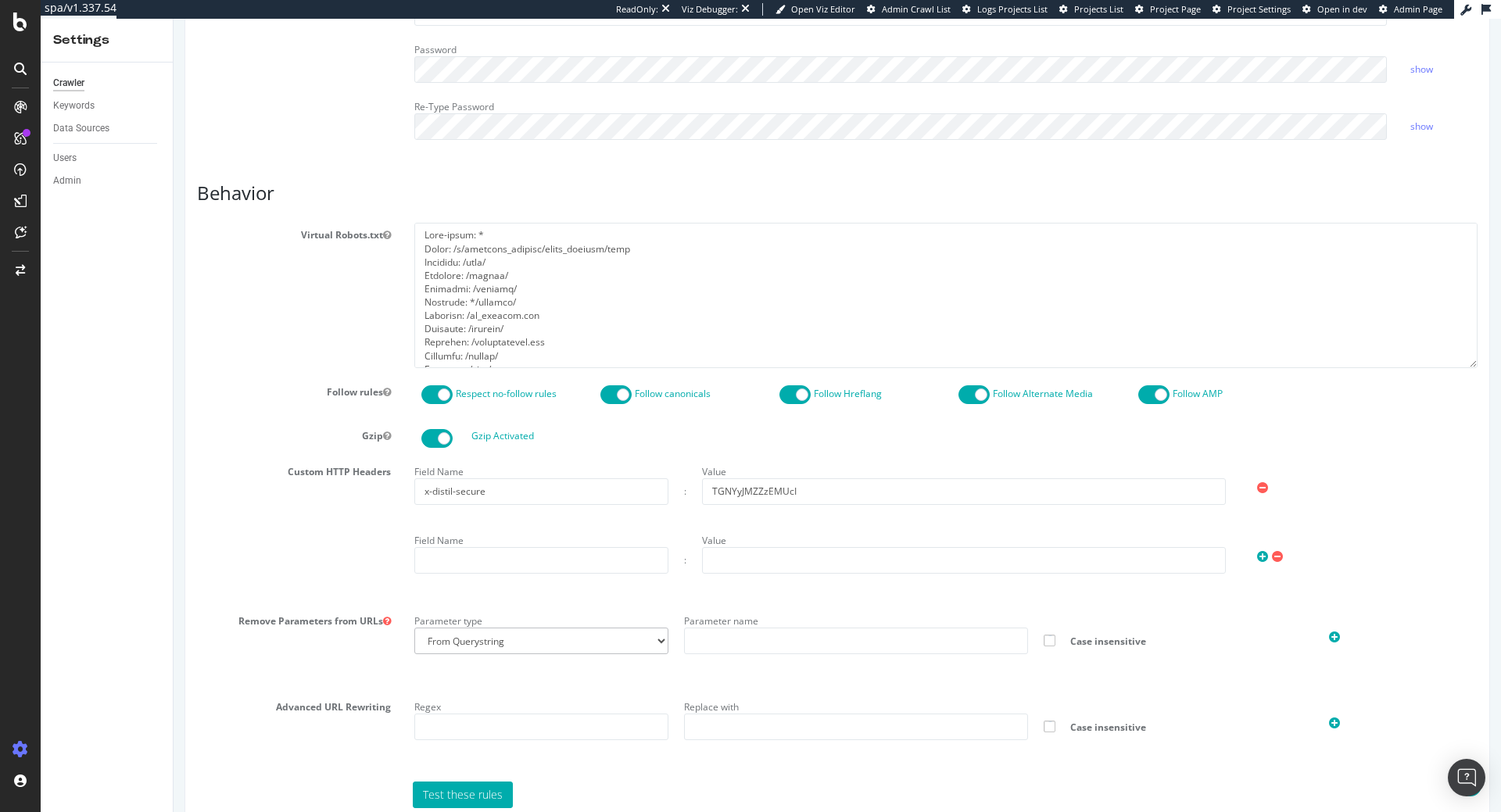
scroll to position [1159, 0]
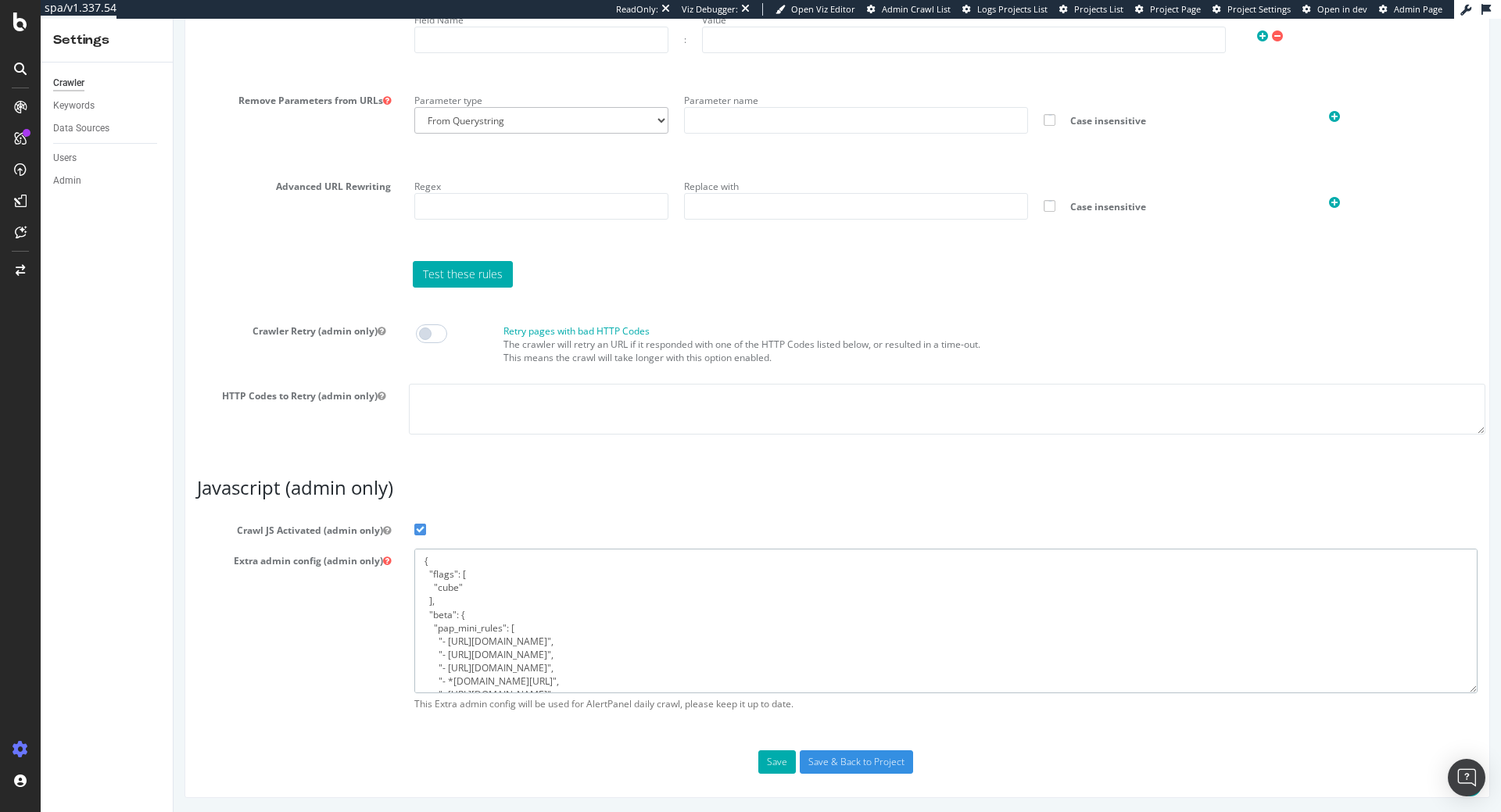
click at [535, 636] on textarea "{ "flags": [ "cube" ], "beta": { "pap_mini_rules": [ "- [URL][DOMAIN_NAME]", "-…" at bounding box center [946, 621] width 1064 height 145
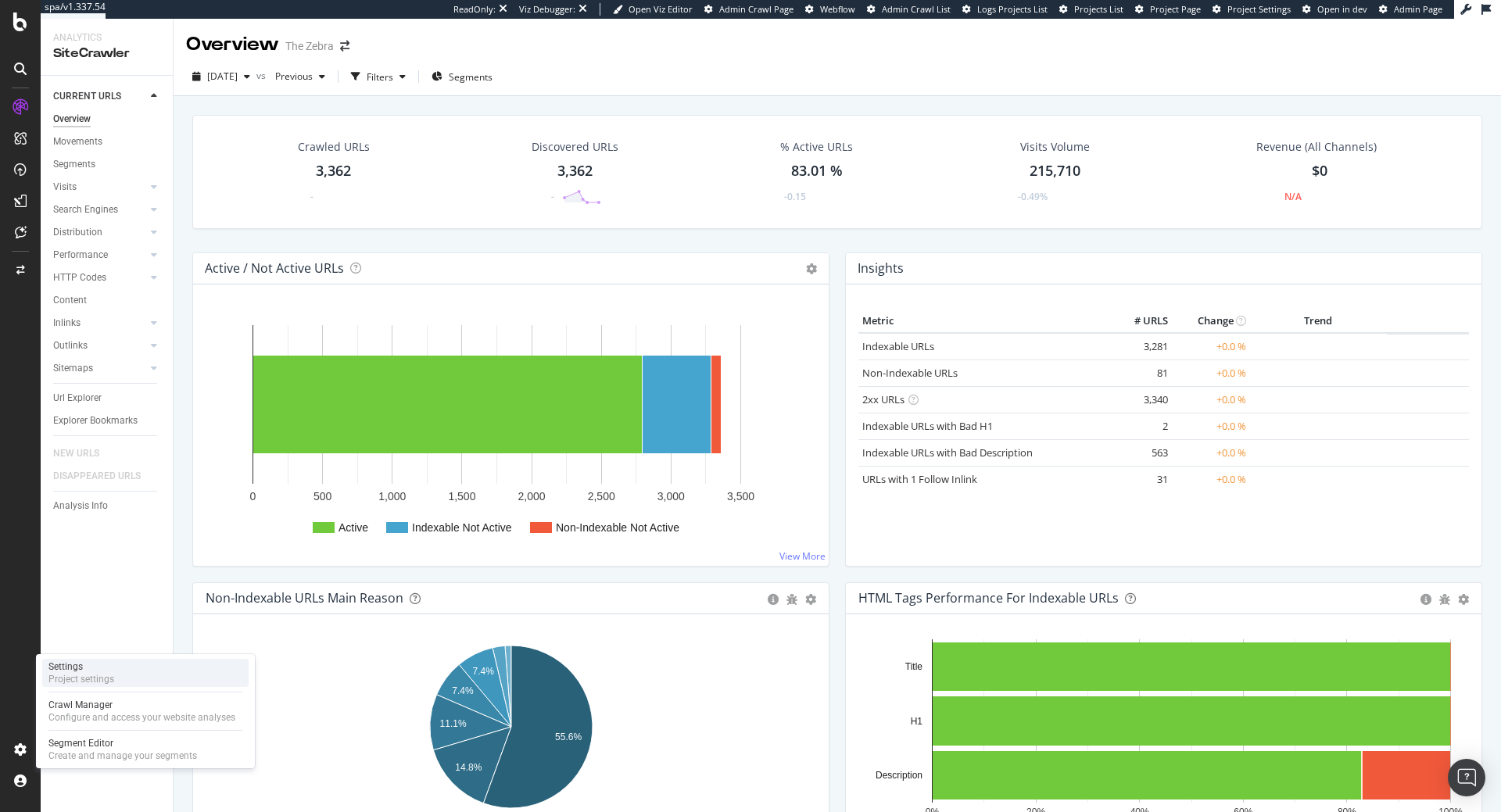
click at [107, 674] on div "Project settings" at bounding box center [81, 679] width 65 height 12
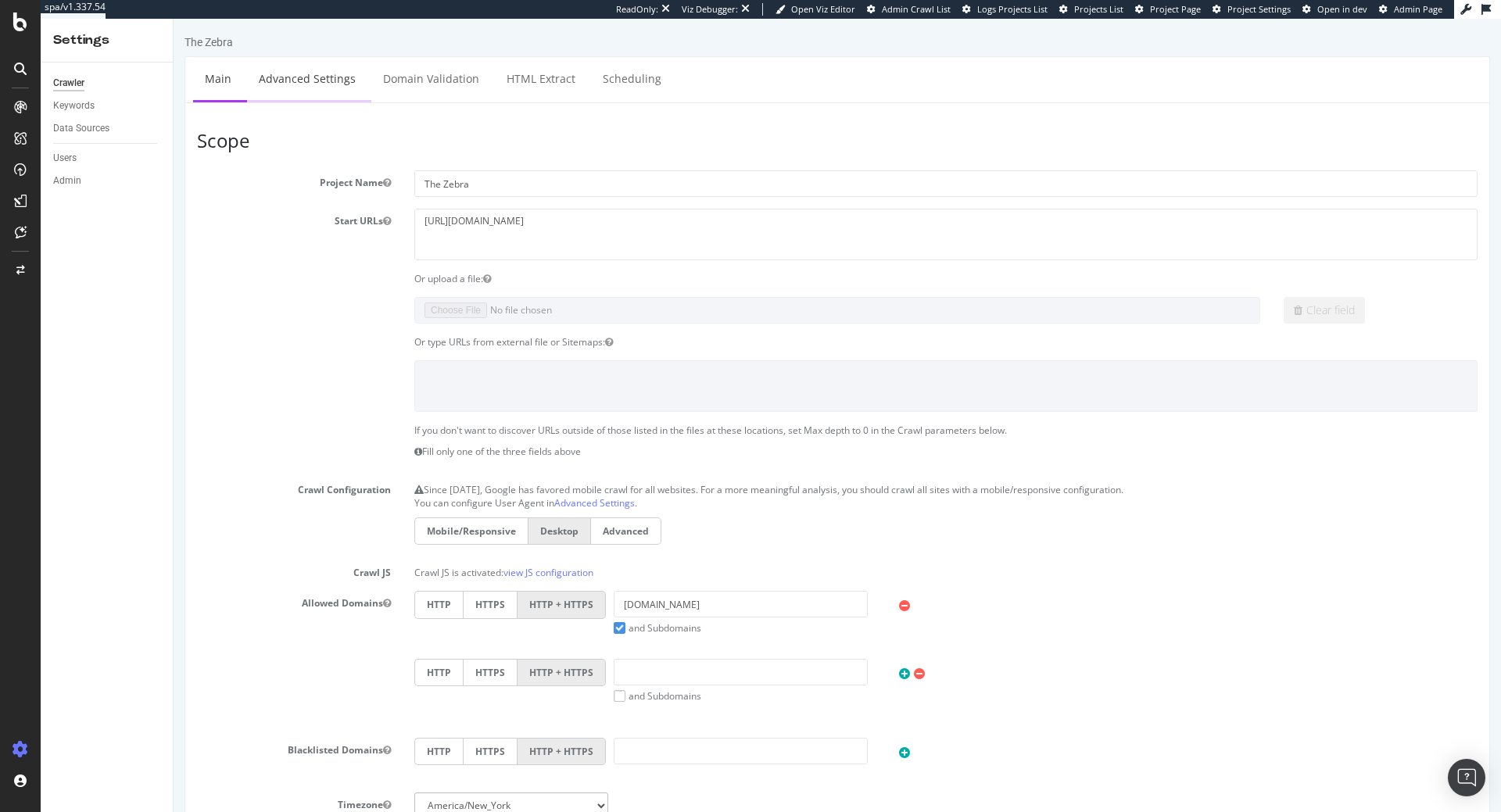
click at [300, 90] on link "Advanced Settings" at bounding box center [307, 78] width 120 height 43
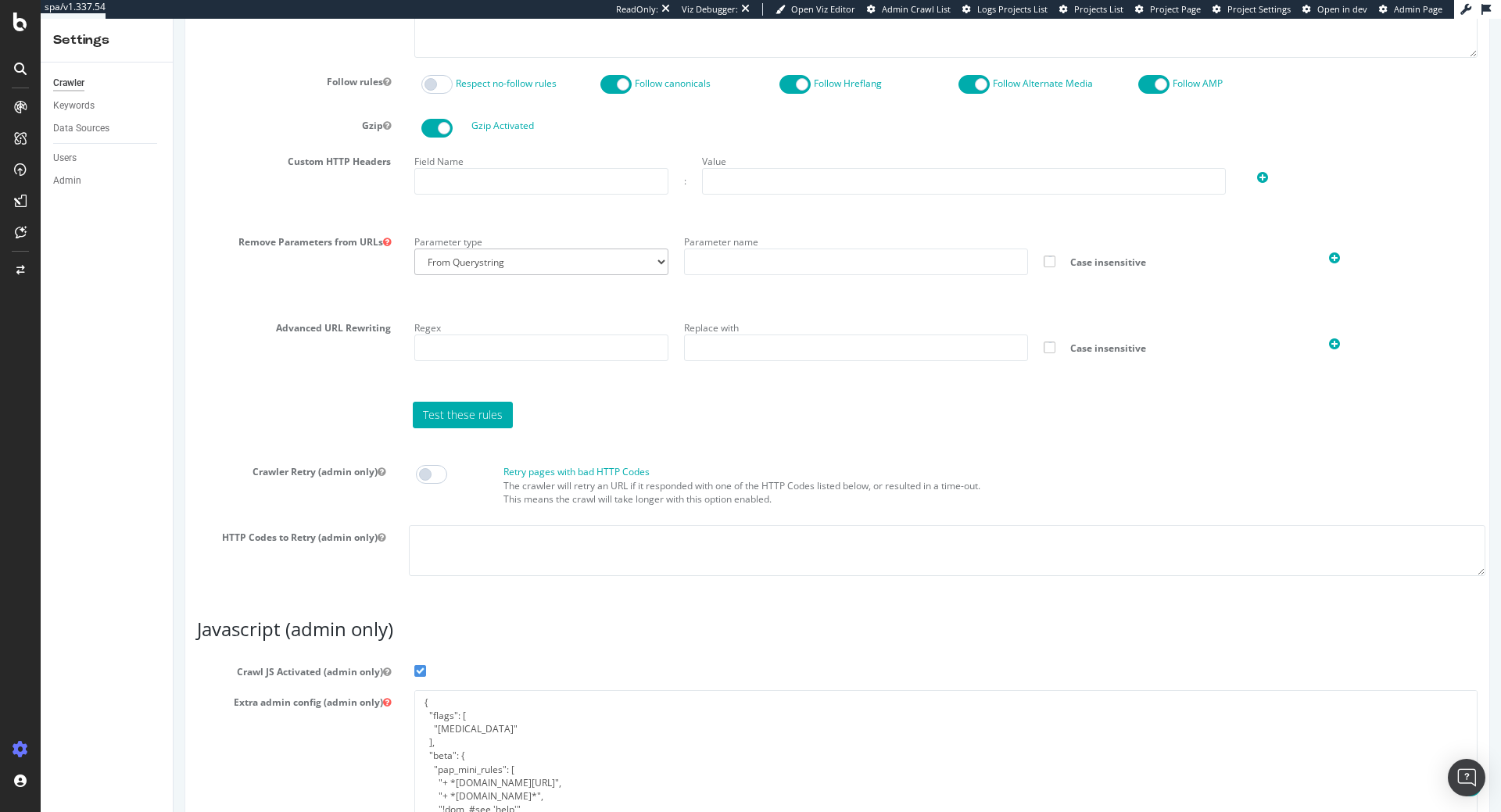
scroll to position [1090, 0]
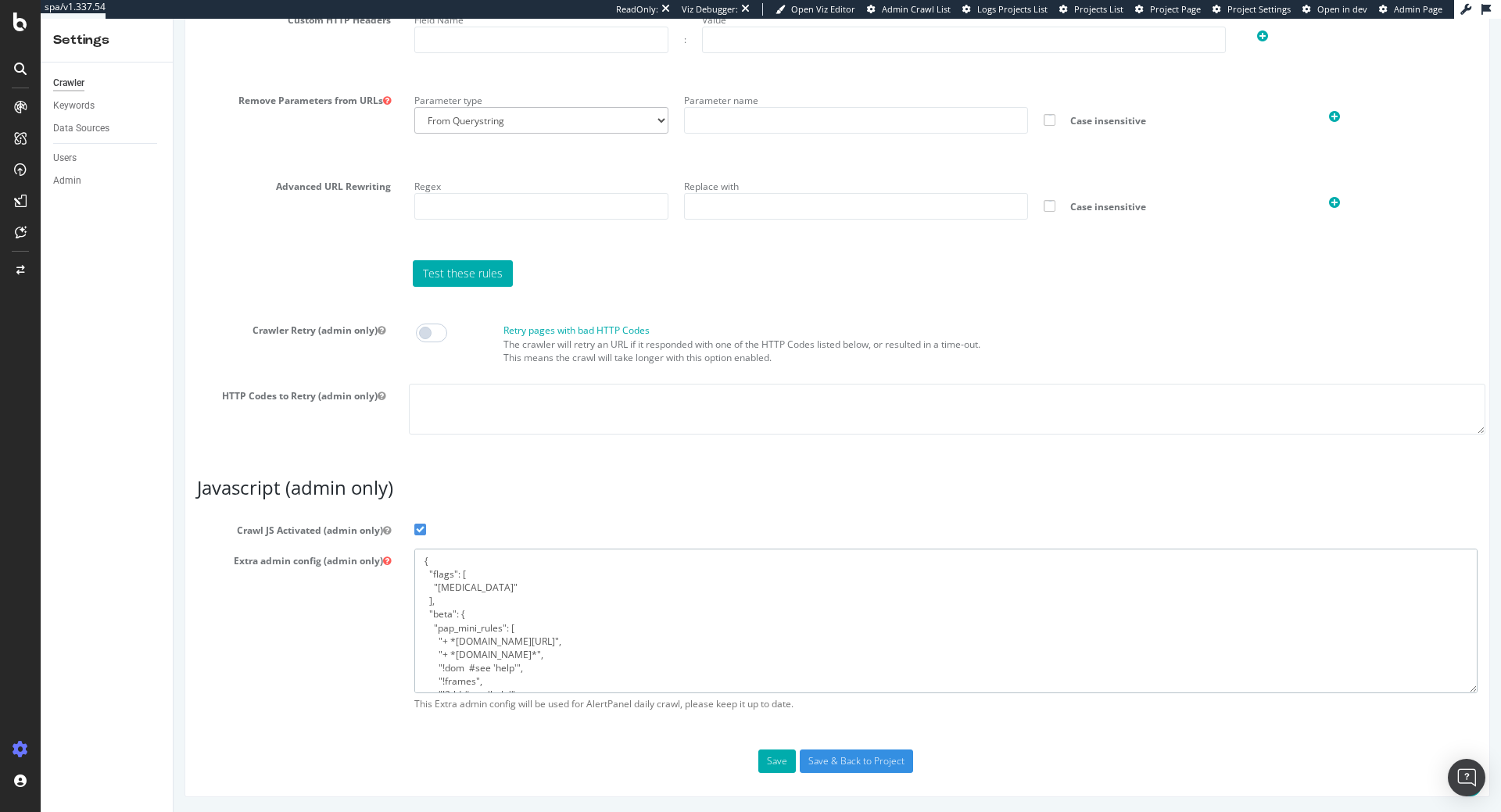
click at [481, 682] on textarea "{ "flags": [ "[MEDICAL_DATA]" ], "beta": { "pap_mini_rules": [ "+ *[DOMAIN_NAME…" at bounding box center [946, 621] width 1064 height 145
click at [702, 588] on textarea "{ "flags": [ "[MEDICAL_DATA]" ], "beta": { "pap_mini_rules": [ "+ *[DOMAIN_NAME…" at bounding box center [946, 621] width 1064 height 145
click at [101, 174] on div "SiteCrawler" at bounding box center [86, 173] width 56 height 15
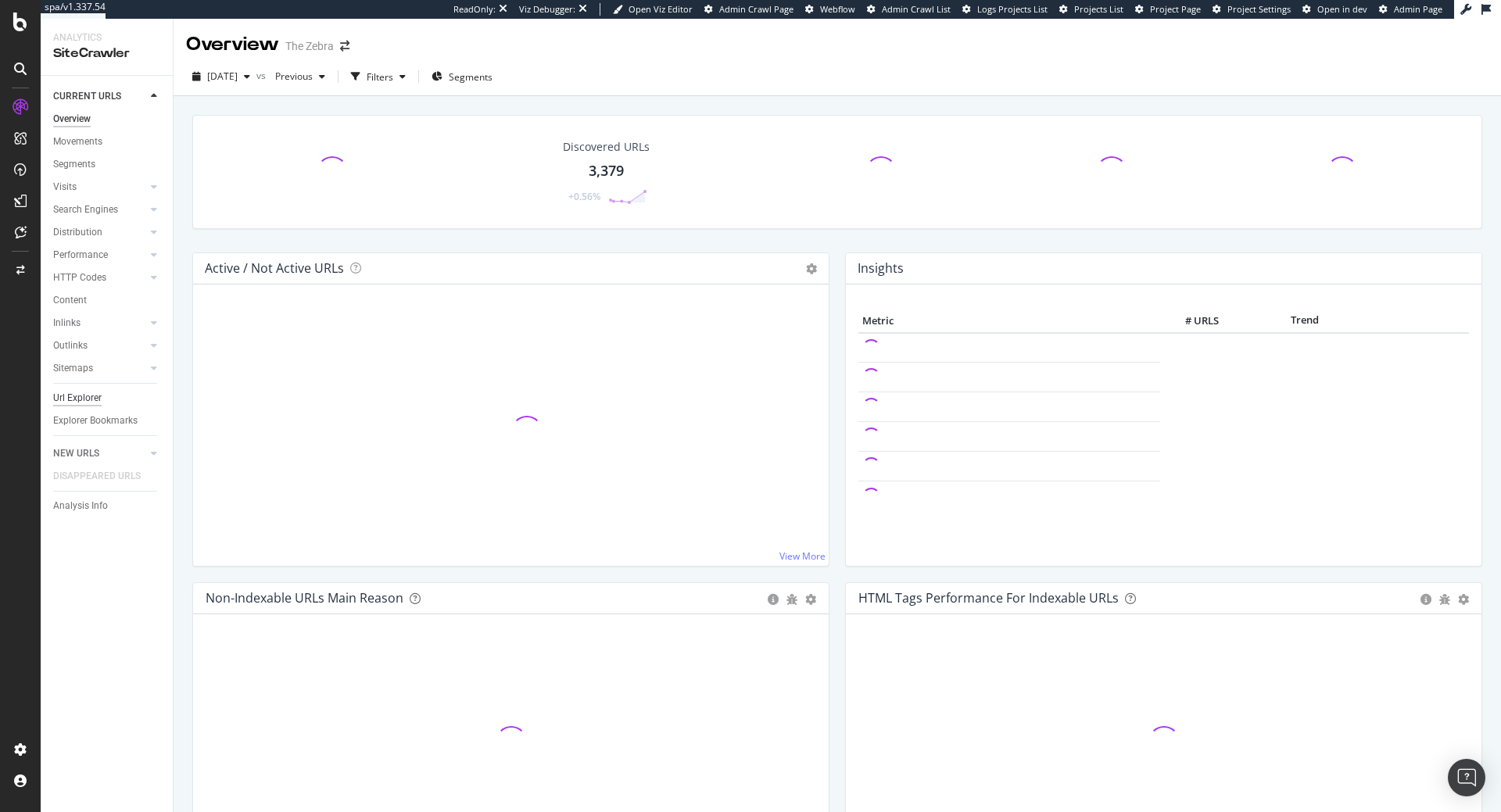
click at [82, 401] on div "Url Explorer" at bounding box center [77, 398] width 48 height 16
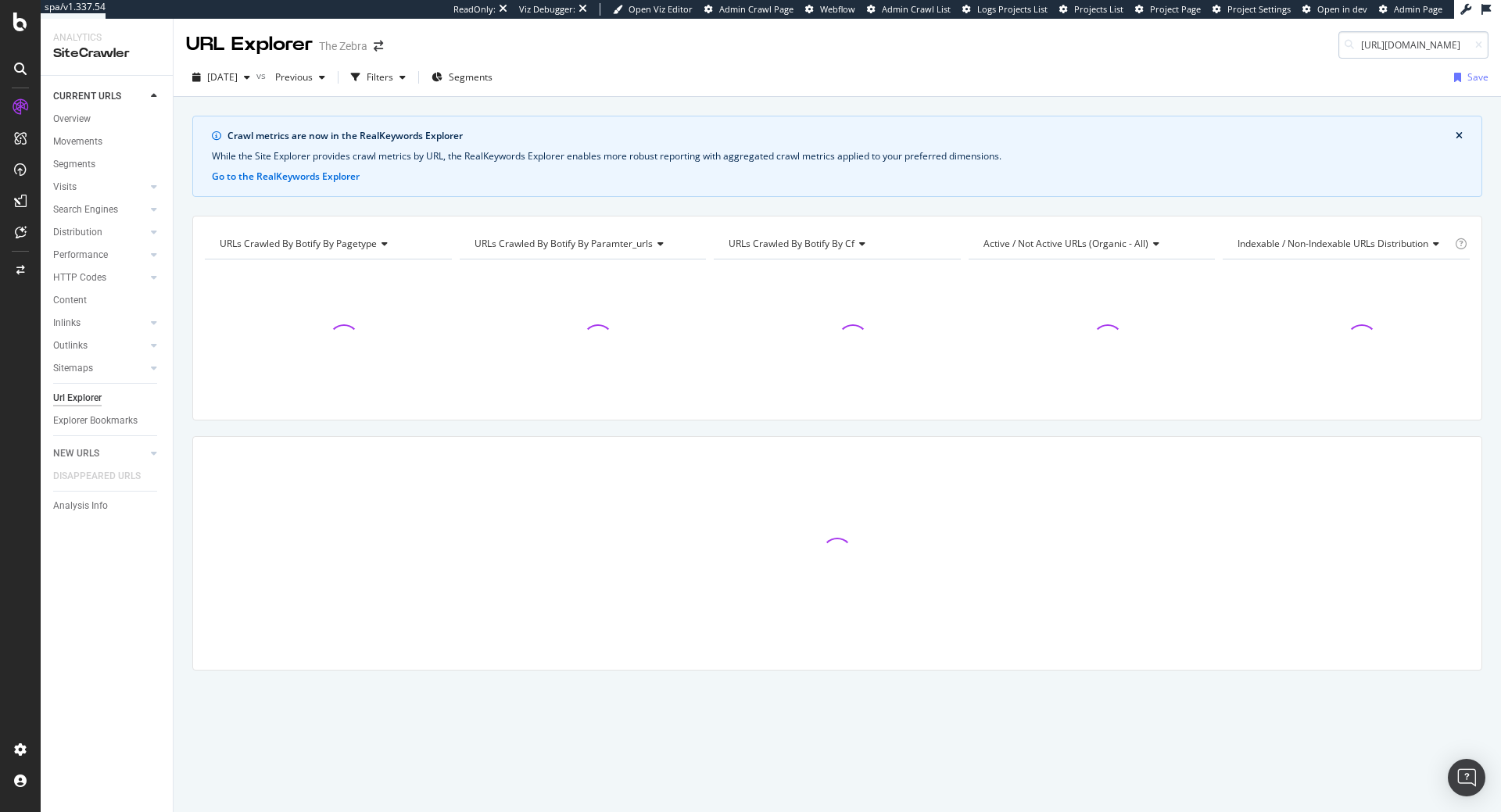
scroll to position [0, 267]
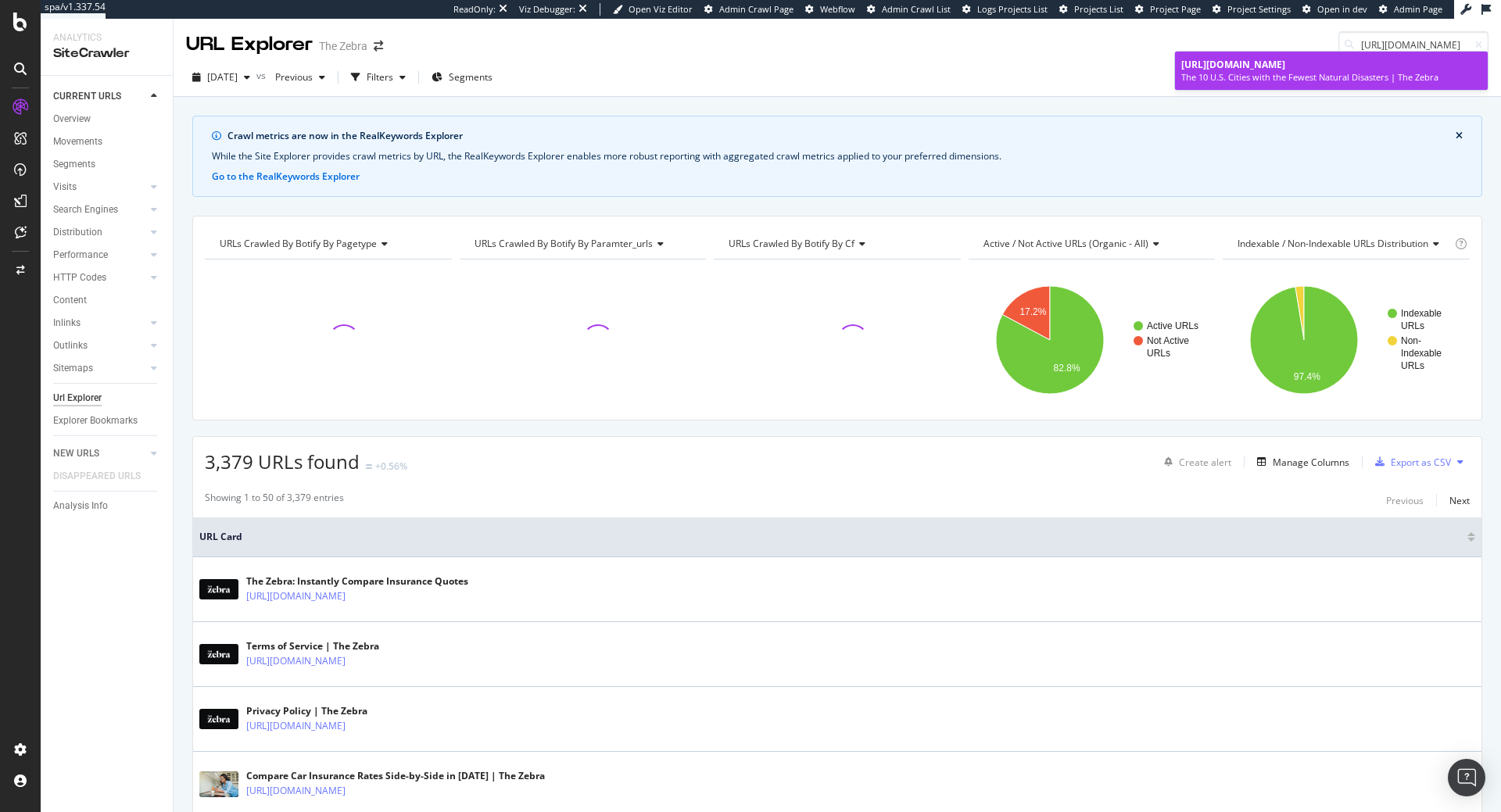
type input "[URL][DOMAIN_NAME]"
click at [1286, 65] on span "[URL][DOMAIN_NAME]" at bounding box center [1233, 64] width 104 height 13
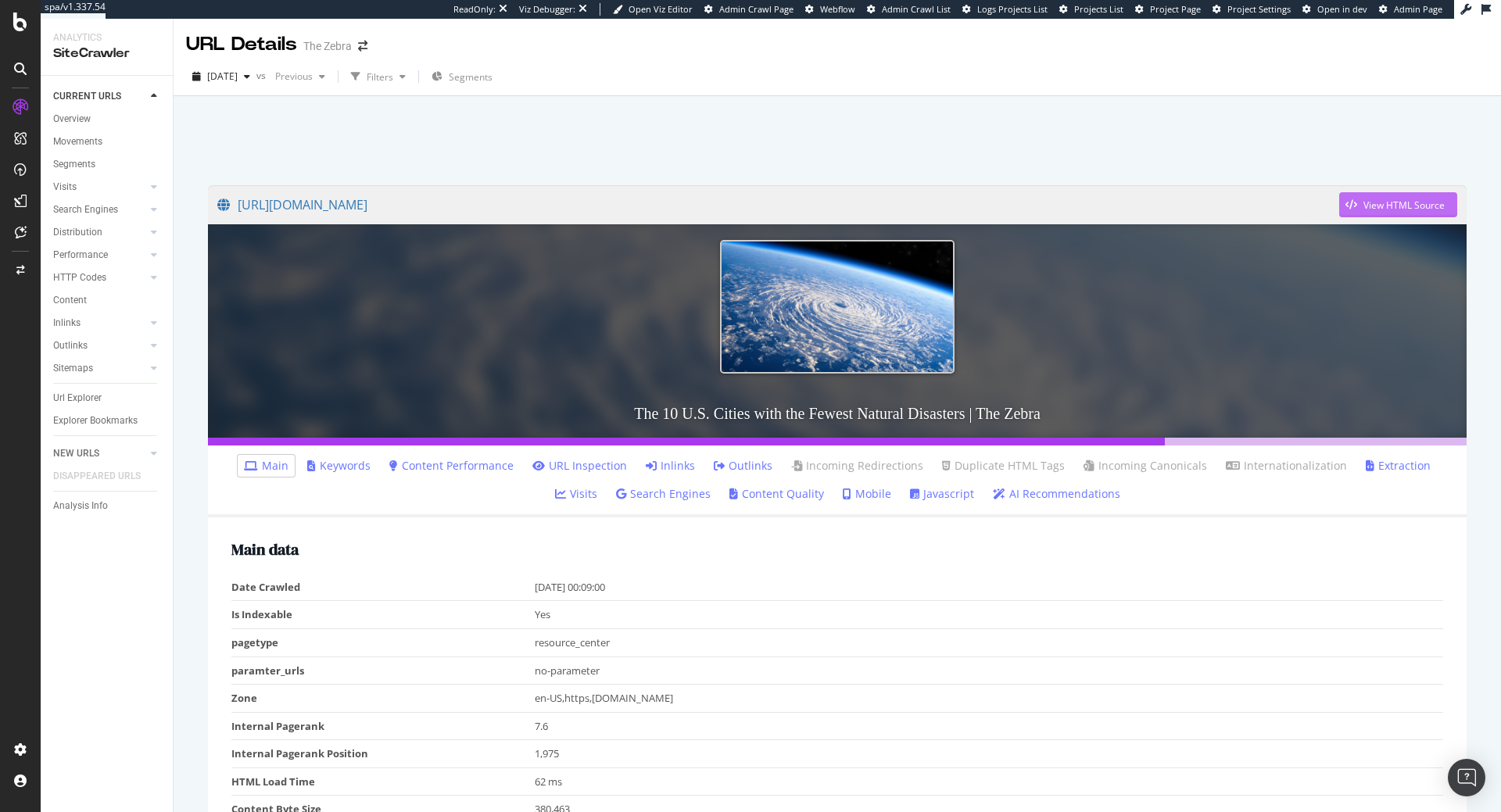
click at [1358, 204] on div "button" at bounding box center [1351, 205] width 24 height 10
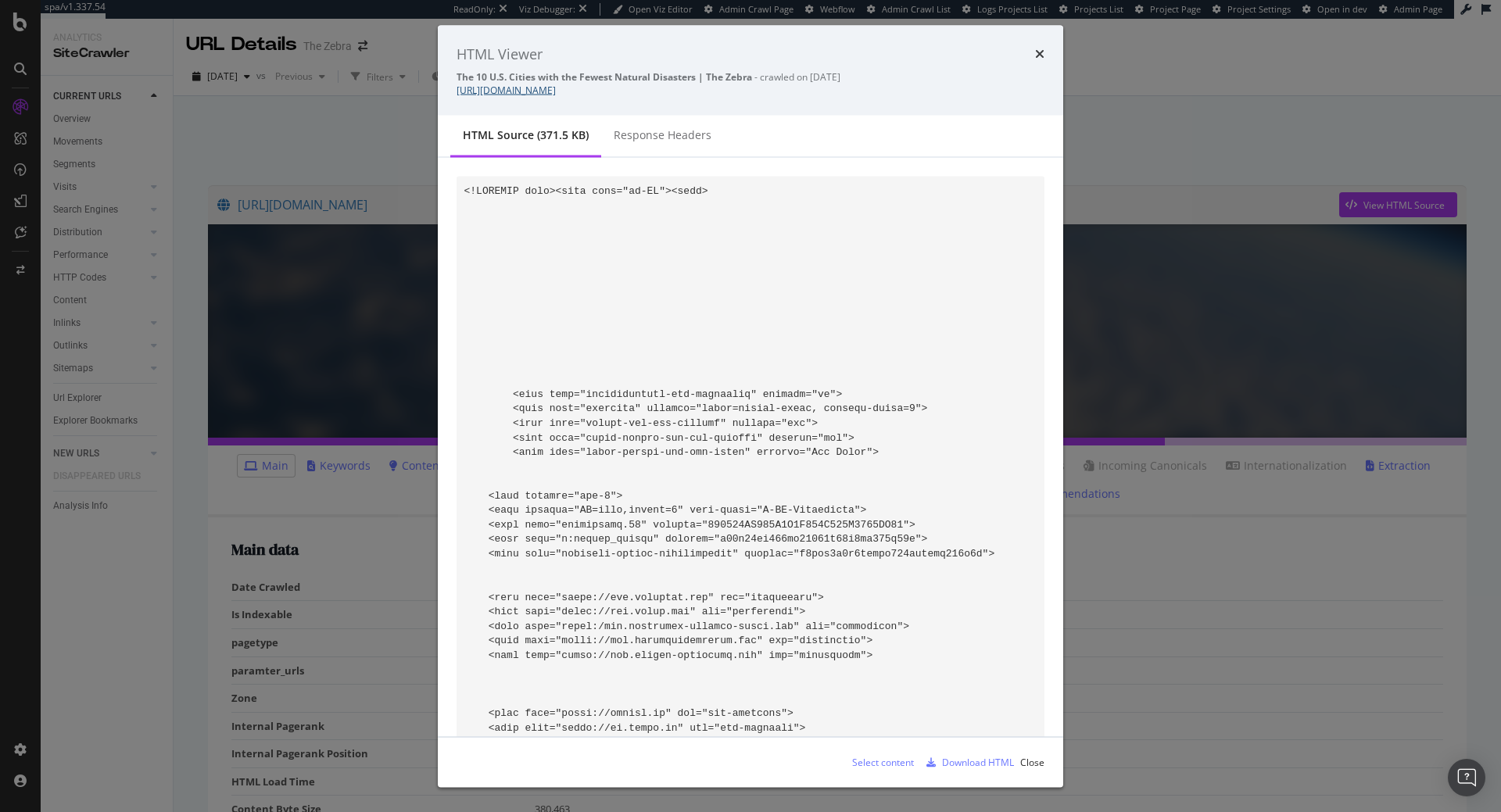
click at [556, 92] on link "[URL][DOMAIN_NAME]" at bounding box center [505, 90] width 99 height 13
click at [966, 766] on div "Download HTML" at bounding box center [977, 762] width 72 height 13
